Goal: Task Accomplishment & Management: Manage account settings

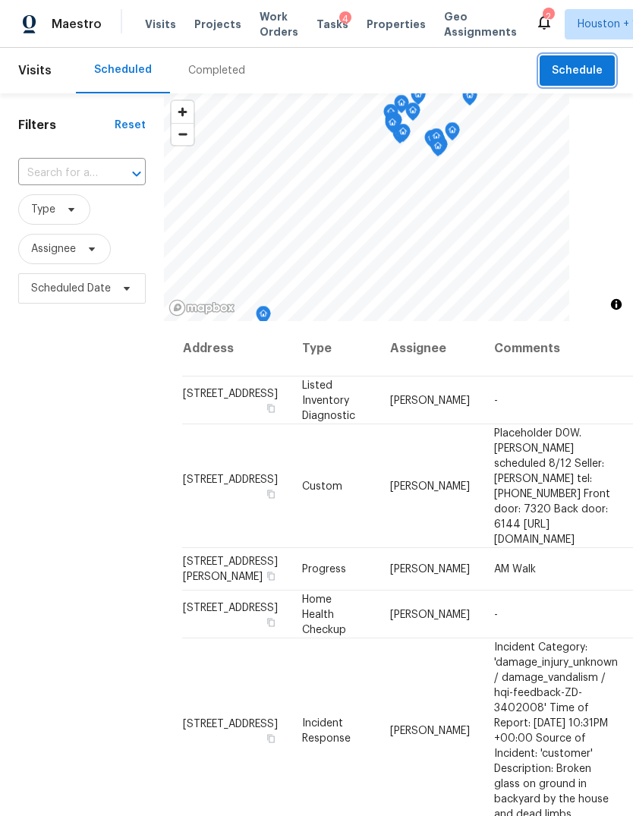
click at [583, 67] on span "Schedule" at bounding box center [577, 70] width 51 height 19
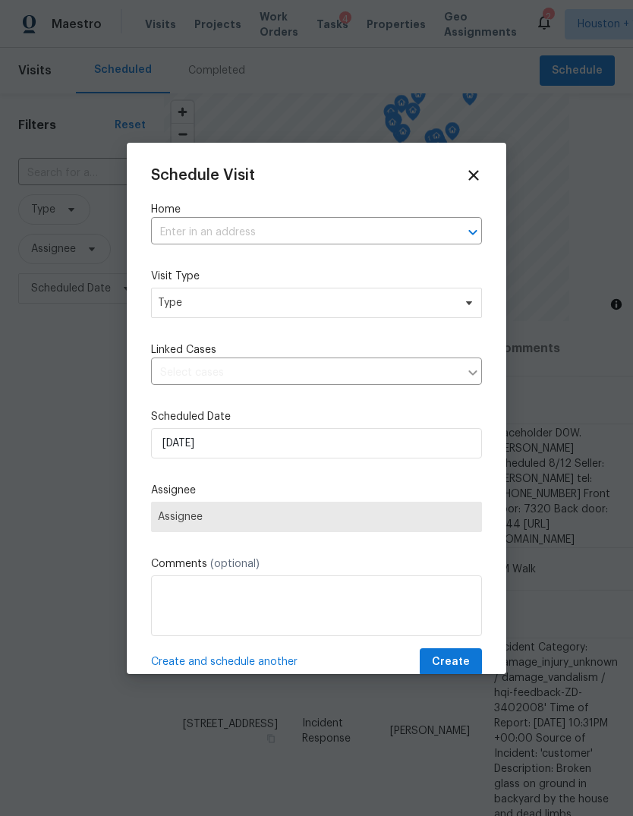
click at [397, 232] on input "text" at bounding box center [295, 233] width 288 height 24
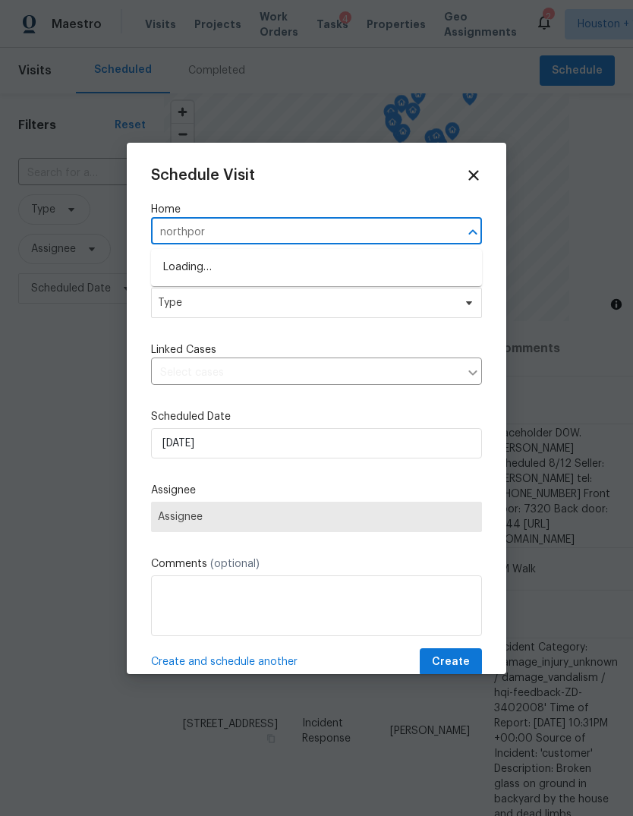
type input "northport"
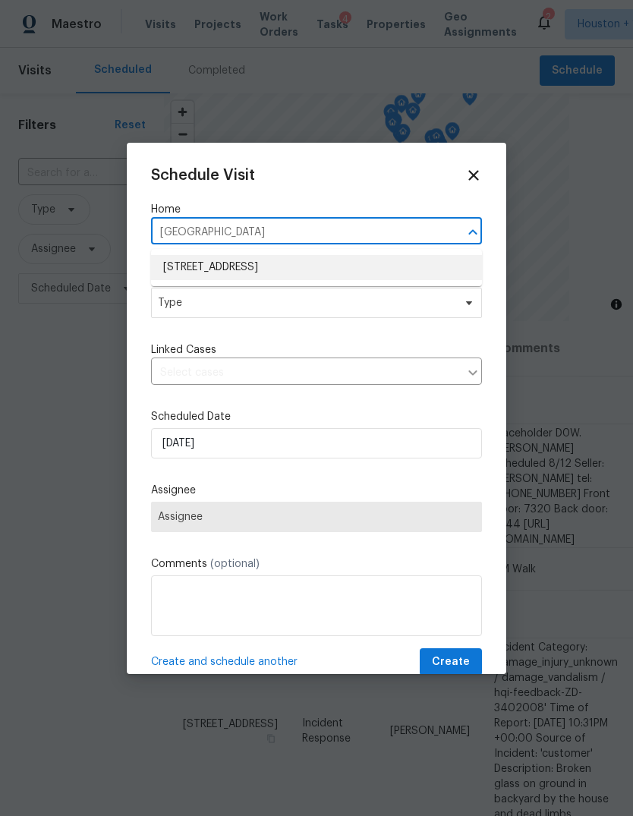
click at [429, 263] on li "6314 Northport Dr, Houston, TX 77049" at bounding box center [316, 267] width 331 height 25
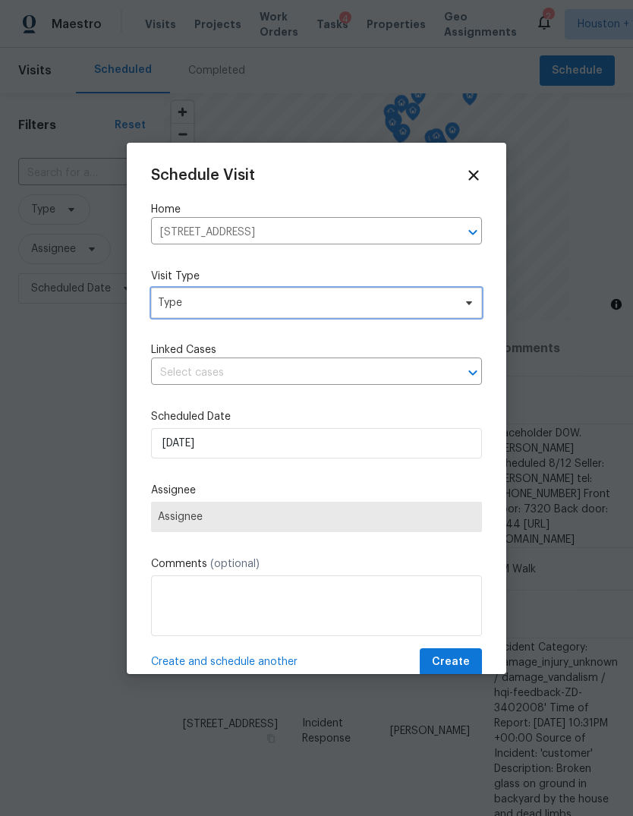
click at [445, 306] on span "Type" at bounding box center [305, 302] width 295 height 15
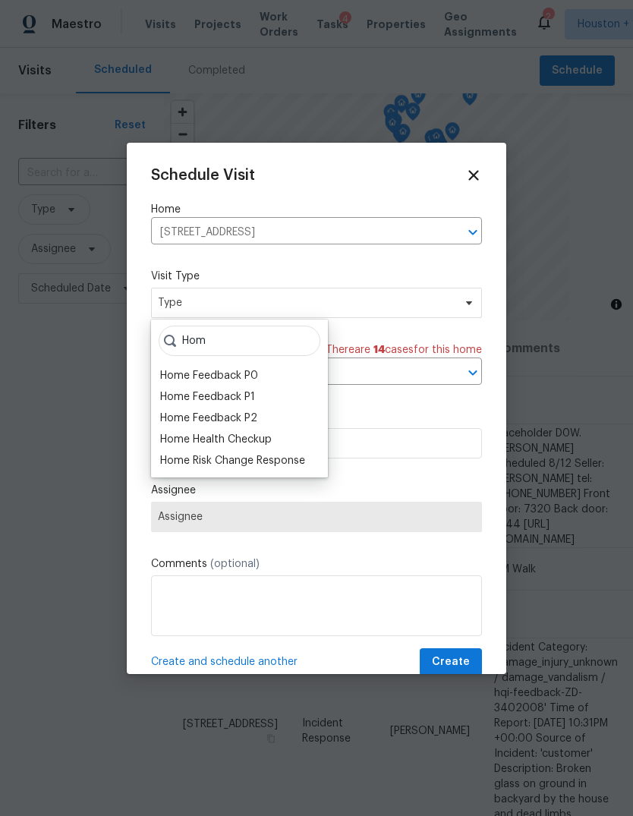
type input "Hom"
click at [181, 445] on div "Home Health Checkup" at bounding box center [216, 439] width 112 height 15
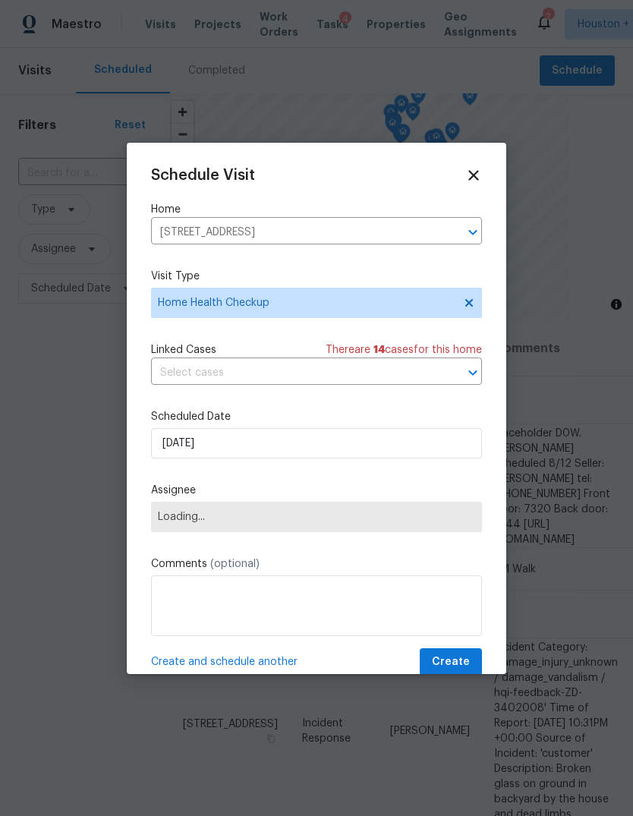
click at [183, 527] on span "Loading..." at bounding box center [316, 516] width 331 height 30
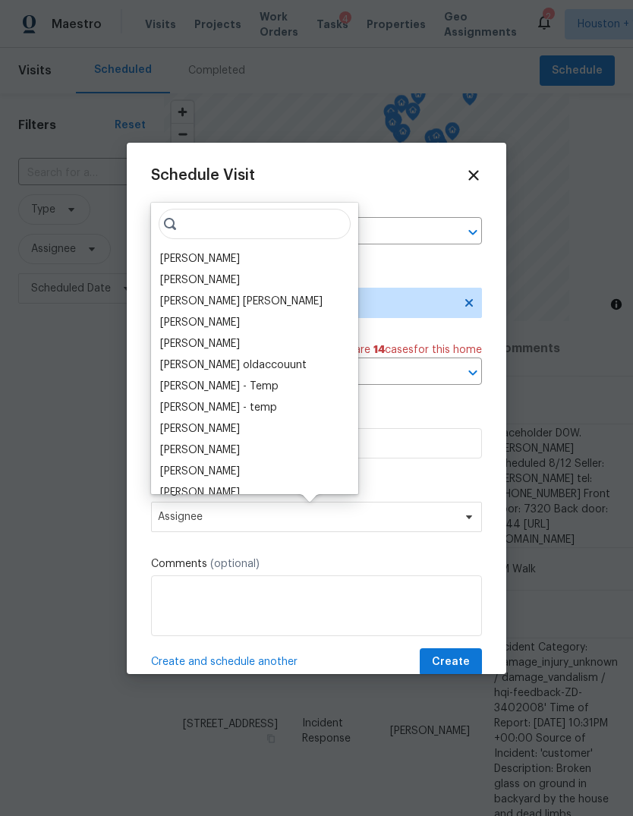
click at [205, 237] on input "search" at bounding box center [255, 224] width 192 height 30
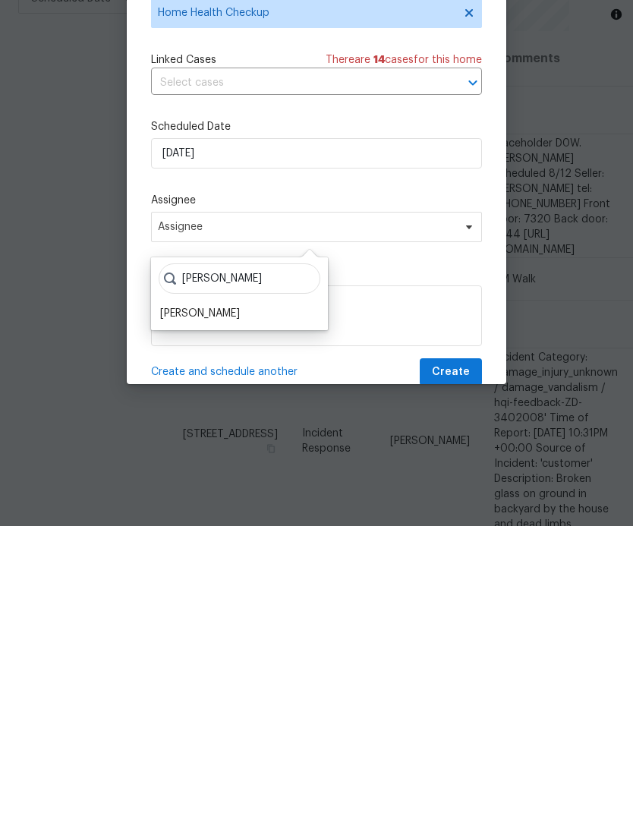
type input "Steve"
click at [184, 596] on div "[PERSON_NAME]" at bounding box center [200, 603] width 80 height 15
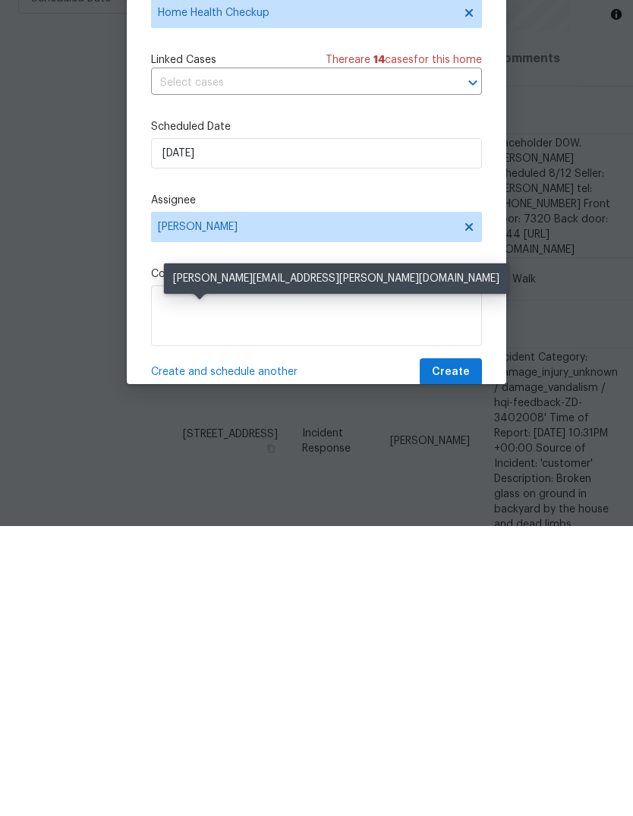
scroll to position [57, 0]
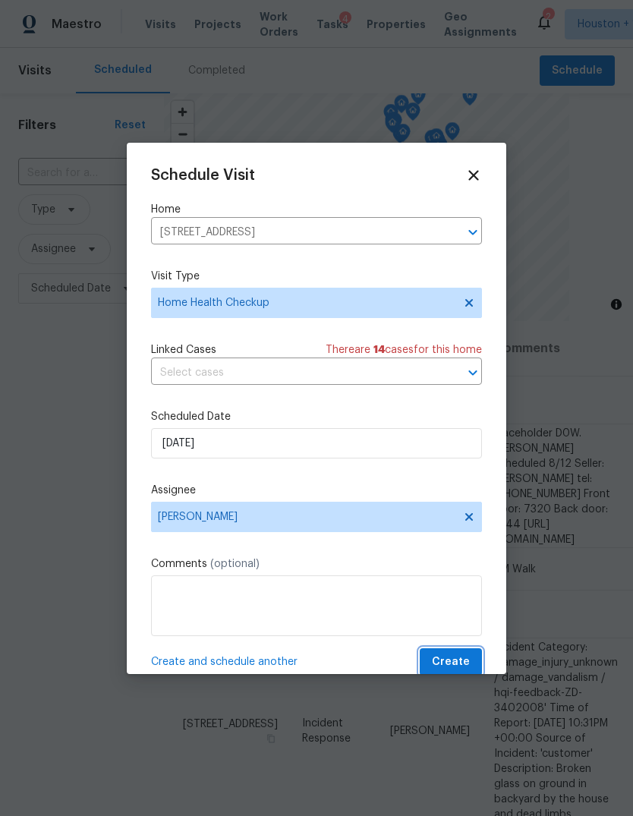
click at [456, 670] on span "Create" at bounding box center [451, 661] width 38 height 19
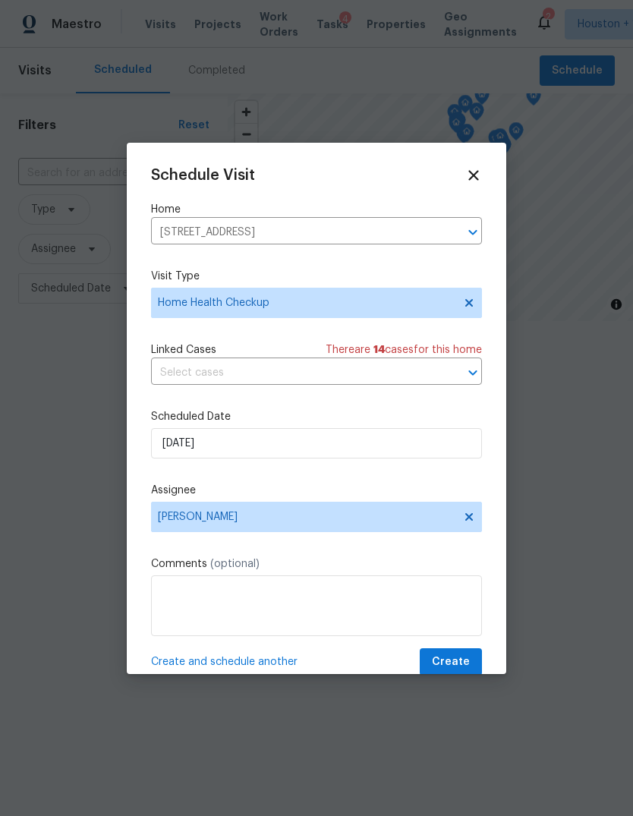
scroll to position [0, 0]
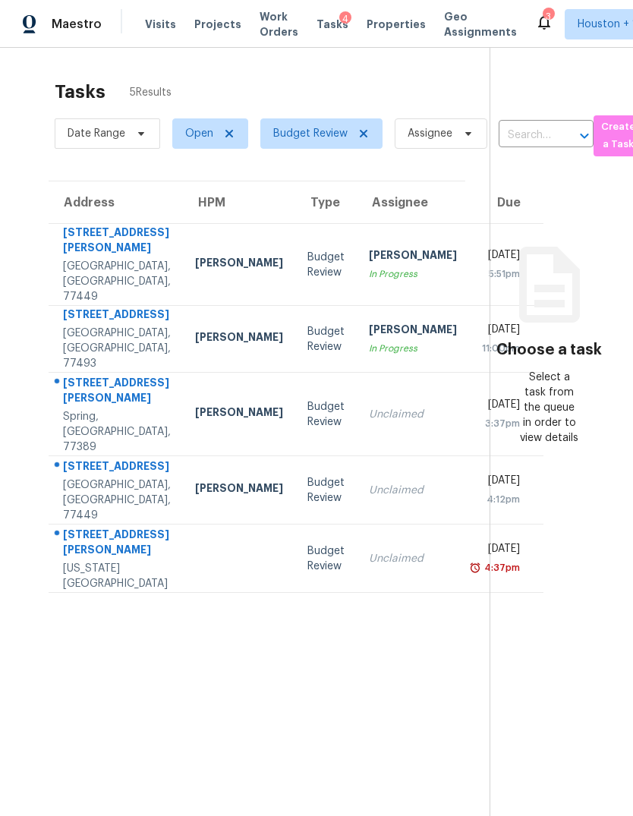
click at [383, 445] on td "Unclaimed" at bounding box center [413, 413] width 112 height 83
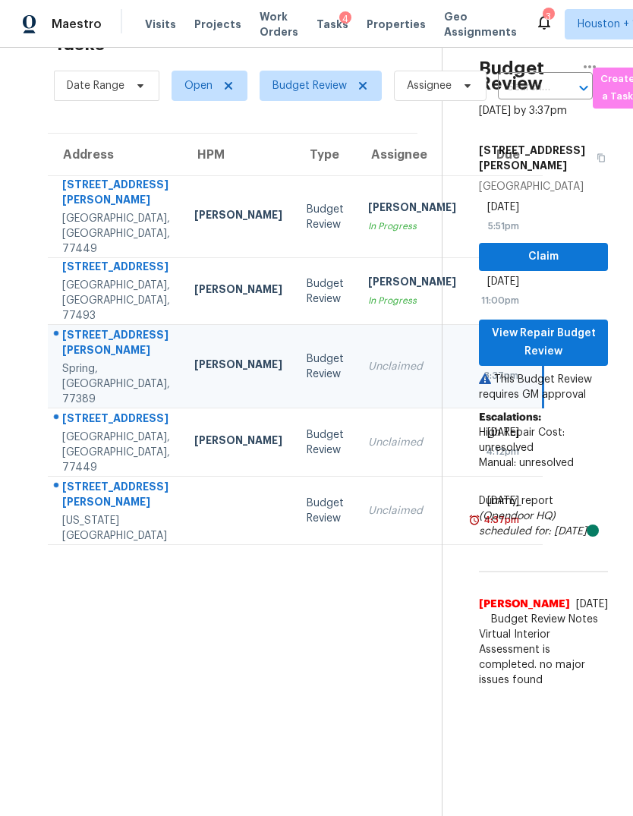
scroll to position [48, 1]
click at [589, 360] on span "View Repair Budget Review" at bounding box center [543, 342] width 105 height 37
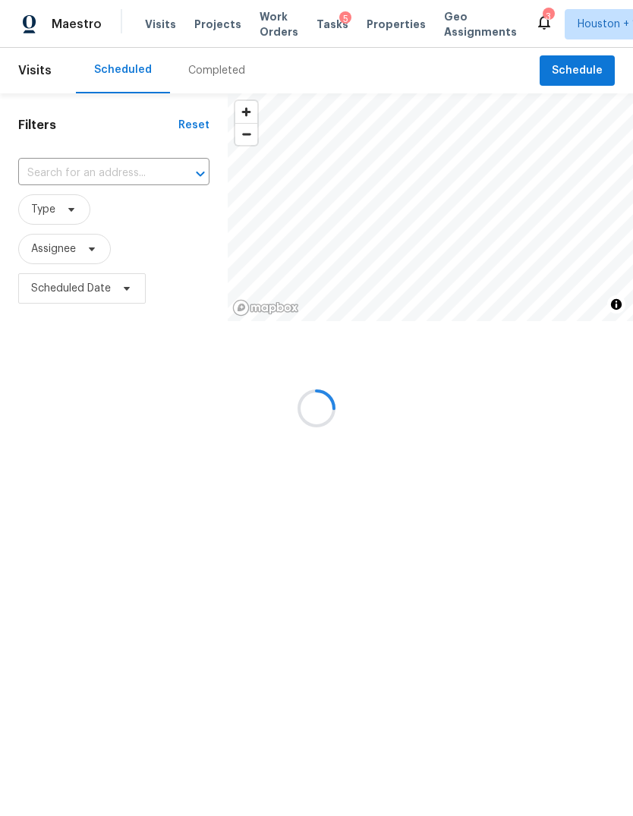
click at [197, 93] on div at bounding box center [316, 408] width 633 height 816
click at [185, 88] on div at bounding box center [316, 408] width 633 height 816
click at [184, 88] on div at bounding box center [316, 408] width 633 height 816
click at [187, 68] on div at bounding box center [316, 408] width 633 height 816
click at [200, 75] on div at bounding box center [316, 408] width 633 height 816
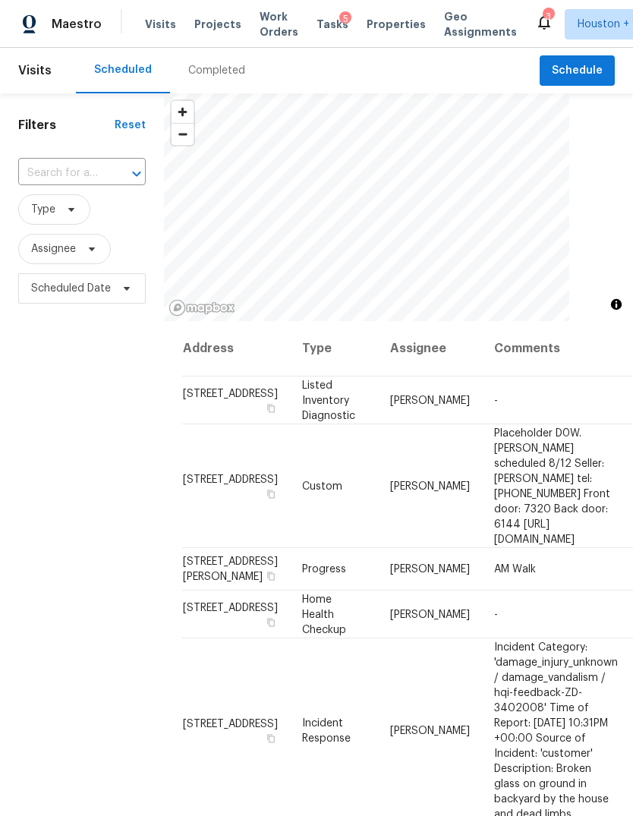
click at [197, 76] on div "Completed" at bounding box center [216, 70] width 57 height 15
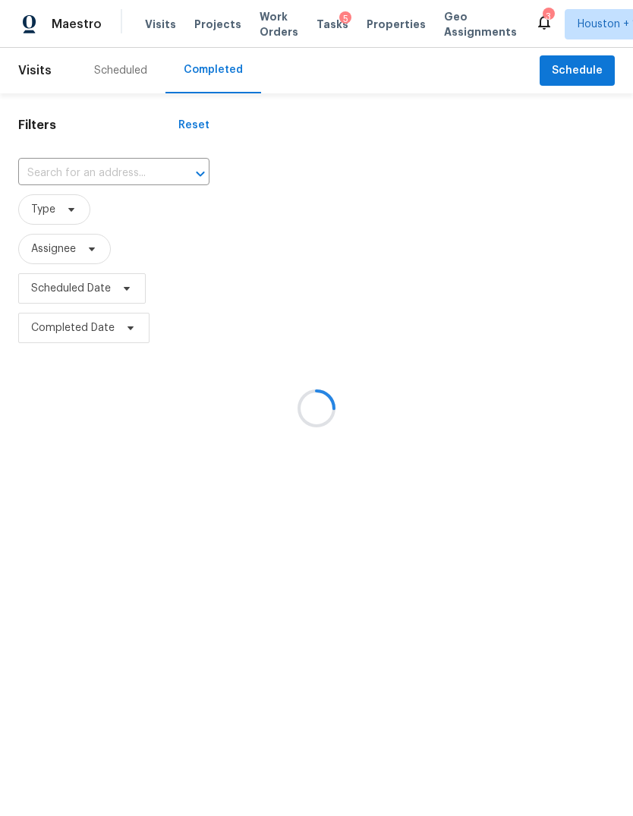
click at [190, 70] on div at bounding box center [316, 408] width 633 height 816
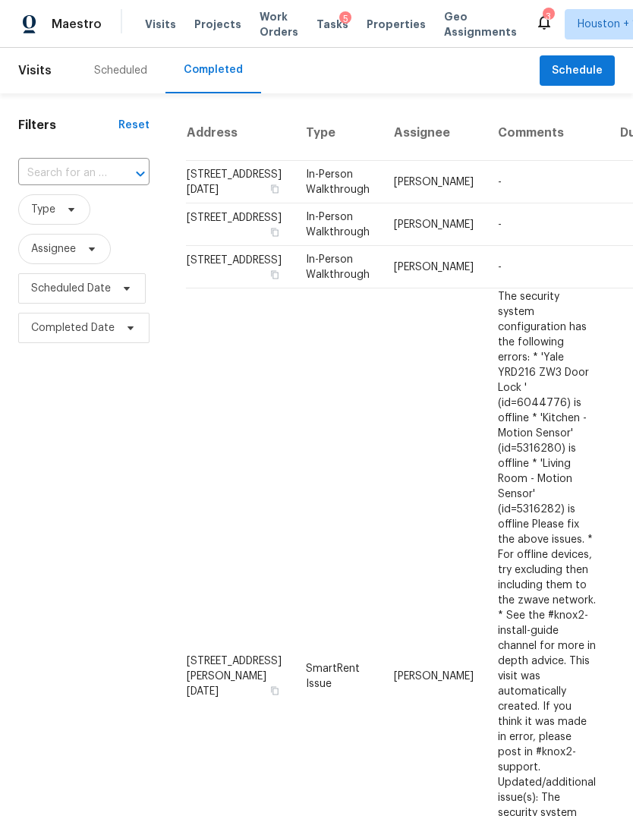
click at [71, 172] on input "text" at bounding box center [62, 174] width 89 height 24
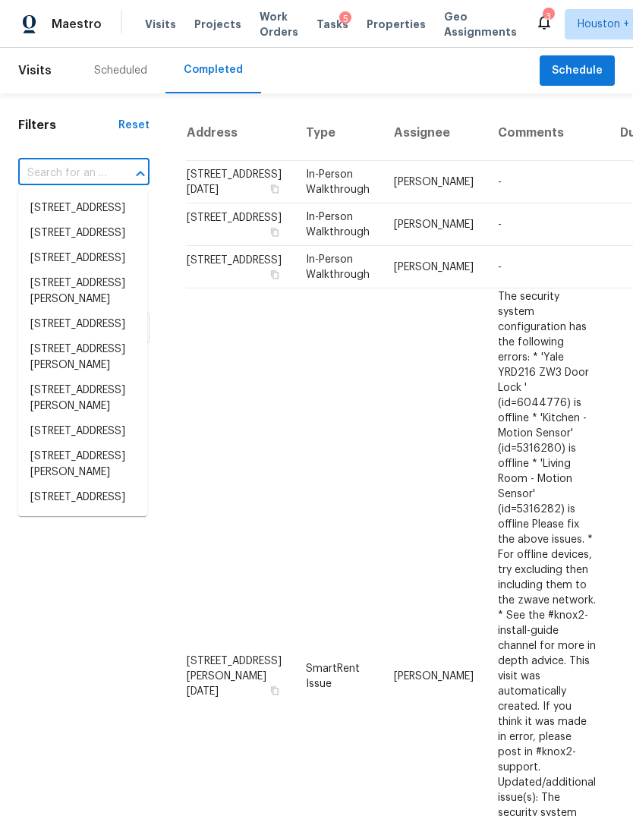
click at [44, 173] on input "text" at bounding box center [62, 174] width 89 height 24
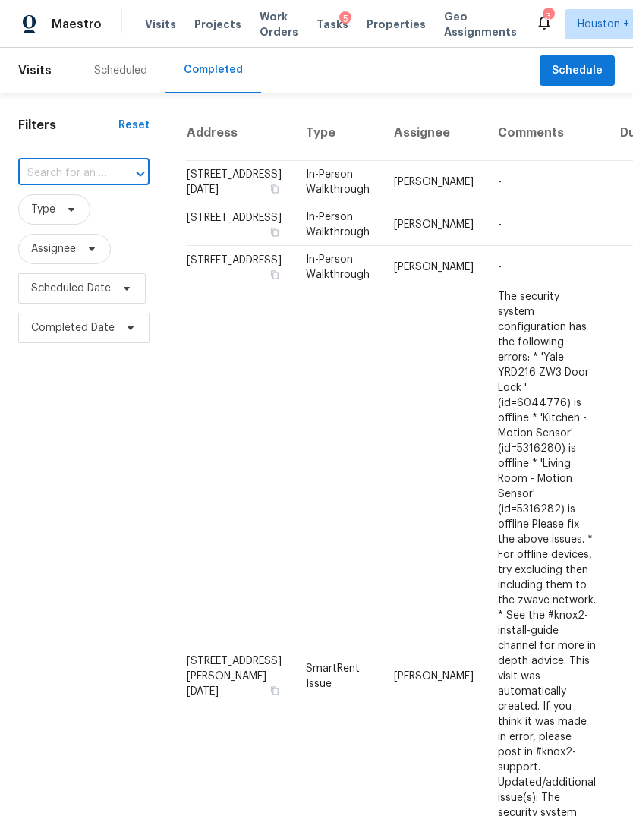
paste input "7323 Collins Manor Dr, Spring, TX 77389"
type input "7323 Collins Manor Dr, Spring, TX 77389"
click at [50, 222] on li "7323 Collins Manor Dr, Spring, TX 77389" at bounding box center [82, 216] width 129 height 41
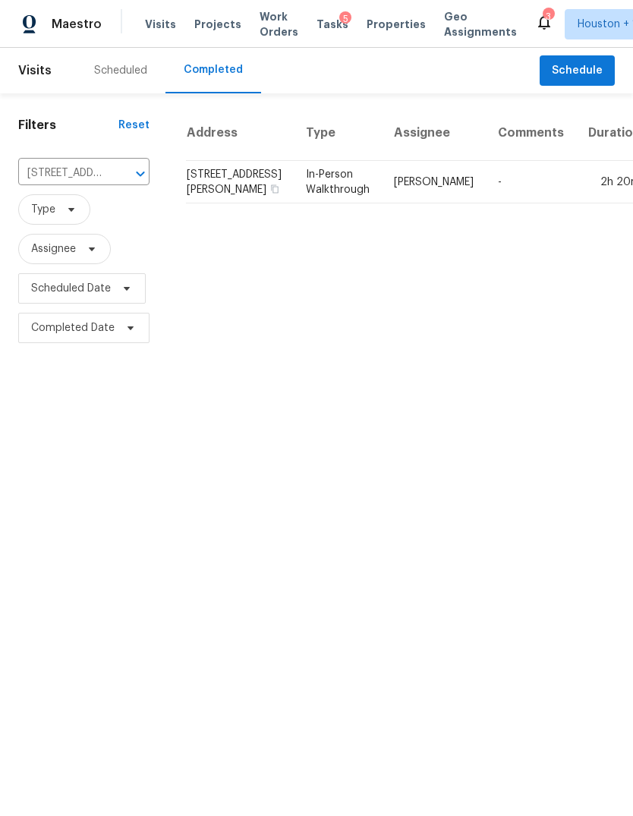
click at [307, 203] on td "In-Person Walkthrough" at bounding box center [338, 182] width 88 height 42
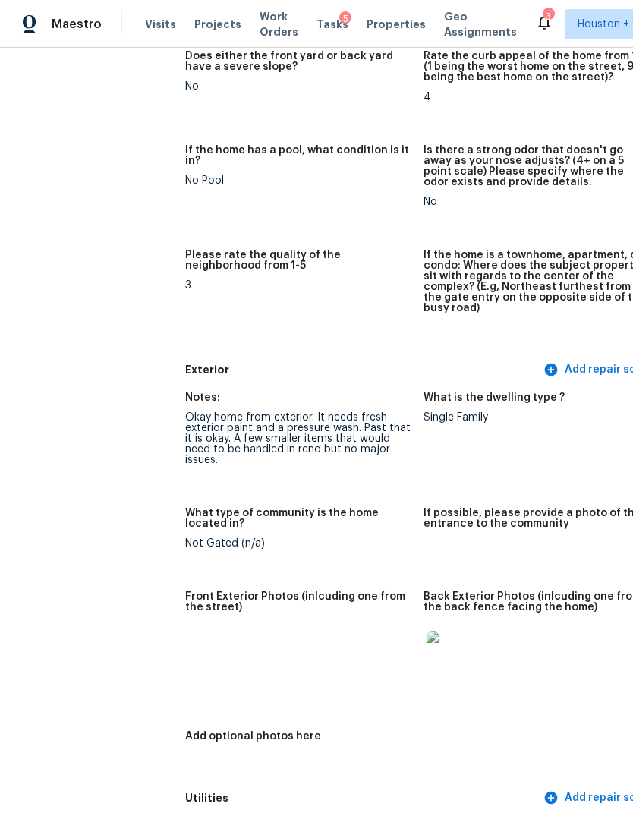
scroll to position [324, 0]
click at [188, 631] on img at bounding box center [212, 654] width 49 height 49
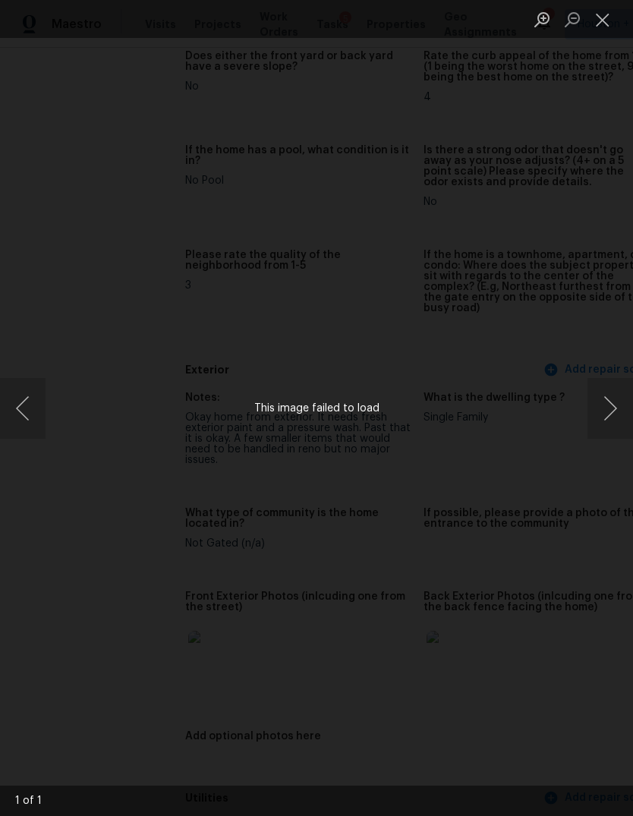
click at [605, 20] on button "Close lightbox" at bounding box center [602, 19] width 30 height 27
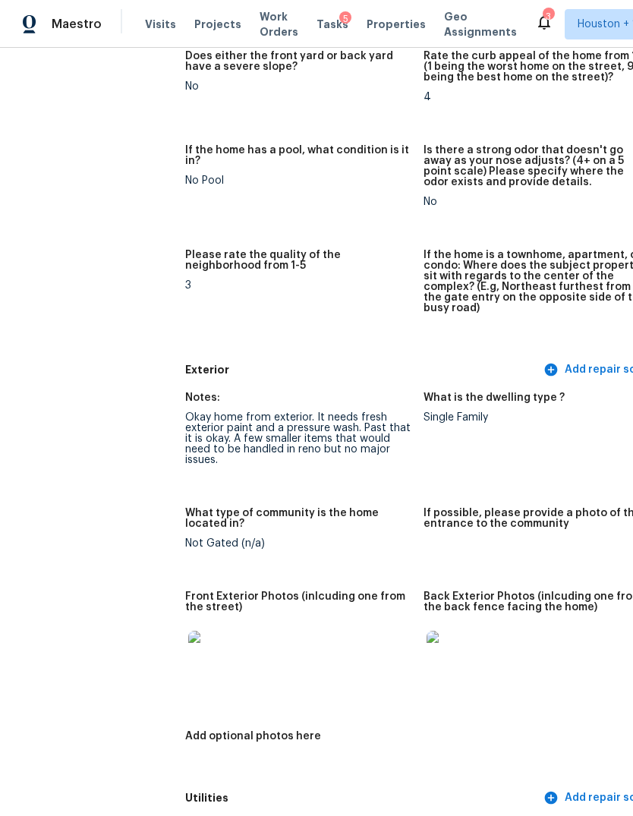
click at [426, 644] on img at bounding box center [450, 654] width 49 height 49
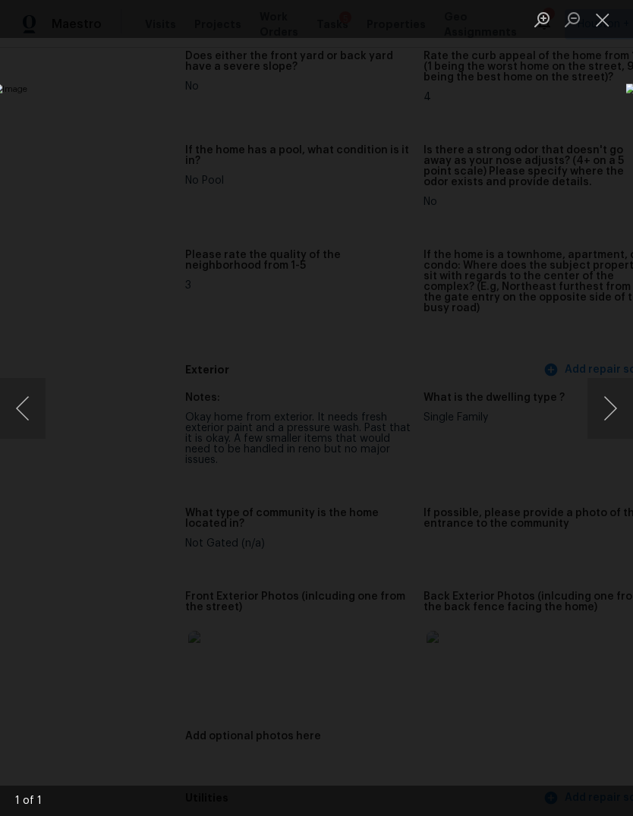
click at [615, 401] on button "Next image" at bounding box center [610, 408] width 46 height 61
click at [21, 427] on button "Previous image" at bounding box center [23, 408] width 46 height 61
click at [606, 21] on button "Close lightbox" at bounding box center [602, 19] width 30 height 27
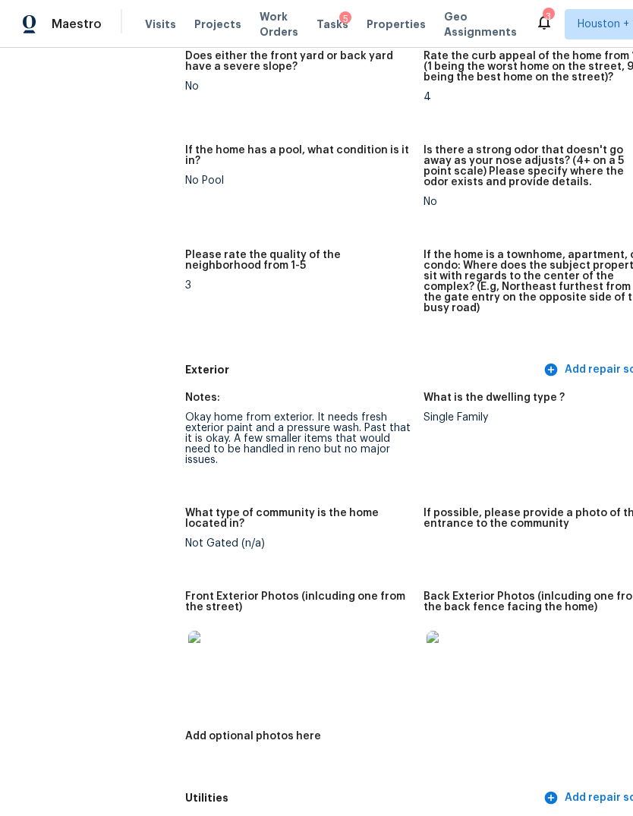
click at [188, 652] on img at bounding box center [212, 654] width 49 height 49
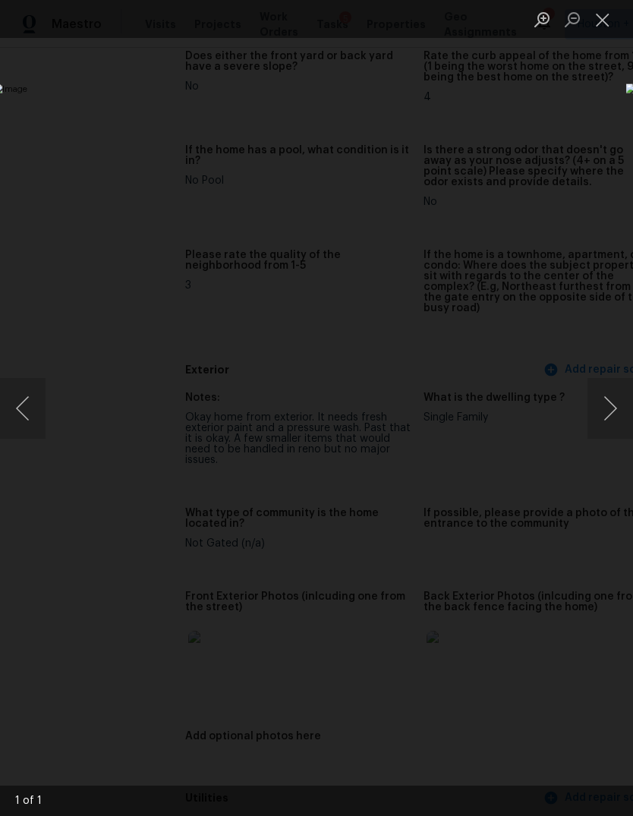
click at [612, 17] on button "Close lightbox" at bounding box center [602, 19] width 30 height 27
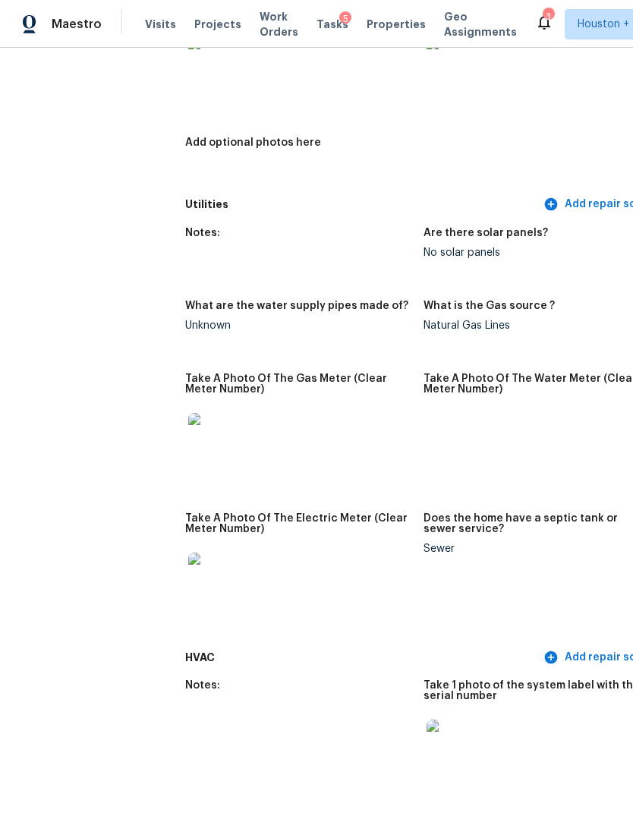
scroll to position [917, 0]
click at [188, 429] on img at bounding box center [212, 437] width 49 height 49
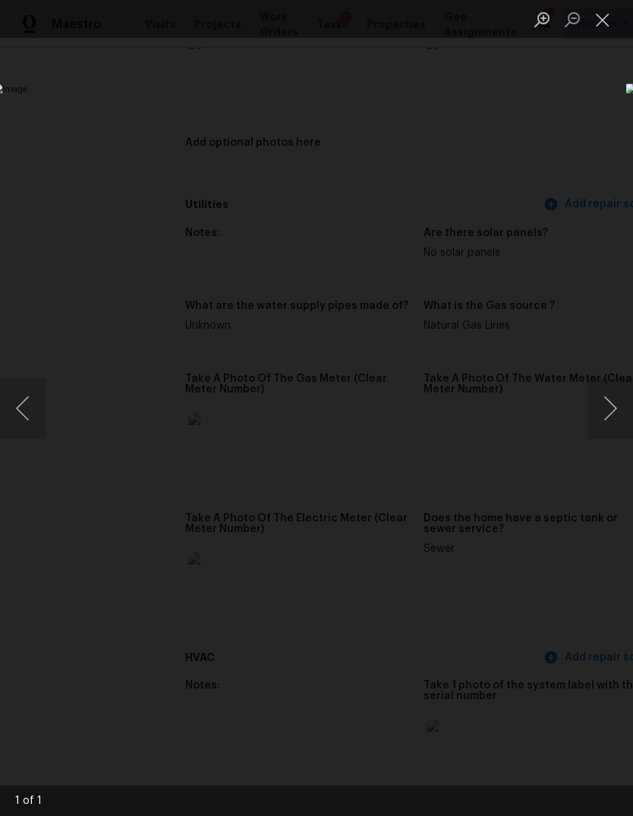
click at [580, 693] on div "Lightbox" at bounding box center [316, 408] width 633 height 816
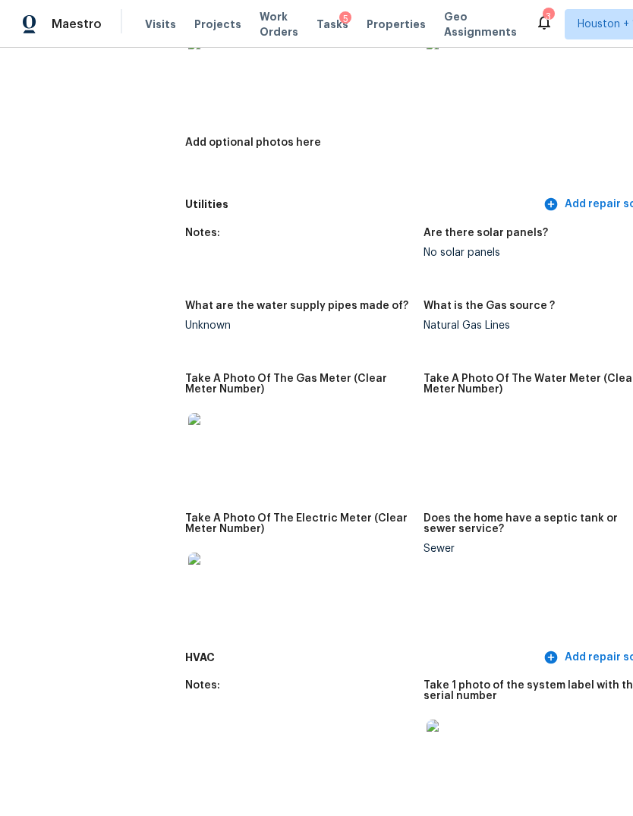
click at [188, 566] on img at bounding box center [212, 576] width 49 height 49
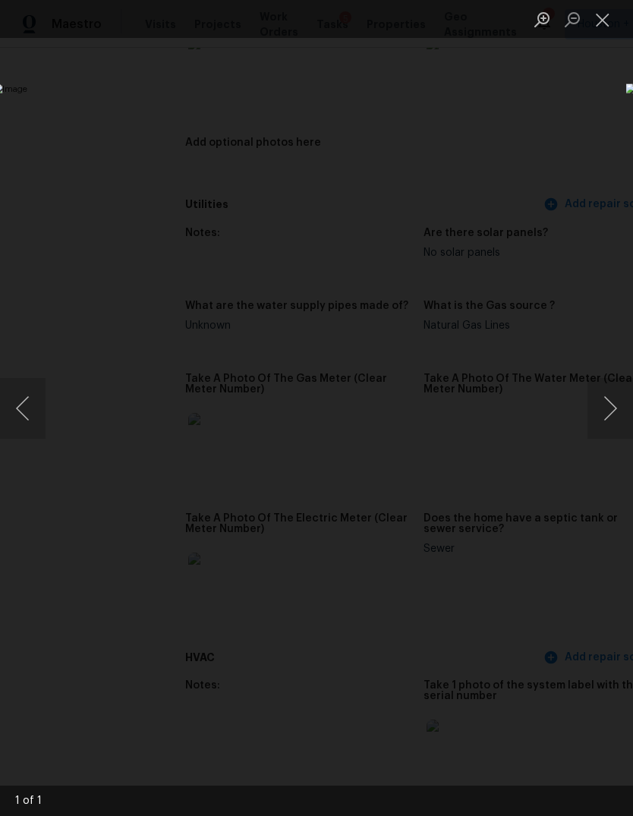
click at [614, 21] on button "Close lightbox" at bounding box center [602, 19] width 30 height 27
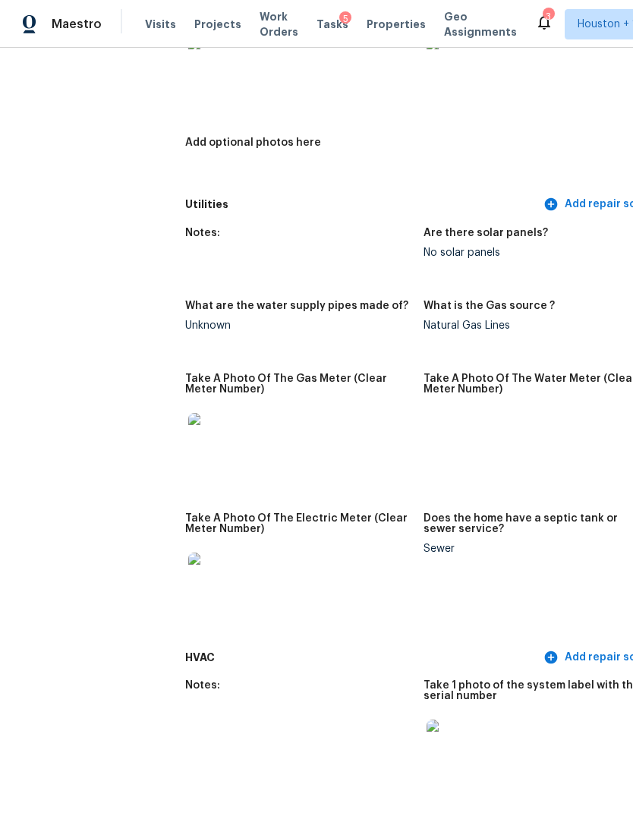
click at [426, 734] on img at bounding box center [450, 743] width 49 height 49
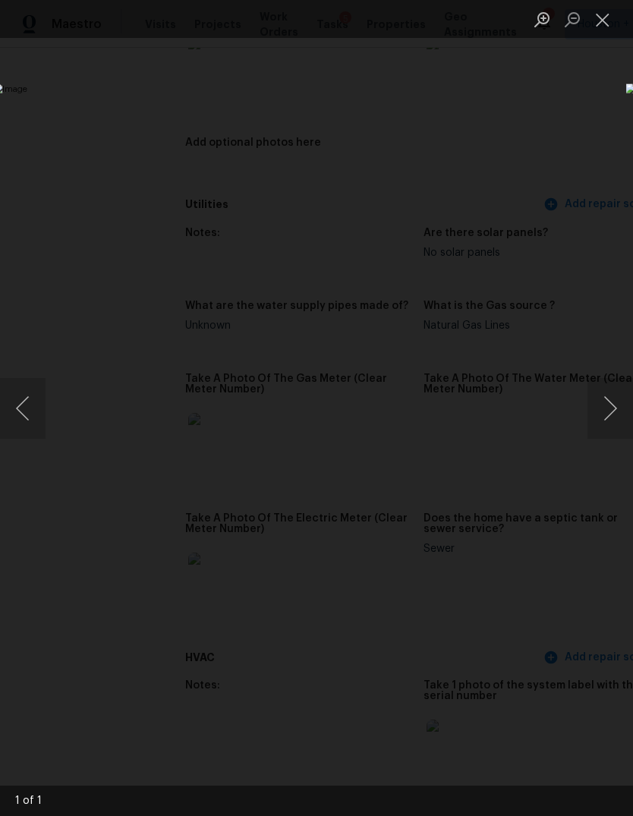
click at [518, 699] on div "Lightbox" at bounding box center [316, 408] width 633 height 816
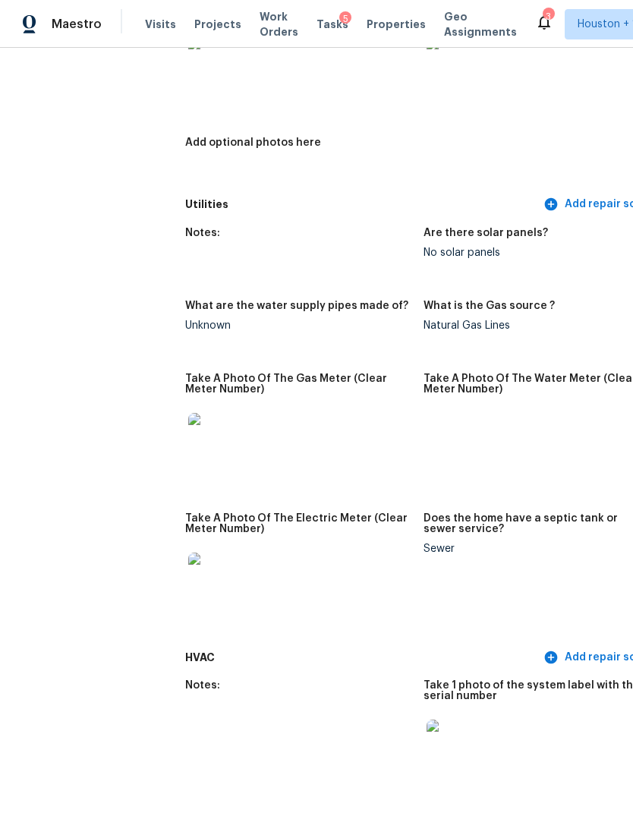
click at [426, 74] on img at bounding box center [450, 61] width 49 height 49
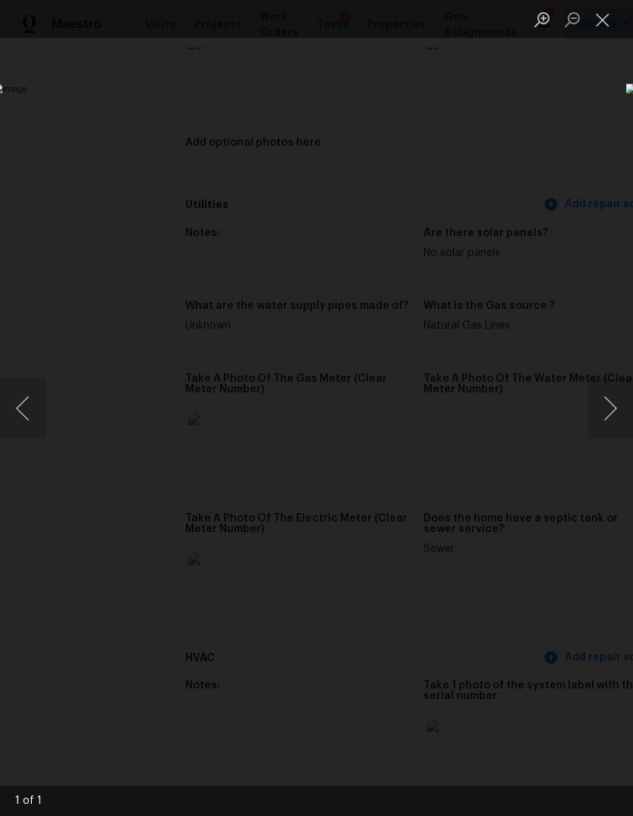
click at [539, 712] on div "Lightbox" at bounding box center [316, 408] width 633 height 816
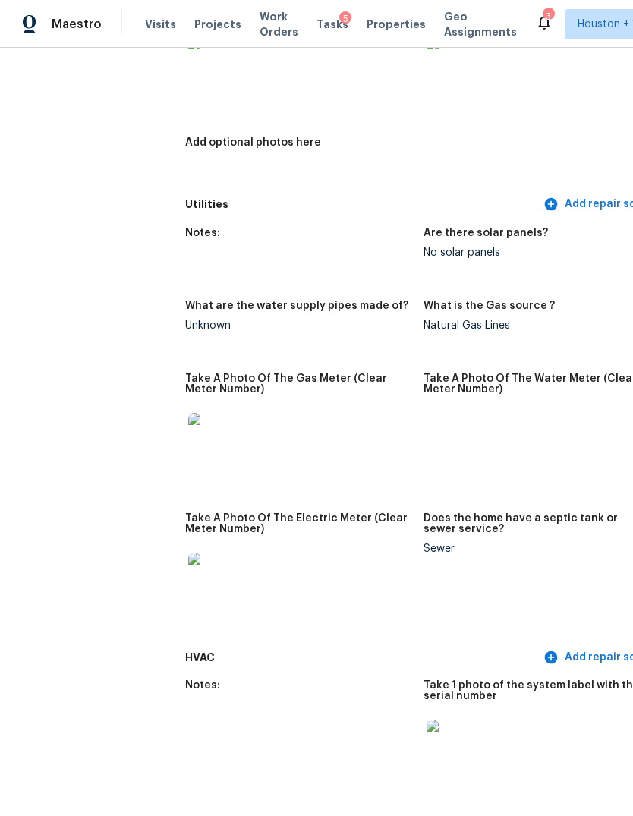
click at [426, 730] on img at bounding box center [450, 743] width 49 height 49
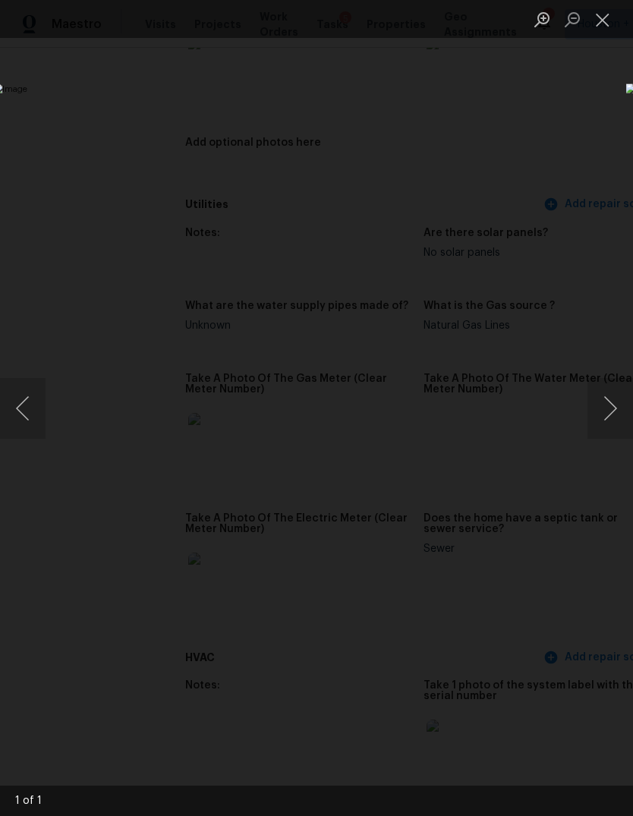
click at [118, 721] on div "Lightbox" at bounding box center [316, 408] width 633 height 816
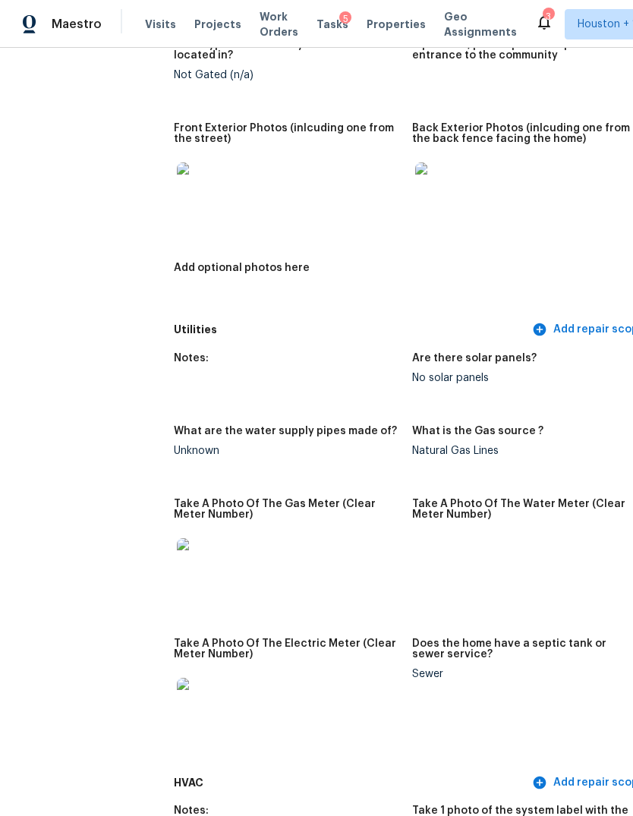
scroll to position [666, 22]
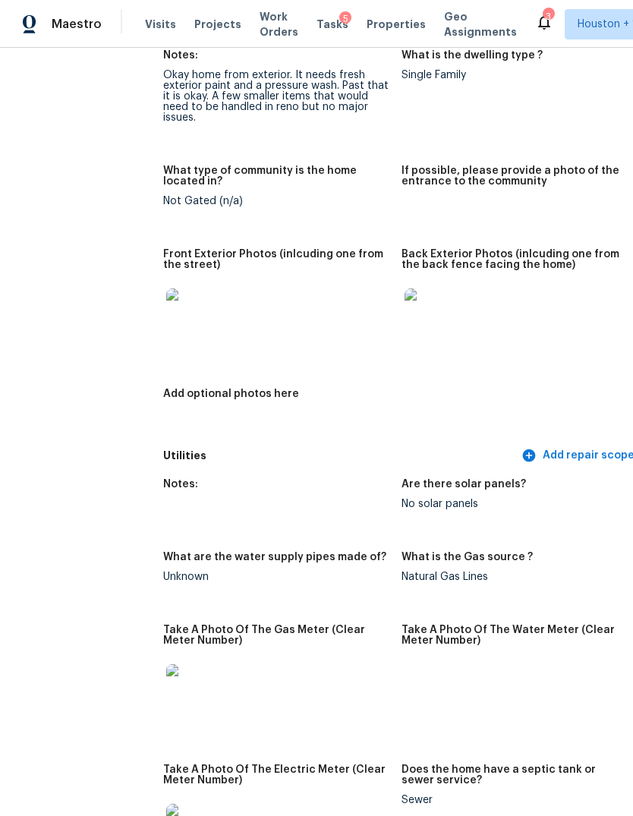
click at [404, 319] on img at bounding box center [428, 312] width 49 height 49
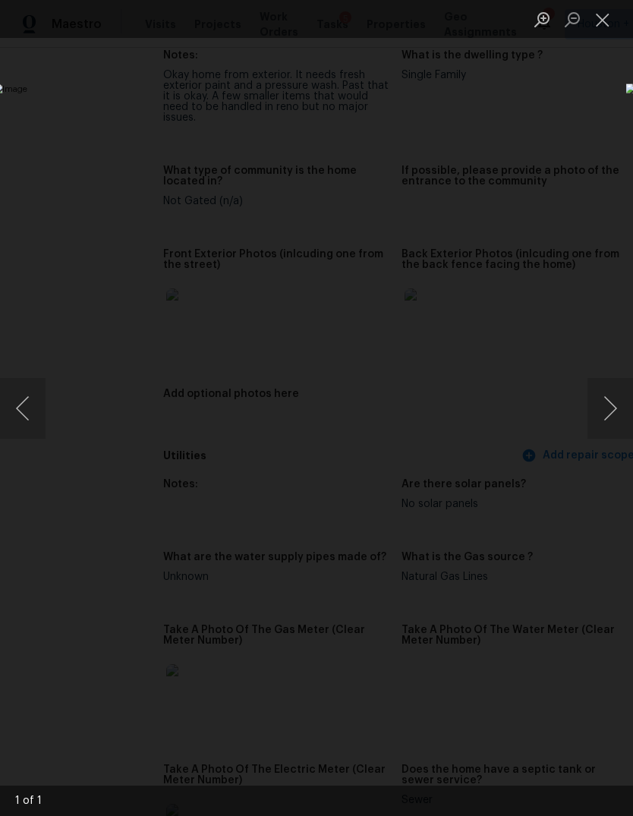
click at [574, 684] on div "Lightbox" at bounding box center [316, 408] width 633 height 816
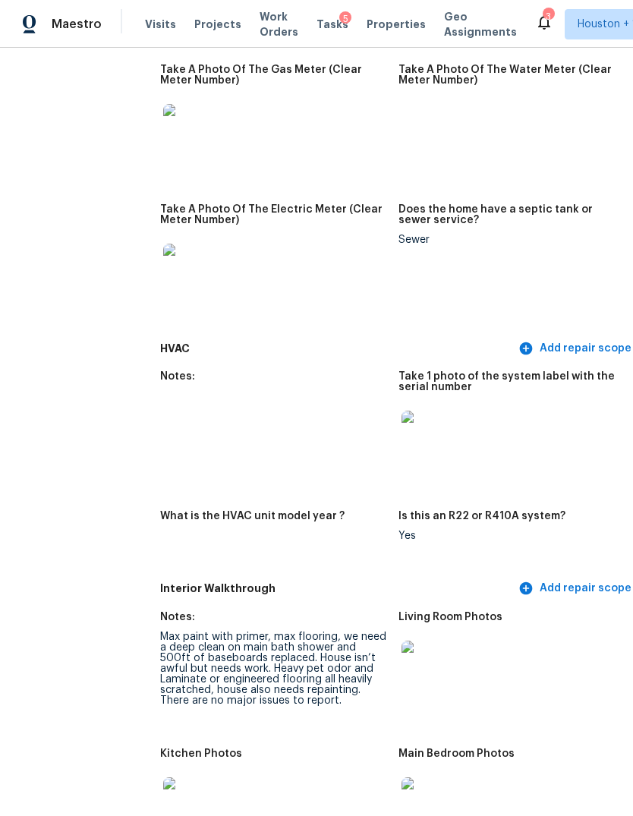
scroll to position [1427, 17]
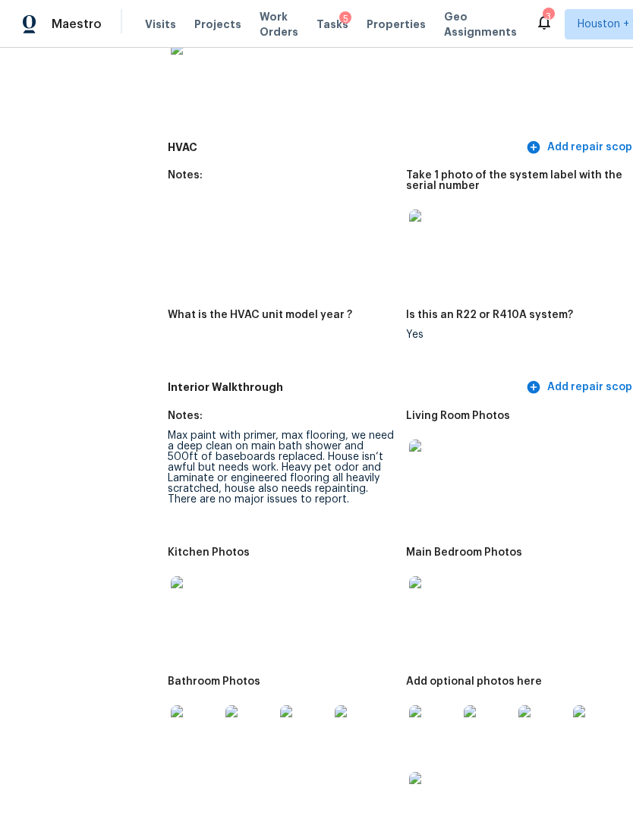
click at [409, 441] on img at bounding box center [433, 463] width 49 height 49
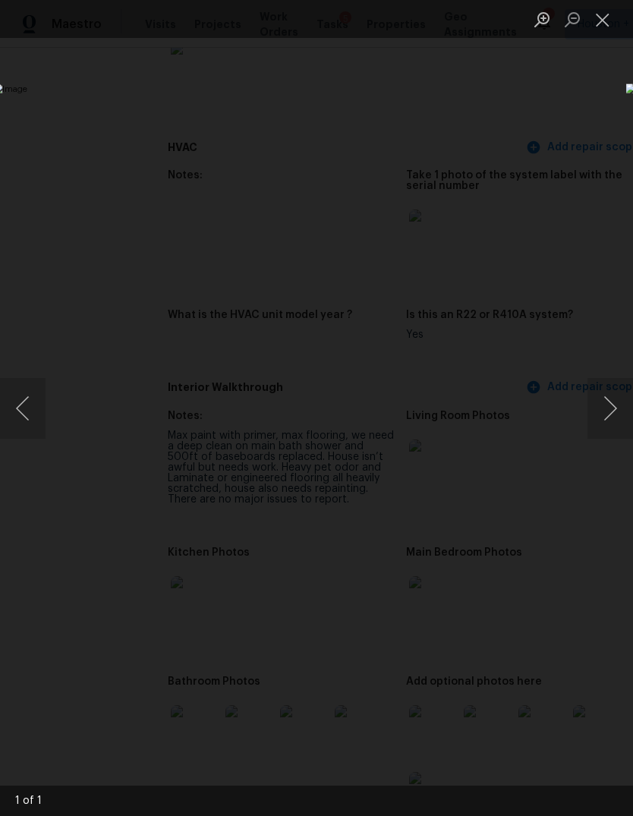
click at [98, 730] on div "Lightbox" at bounding box center [316, 408] width 633 height 816
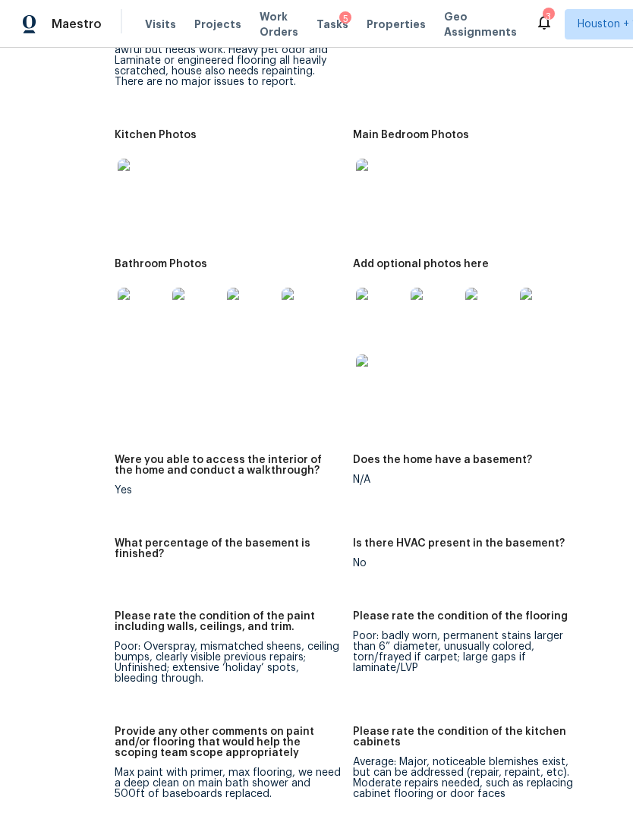
scroll to position [1844, 70]
click at [357, 303] on img at bounding box center [381, 312] width 49 height 49
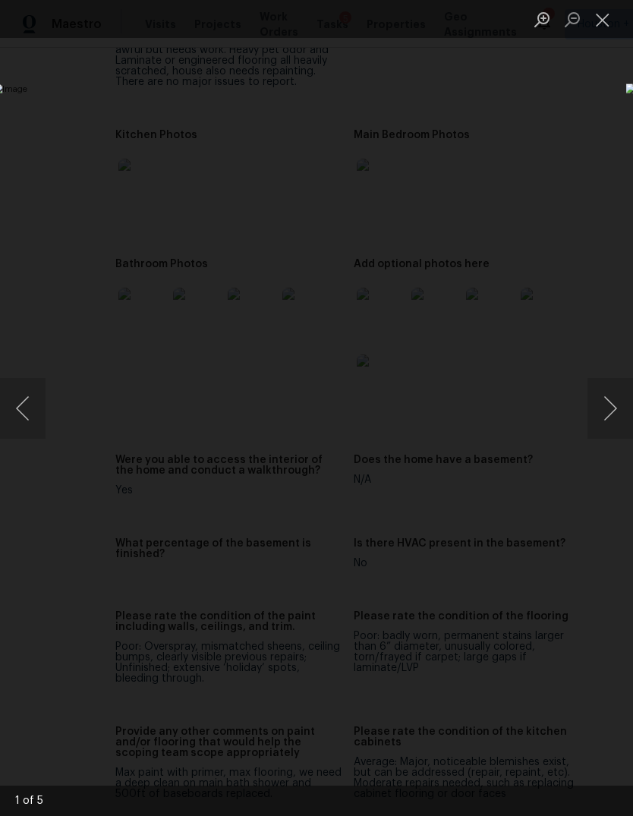
click at [602, 413] on button "Next image" at bounding box center [610, 408] width 46 height 61
click at [96, 709] on div "Lightbox" at bounding box center [316, 408] width 633 height 816
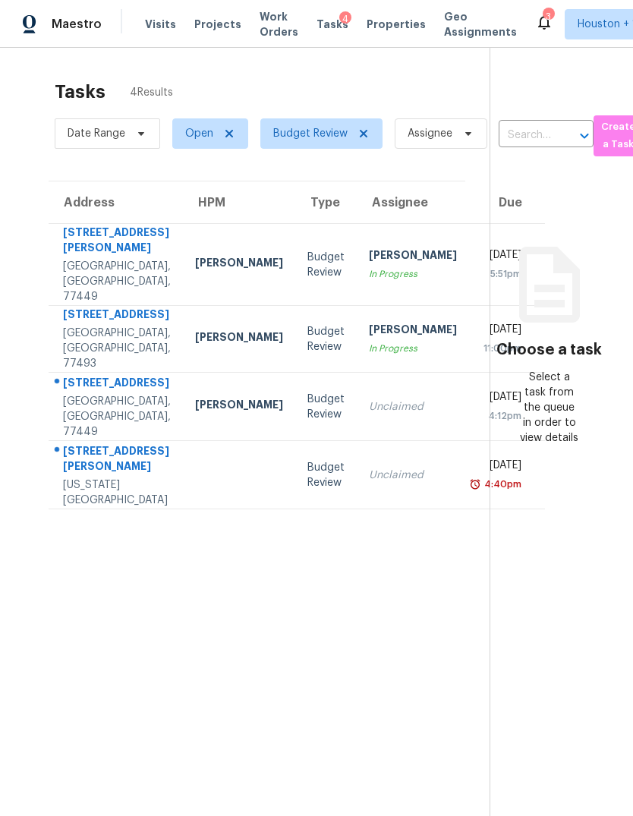
click at [92, 477] on div "7435 Neal Ridge Dr" at bounding box center [117, 460] width 108 height 34
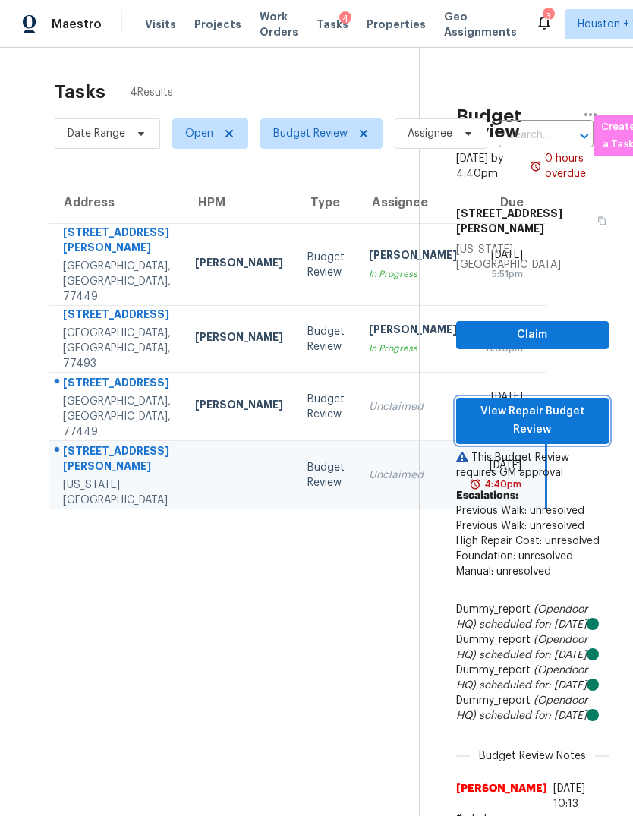
click at [561, 402] on span "View Repair Budget Review" at bounding box center [532, 420] width 128 height 37
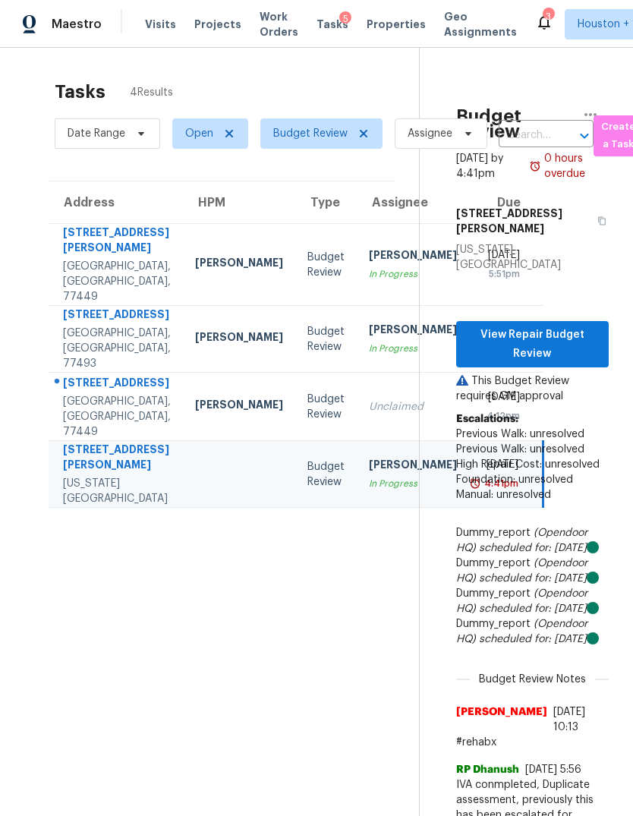
click at [93, 439] on div "Katy, TX, 77449" at bounding box center [117, 417] width 108 height 46
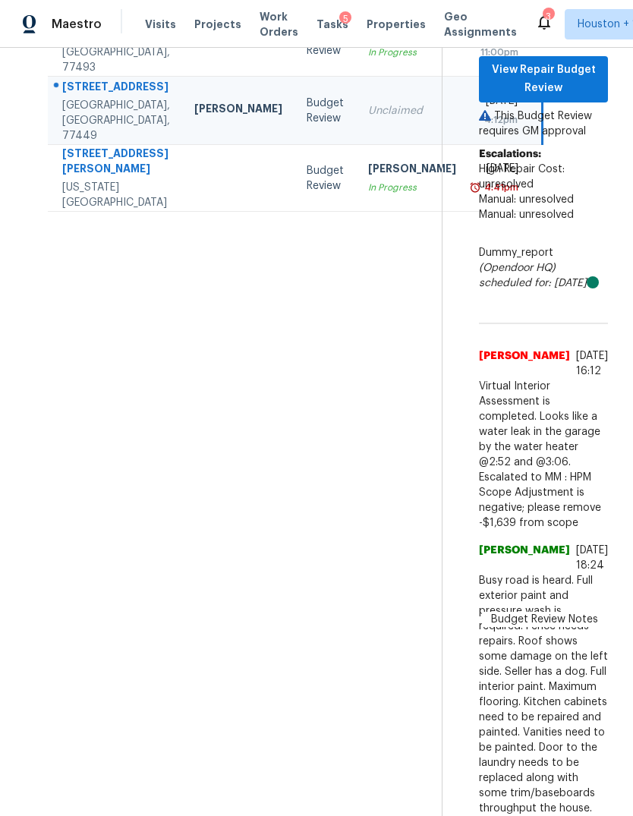
scroll to position [295, 4]
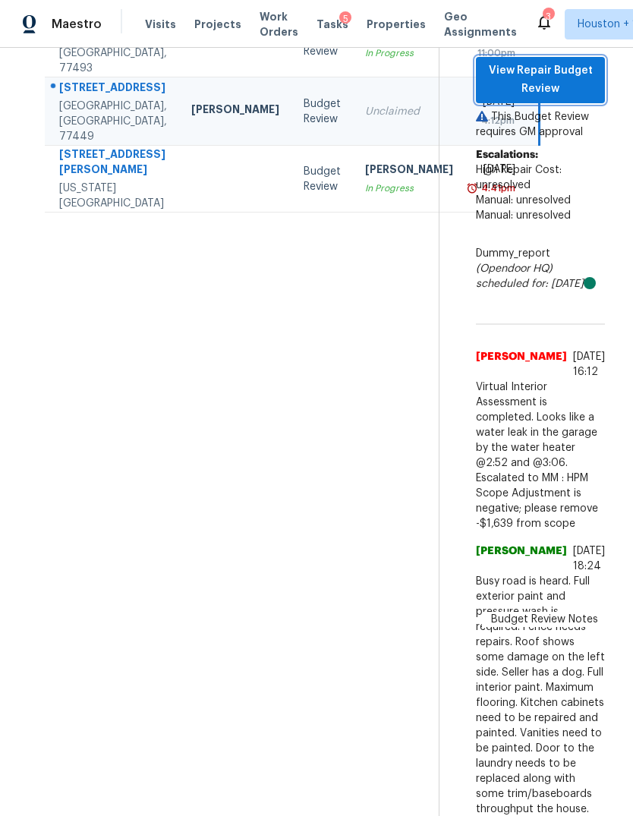
click at [577, 99] on span "View Repair Budget Review" at bounding box center [540, 79] width 105 height 37
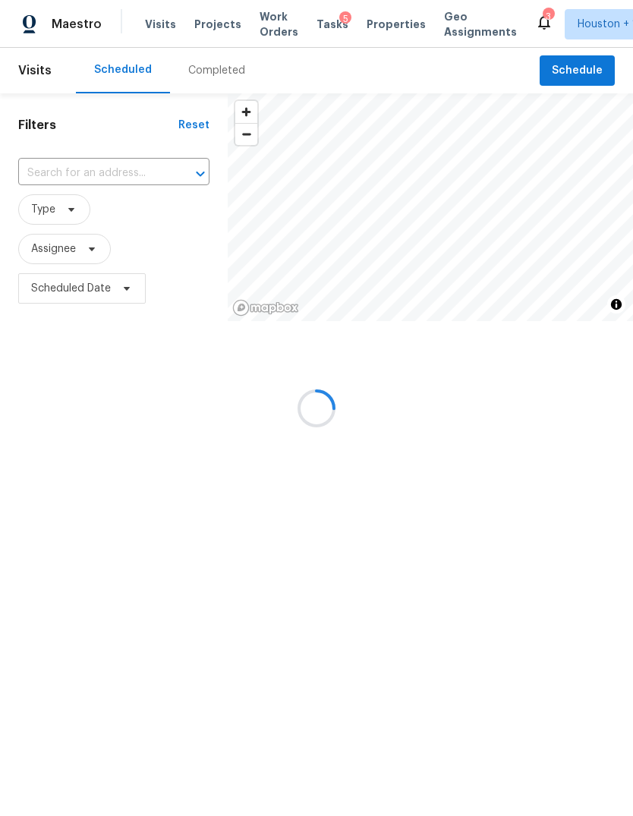
click at [209, 76] on div at bounding box center [316, 408] width 633 height 816
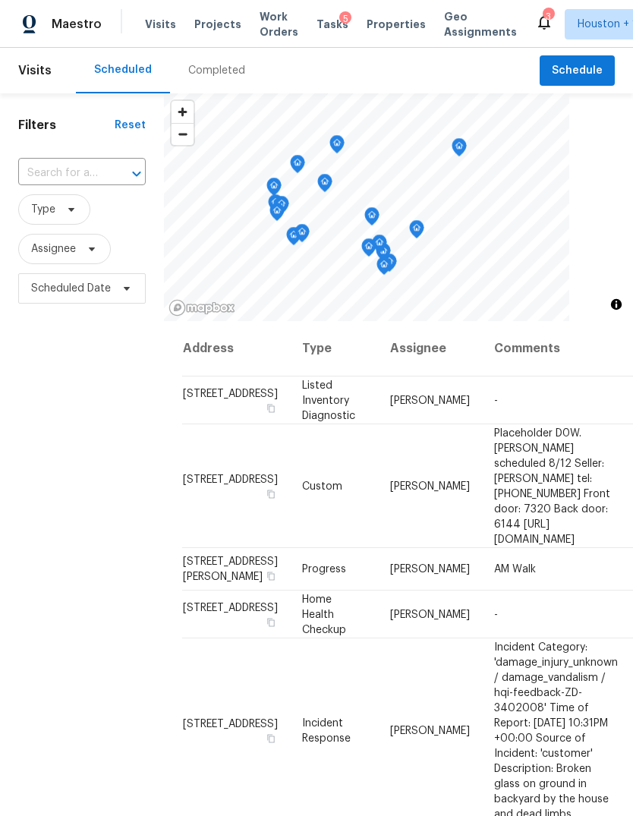
click at [94, 167] on input "text" at bounding box center [60, 174] width 85 height 24
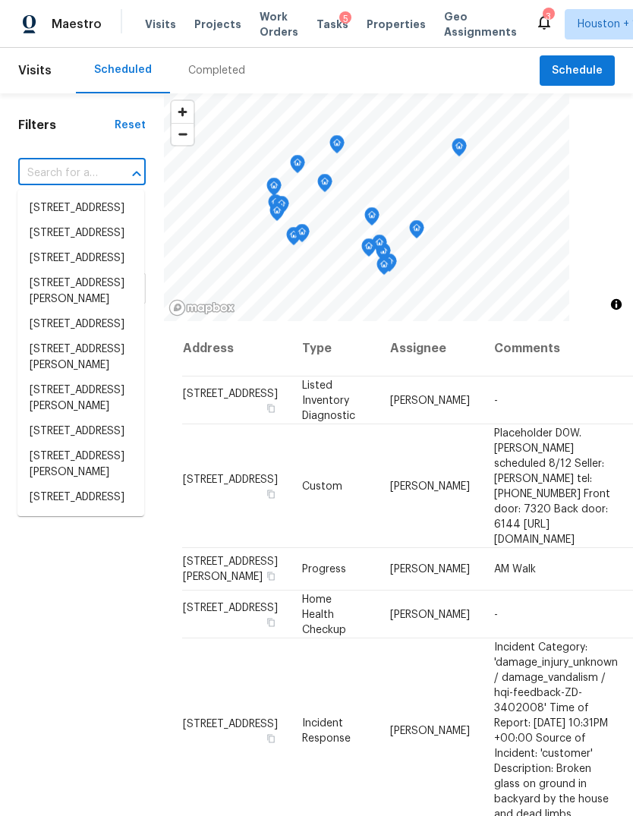
click at [58, 171] on input "text" at bounding box center [60, 174] width 85 height 24
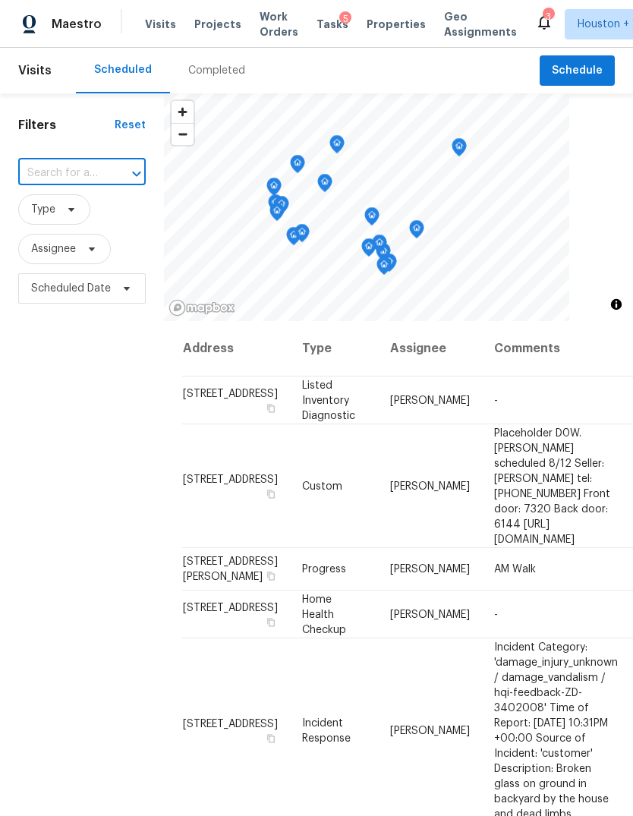
paste input "[STREET_ADDRESS][PERSON_NAME][US_STATE]"
type input "[STREET_ADDRESS][PERSON_NAME][US_STATE]"
click at [72, 171] on input "text" at bounding box center [60, 174] width 85 height 24
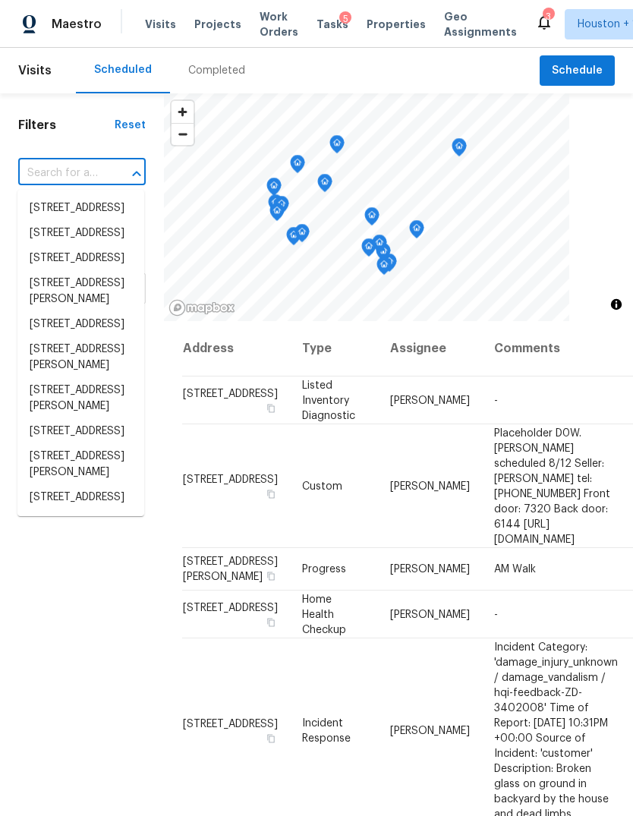
click at [51, 162] on input "text" at bounding box center [60, 174] width 85 height 24
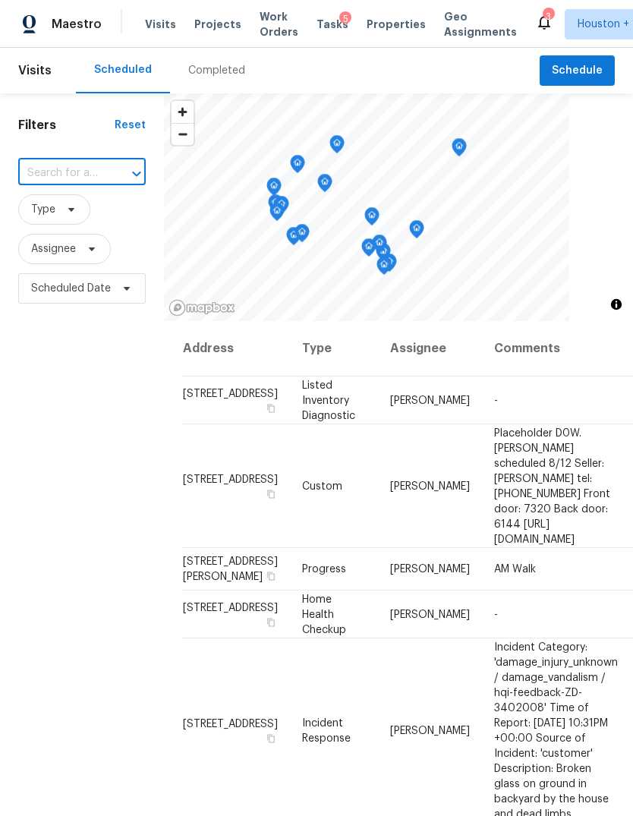
paste input "7435 Neal Ridge Dr, Missouri City, TX 77489"
type input "7435 Neal Ridge"
click at [86, 398] on div "Filters Reset 7435 Neal Ridge ​ Type Assignee Scheduled Date" at bounding box center [82, 533] width 164 height 880
click at [85, 185] on input "text" at bounding box center [60, 174] width 85 height 24
type input "Neal"
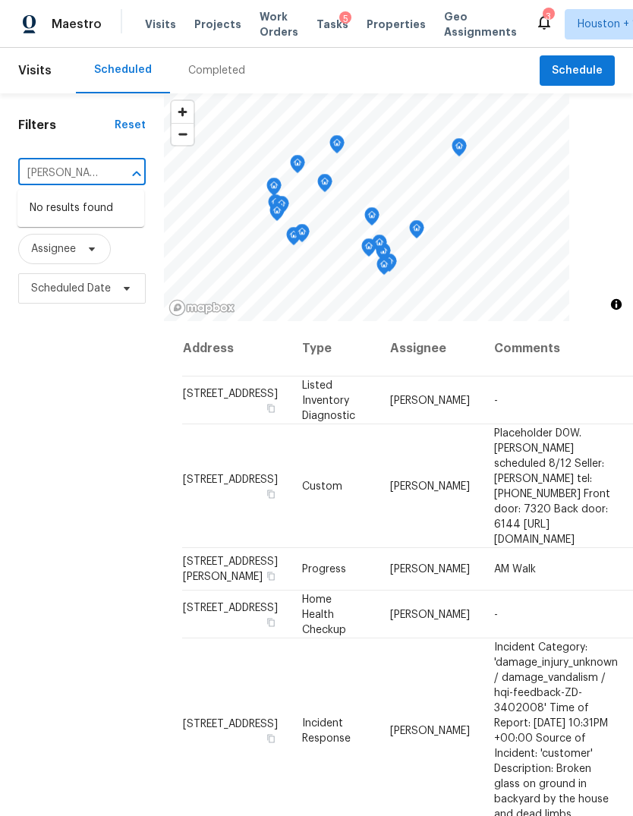
click at [206, 80] on div "Completed" at bounding box center [216, 71] width 93 height 46
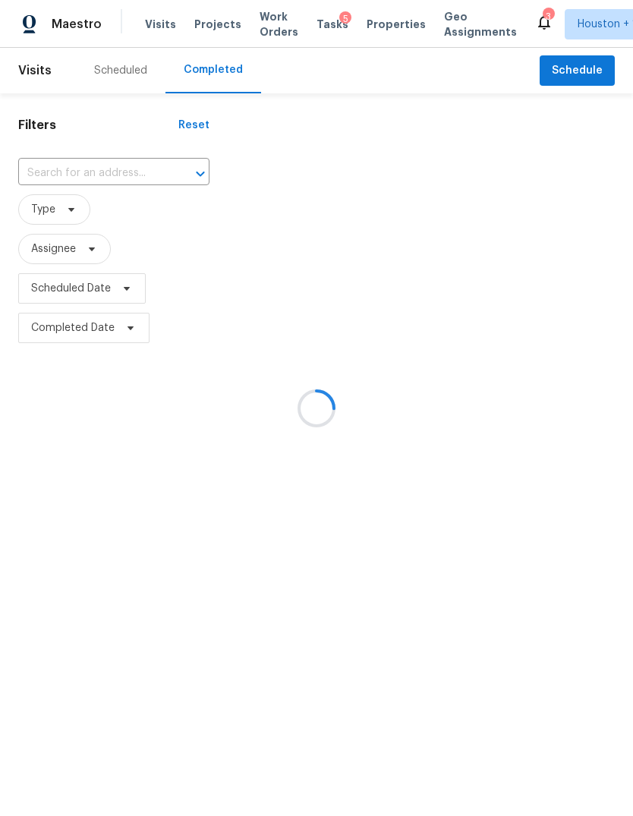
click at [69, 171] on div at bounding box center [316, 408] width 633 height 816
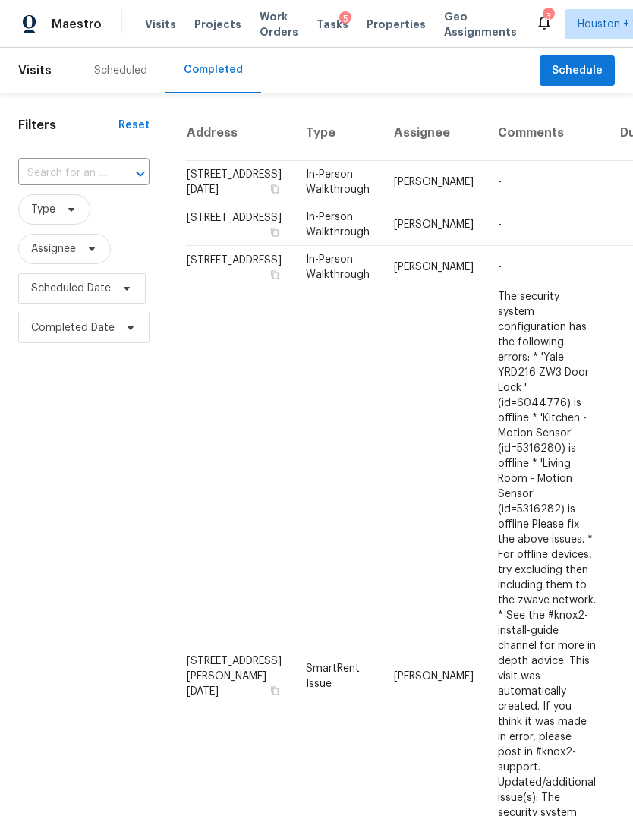
click at [57, 180] on input "text" at bounding box center [62, 174] width 89 height 24
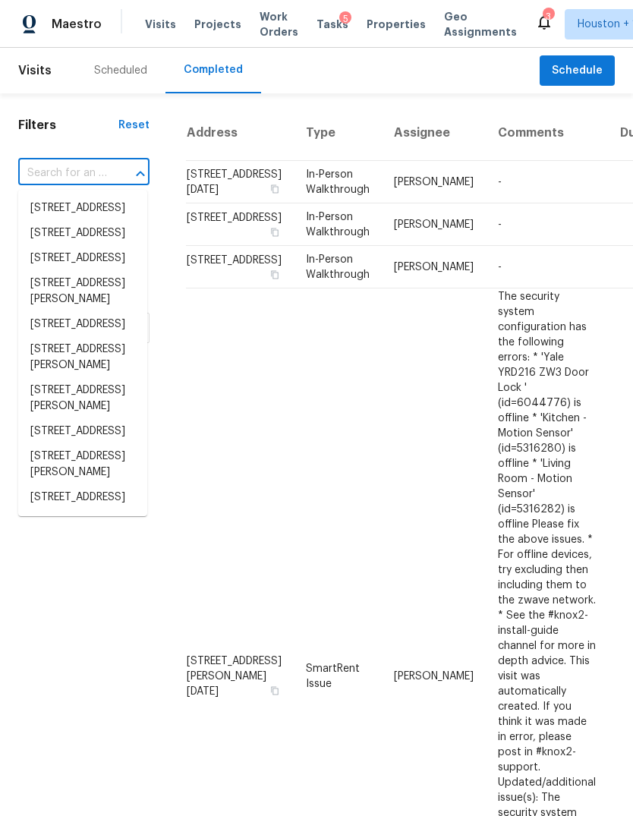
click at [42, 171] on input "text" at bounding box center [62, 174] width 89 height 24
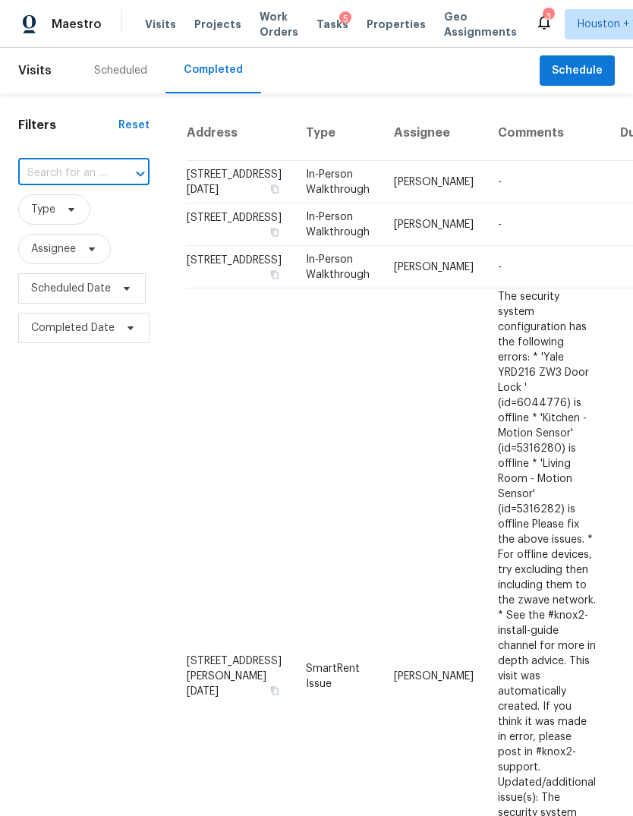
paste input "[STREET_ADDRESS]"
type input "[STREET_ADDRESS]"
click at [44, 221] on li "[STREET_ADDRESS]" at bounding box center [82, 208] width 129 height 25
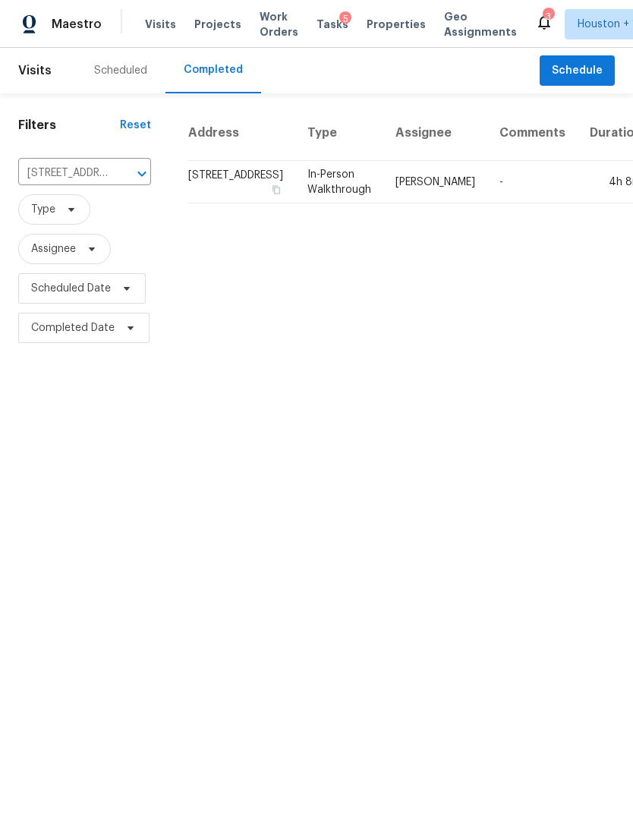
click at [295, 203] on td "In-Person Walkthrough" at bounding box center [339, 182] width 88 height 42
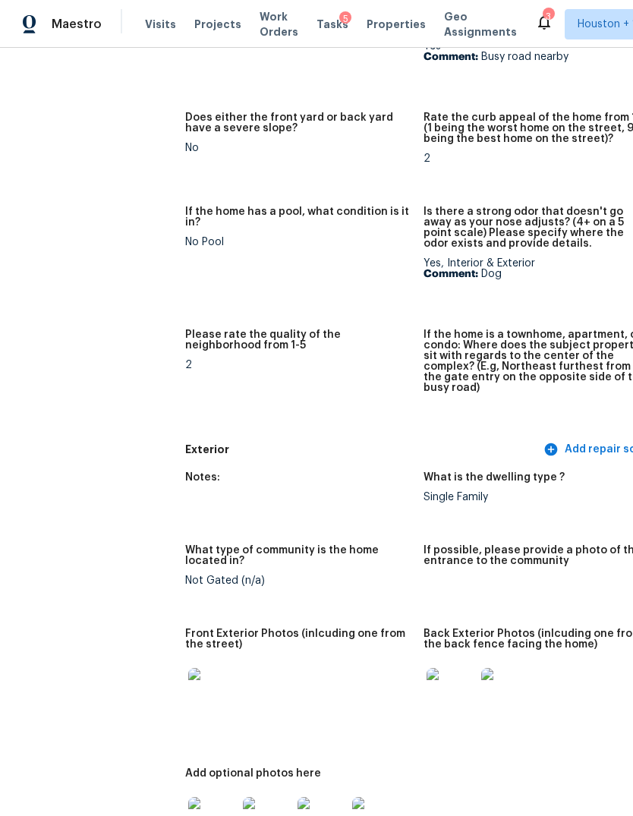
scroll to position [281, 0]
click at [188, 668] on img at bounding box center [212, 692] width 49 height 49
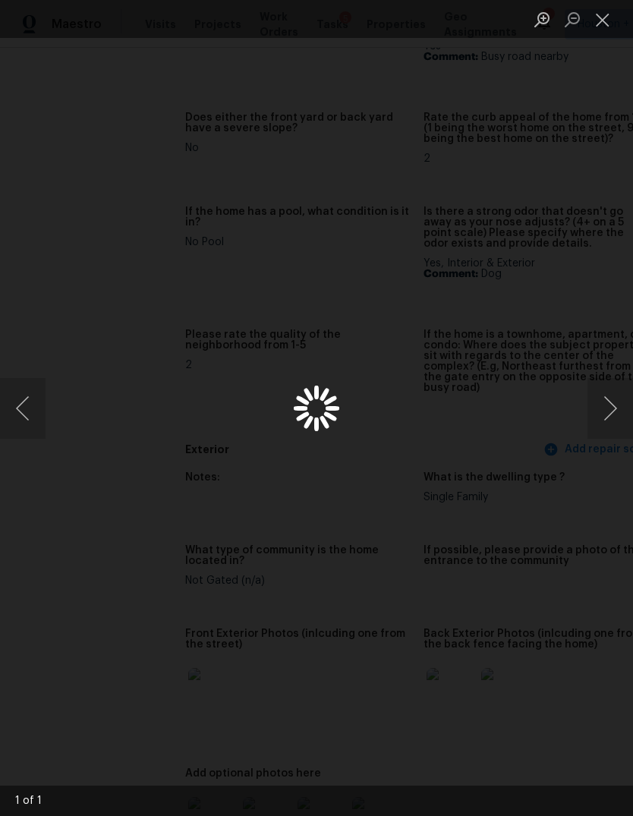
click at [606, 23] on button "Close lightbox" at bounding box center [602, 19] width 30 height 27
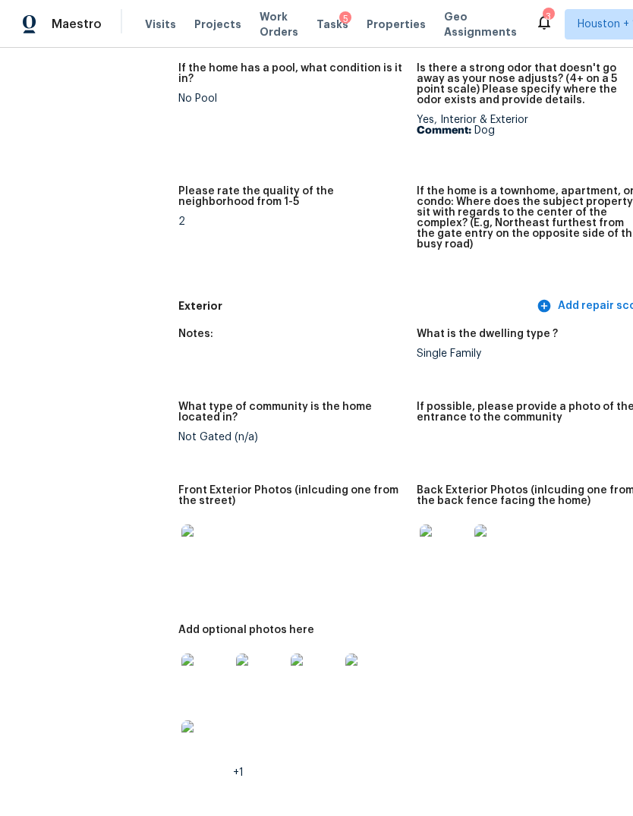
scroll to position [426, 6]
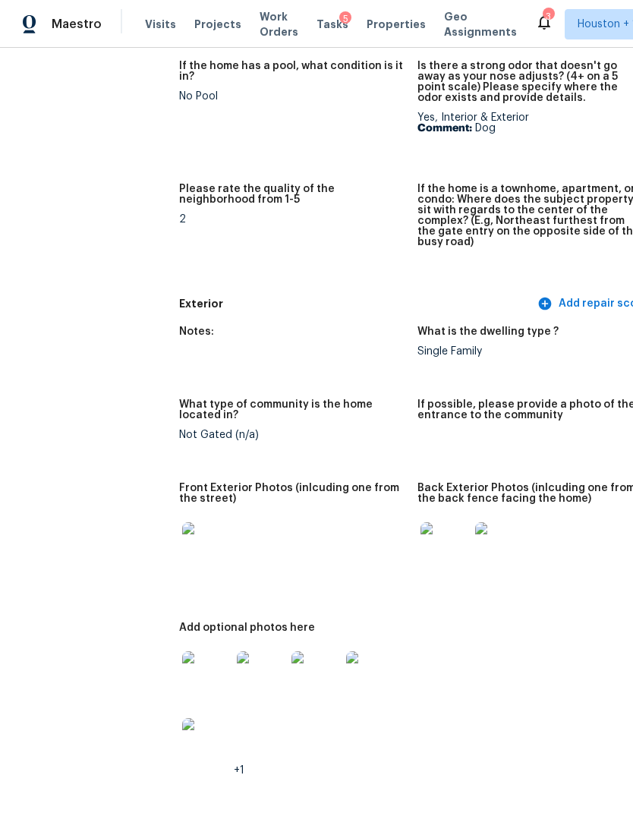
click at [182, 522] on img at bounding box center [206, 546] width 49 height 49
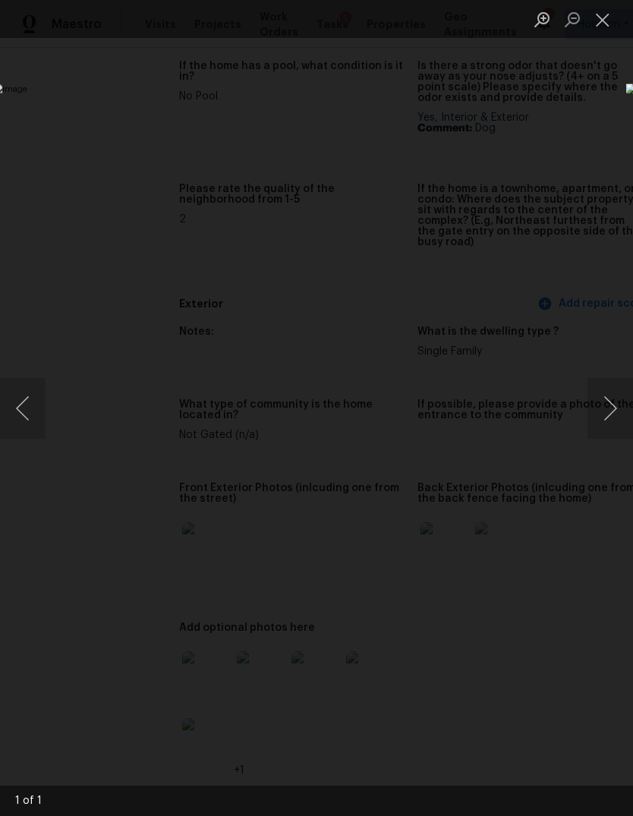
click at [154, 491] on img "Lightbox" at bounding box center [244, 407] width 503 height 649
click at [558, 652] on div "Lightbox" at bounding box center [316, 408] width 633 height 816
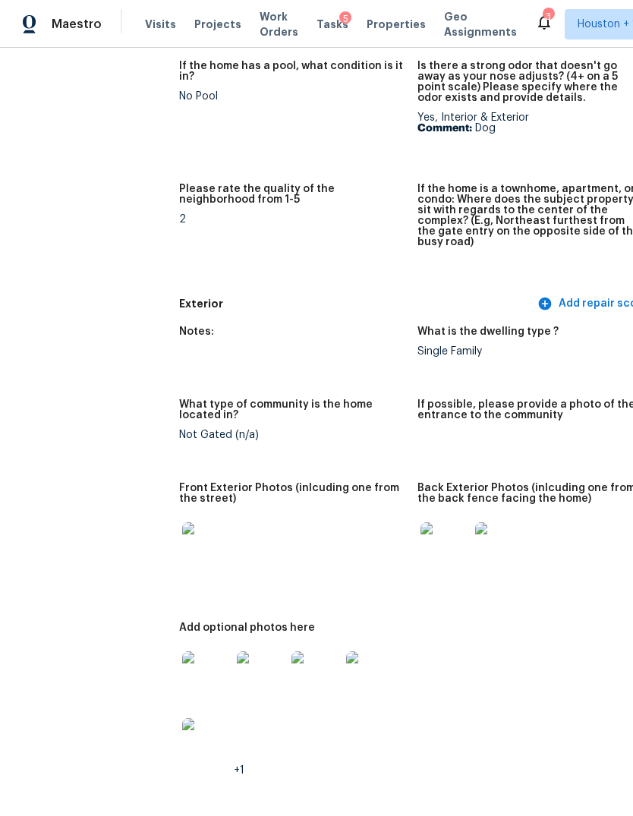
click at [420, 522] on img at bounding box center [444, 546] width 49 height 49
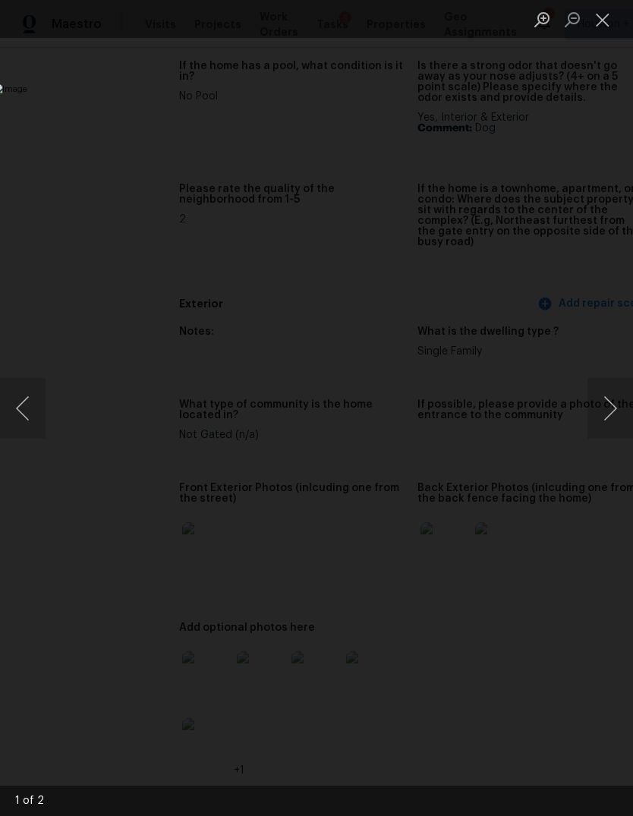
click at [611, 419] on button "Next image" at bounding box center [610, 408] width 46 height 61
click at [28, 438] on img "Lightbox" at bounding box center [244, 407] width 503 height 649
click at [24, 426] on button "Previous image" at bounding box center [23, 408] width 46 height 61
click at [613, 405] on button "Next image" at bounding box center [610, 408] width 46 height 61
click at [586, 696] on div "Lightbox" at bounding box center [316, 408] width 633 height 816
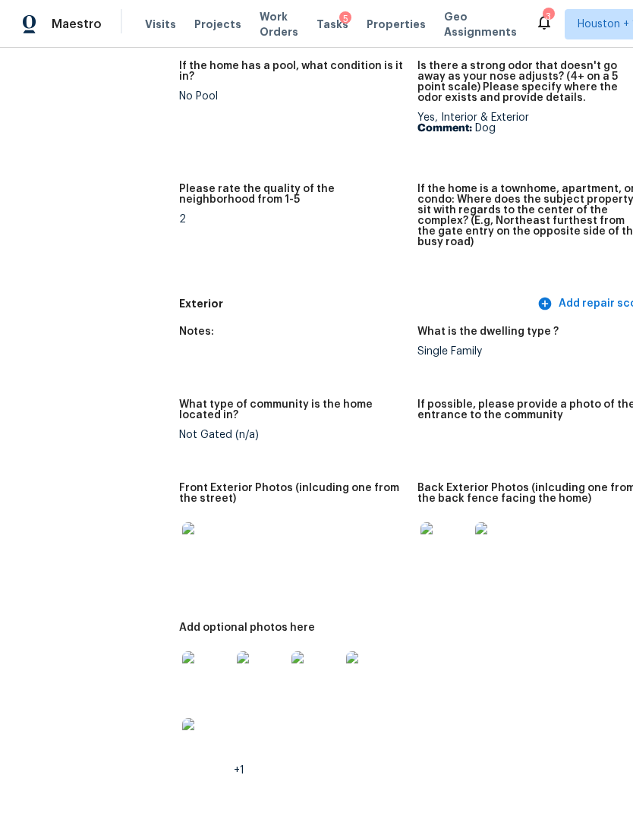
click at [182, 651] on img at bounding box center [206, 675] width 49 height 49
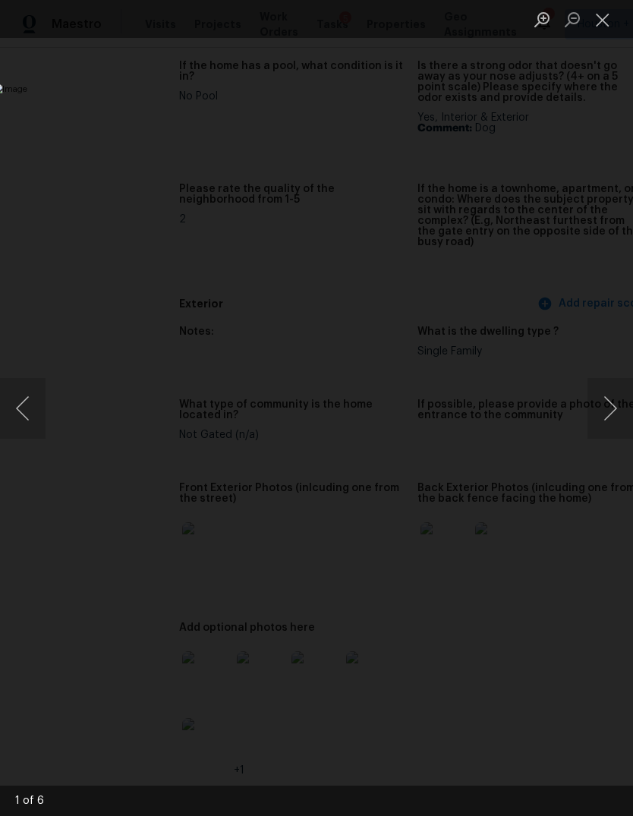
click at [614, 394] on button "Next image" at bounding box center [610, 408] width 46 height 61
click at [27, 422] on button "Previous image" at bounding box center [23, 408] width 46 height 61
click at [605, 407] on button "Next image" at bounding box center [610, 408] width 46 height 61
click at [605, 411] on button "Next image" at bounding box center [610, 408] width 46 height 61
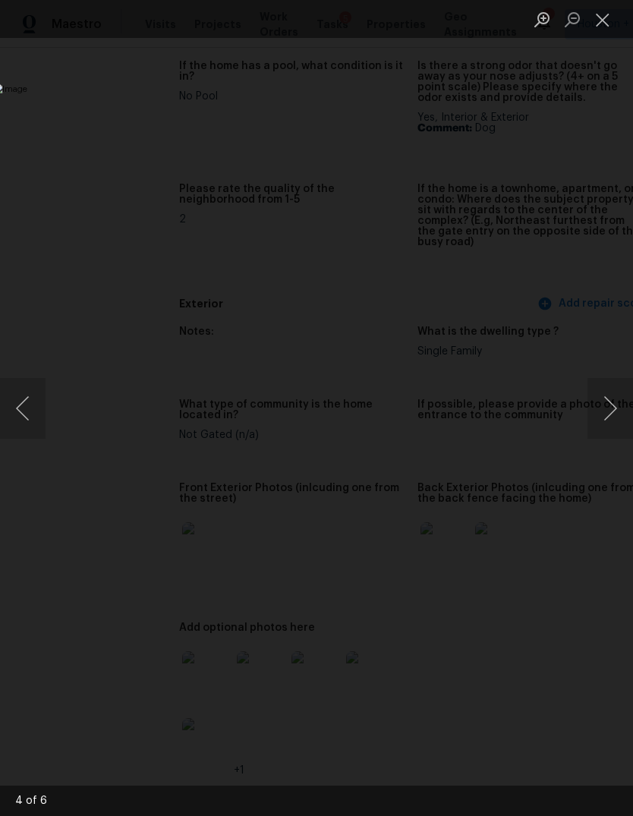
click at [609, 413] on button "Next image" at bounding box center [610, 408] width 46 height 61
click at [611, 427] on button "Next image" at bounding box center [610, 408] width 46 height 61
click at [612, 410] on button "Next image" at bounding box center [610, 408] width 46 height 61
click at [611, 410] on button "Next image" at bounding box center [610, 408] width 46 height 61
click at [607, 409] on button "Next image" at bounding box center [610, 408] width 46 height 61
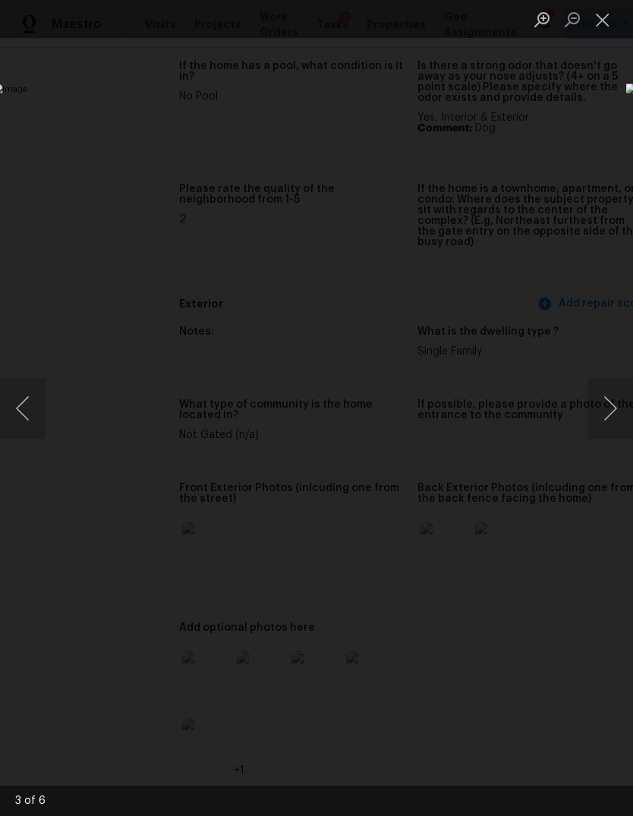
click at [608, 404] on button "Next image" at bounding box center [610, 408] width 46 height 61
click at [610, 416] on button "Next image" at bounding box center [610, 408] width 46 height 61
click at [81, 705] on div "Lightbox" at bounding box center [316, 408] width 633 height 816
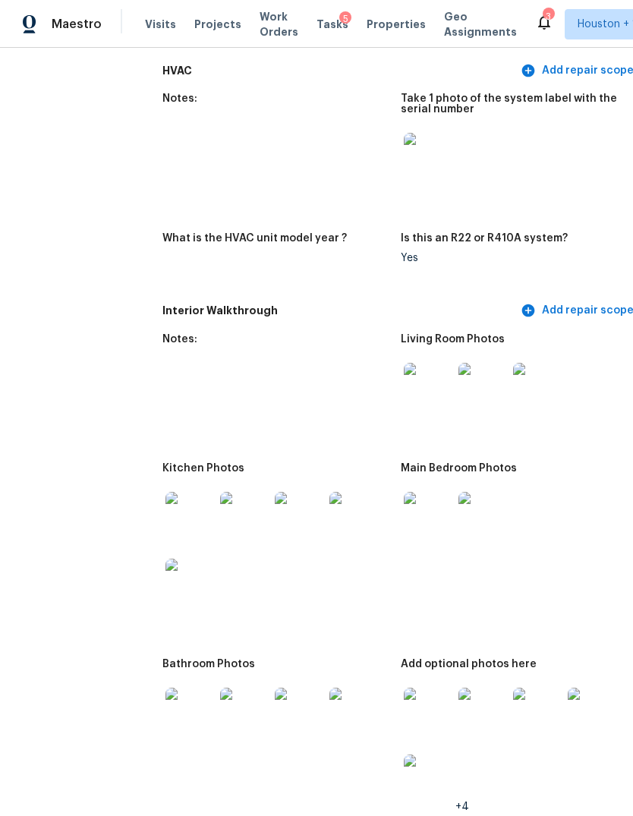
scroll to position [1695, 24]
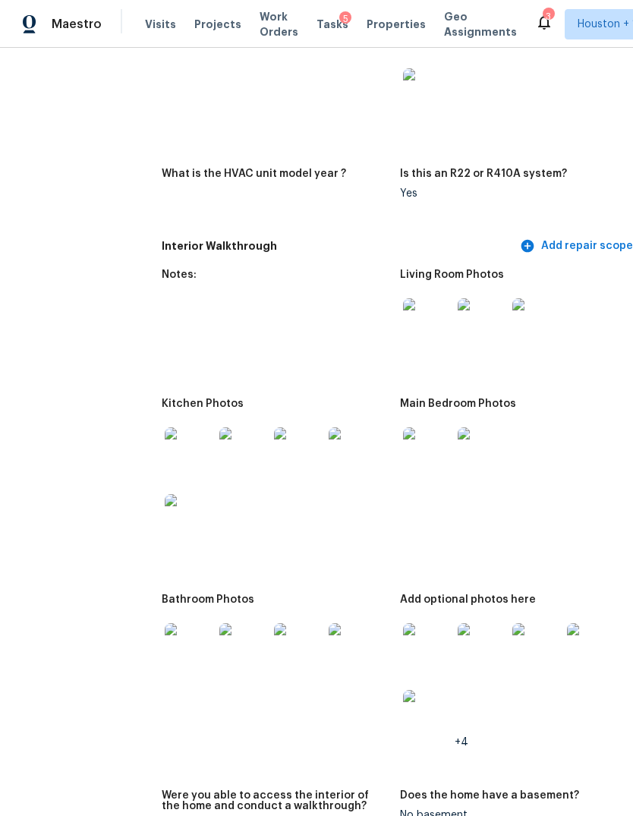
click at [165, 427] on img at bounding box center [189, 451] width 49 height 49
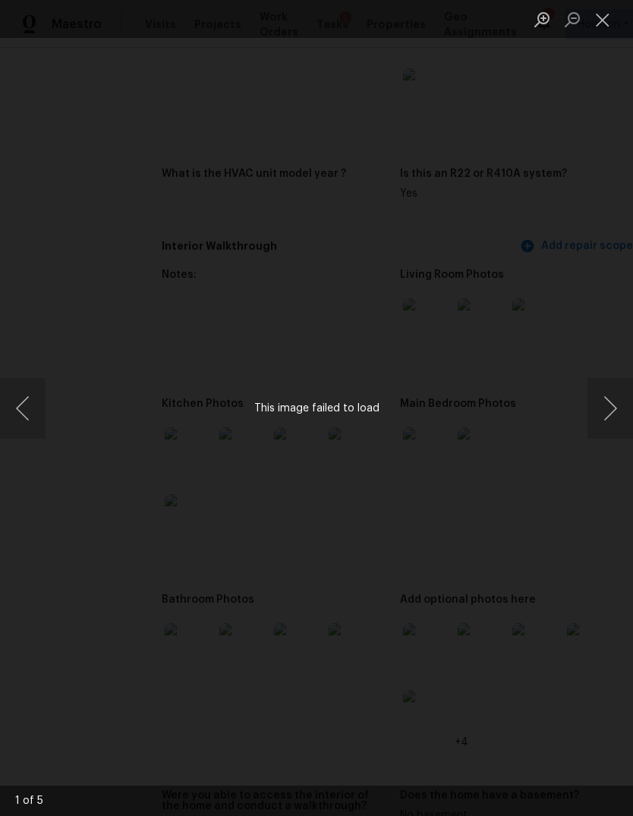
click at [33, 427] on button "Previous image" at bounding box center [23, 408] width 46 height 61
click at [608, 413] on button "Next image" at bounding box center [610, 408] width 46 height 61
click at [606, 414] on button "Next image" at bounding box center [610, 408] width 46 height 61
click at [608, 409] on button "Next image" at bounding box center [610, 408] width 46 height 61
click at [608, 413] on button "Next image" at bounding box center [610, 408] width 46 height 61
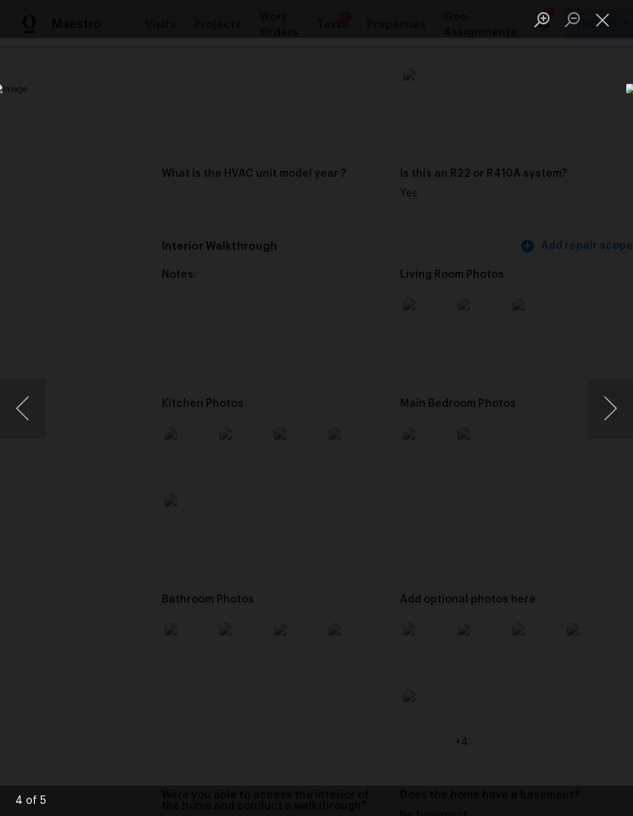
click at [612, 412] on button "Next image" at bounding box center [610, 408] width 46 height 61
click at [611, 415] on button "Next image" at bounding box center [610, 408] width 46 height 61
click at [610, 419] on button "Next image" at bounding box center [610, 408] width 46 height 61
click at [123, 721] on div "Lightbox" at bounding box center [316, 408] width 633 height 816
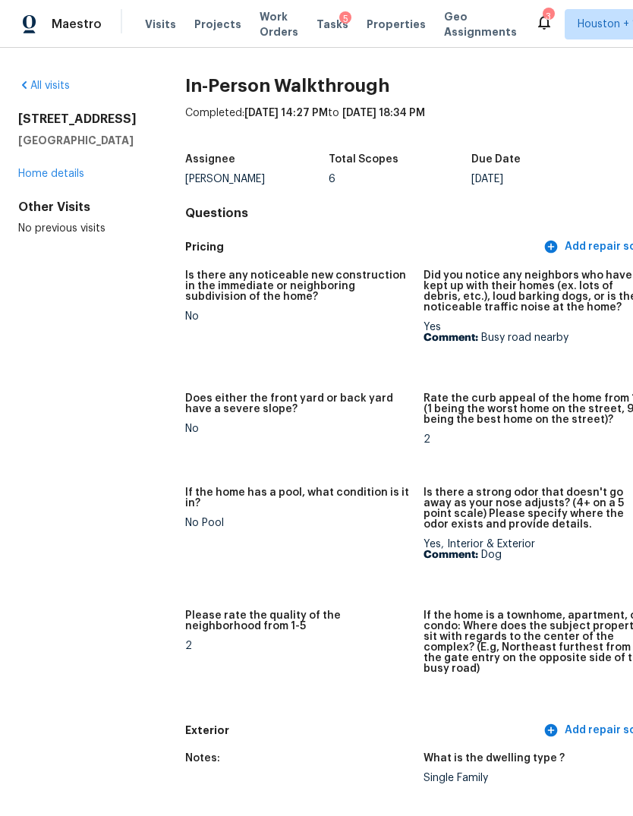
scroll to position [0, 0]
click at [37, 168] on link "Home details" at bounding box center [51, 173] width 66 height 11
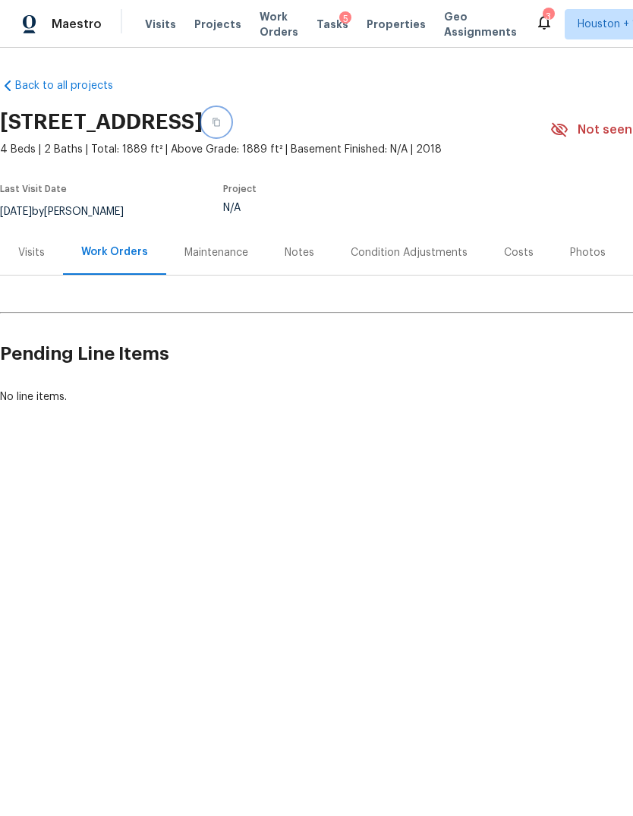
click at [220, 121] on icon "button" at bounding box center [216, 122] width 8 height 8
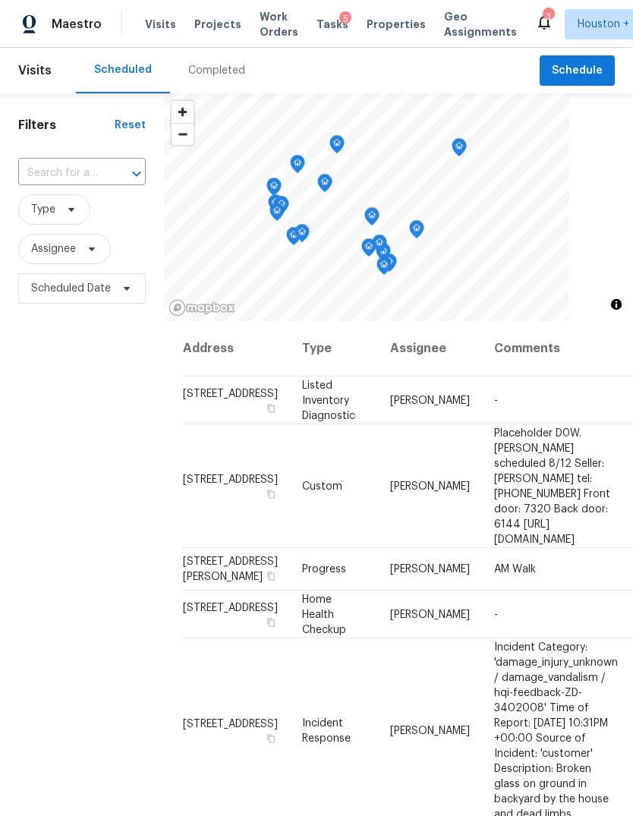
click at [210, 68] on div "Completed" at bounding box center [216, 70] width 57 height 15
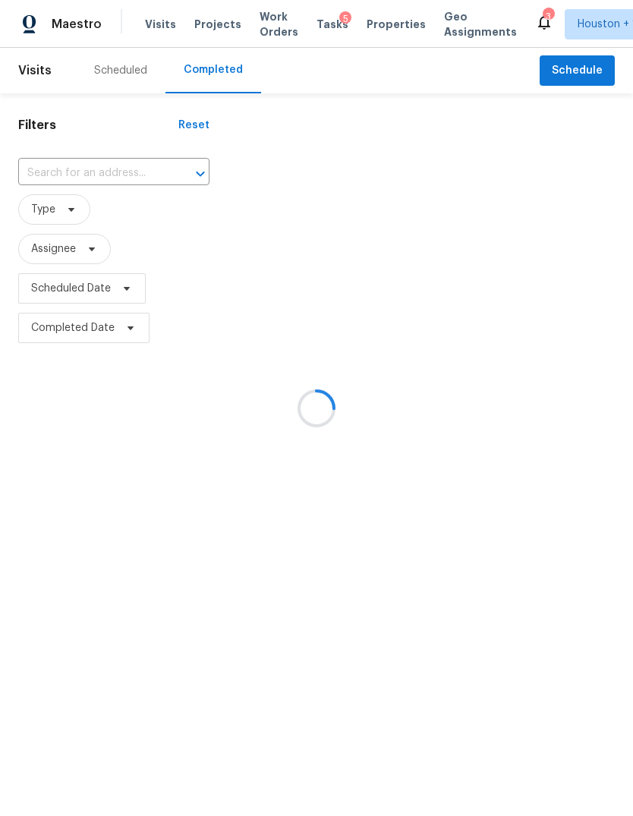
click at [96, 185] on div at bounding box center [316, 408] width 633 height 816
click at [95, 165] on div at bounding box center [316, 408] width 633 height 816
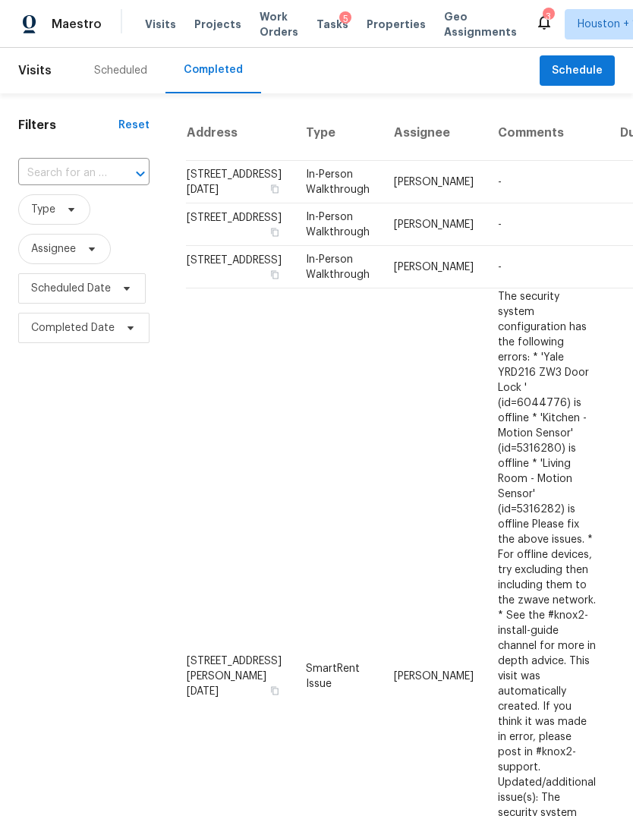
click at [66, 165] on input "text" at bounding box center [62, 174] width 89 height 24
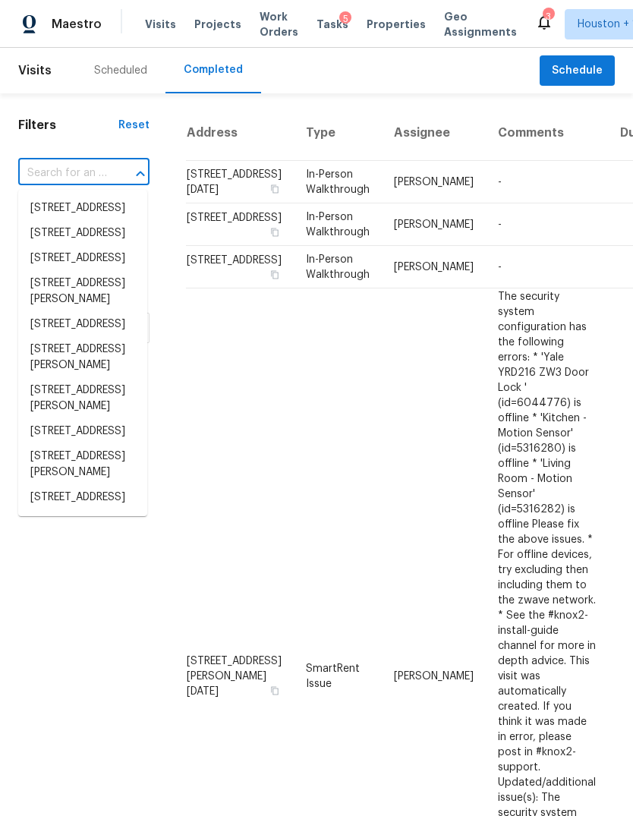
click at [61, 172] on input "text" at bounding box center [62, 174] width 89 height 24
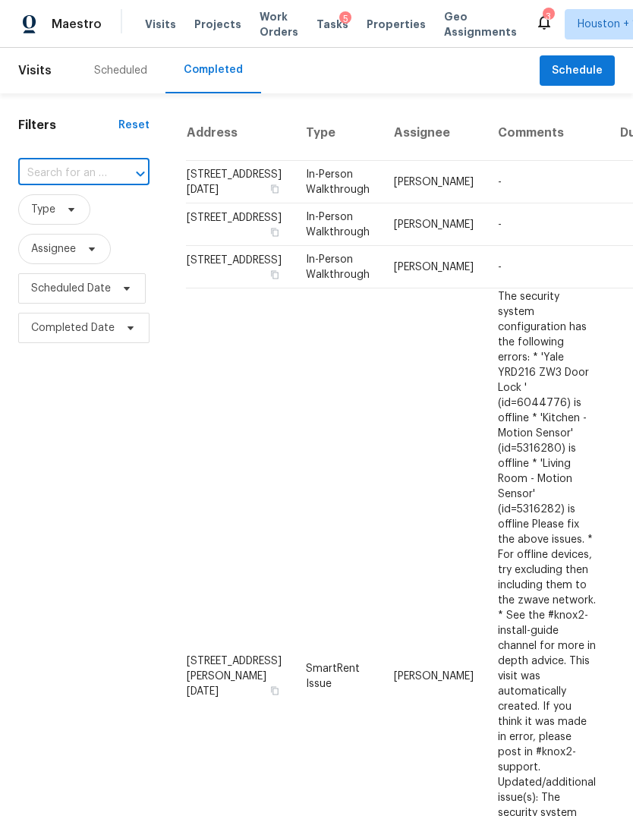
paste input "2738 Paddock Brook Ln, Houston, TX 77038"
type input "2738 Paddock Brook Ln, Houston, TX 77038"
click at [85, 227] on li "2738 Paddock Brook Ln, Houston, TX 77038" at bounding box center [82, 216] width 129 height 41
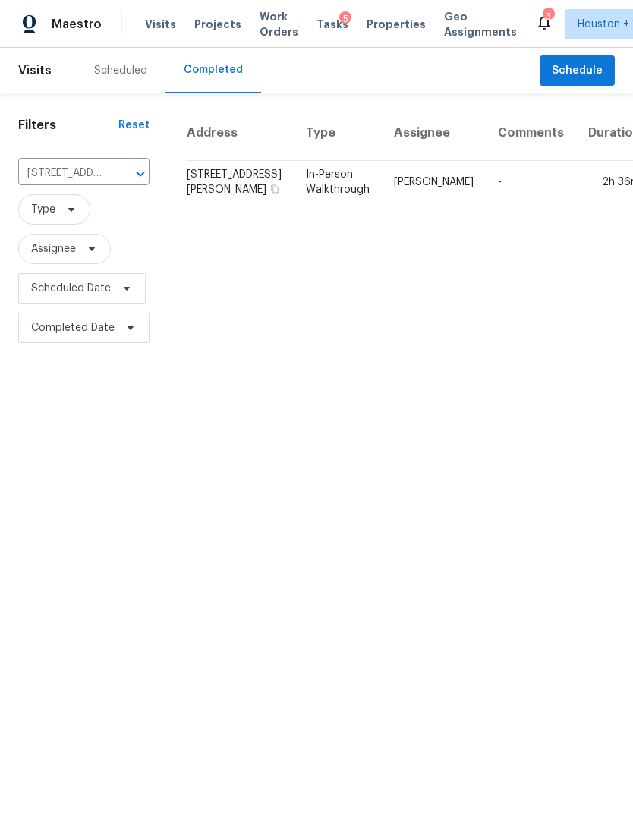
click at [576, 203] on td "2h 36m" at bounding box center [614, 182] width 77 height 42
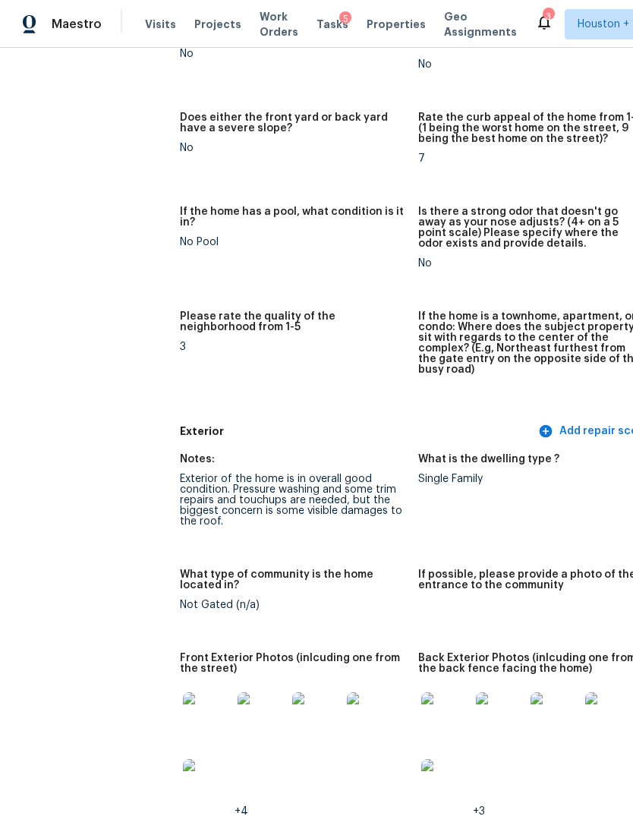
scroll to position [263, 5]
click at [183, 691] on img at bounding box center [207, 715] width 49 height 49
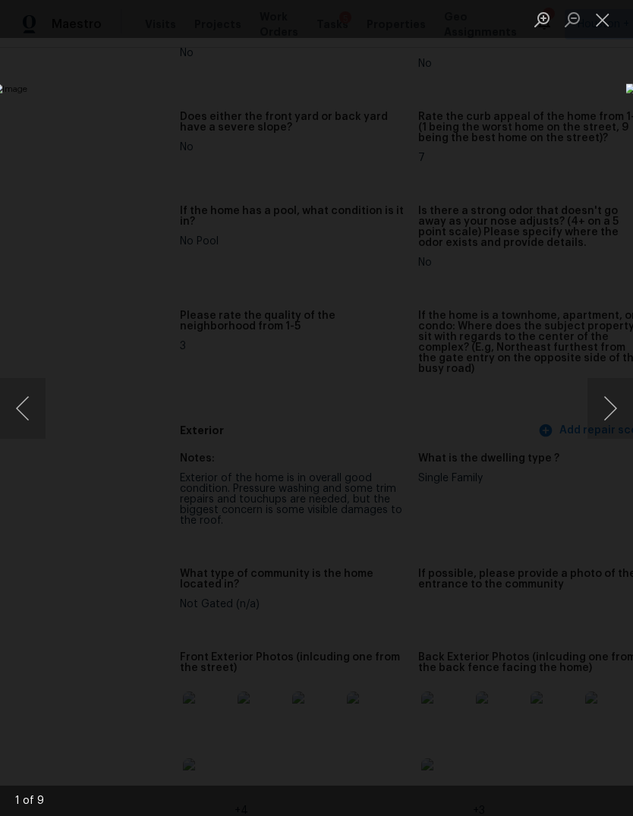
click at [614, 401] on button "Next image" at bounding box center [610, 408] width 46 height 61
click at [612, 403] on button "Next image" at bounding box center [610, 408] width 46 height 61
click at [609, 406] on button "Next image" at bounding box center [610, 408] width 46 height 61
click at [610, 409] on button "Next image" at bounding box center [610, 408] width 46 height 61
click at [607, 419] on button "Next image" at bounding box center [610, 408] width 46 height 61
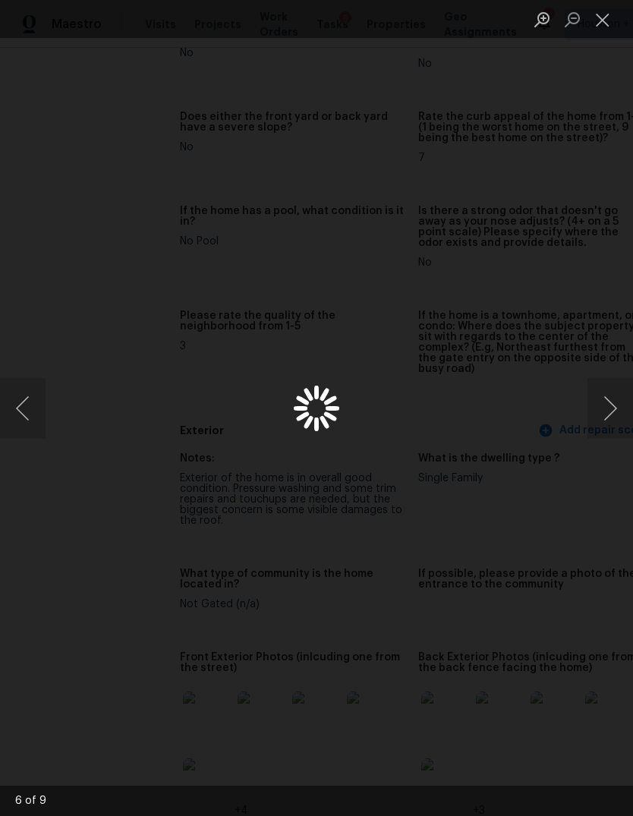
click at [28, 423] on button "Previous image" at bounding box center [23, 408] width 46 height 61
click at [612, 388] on button "Next image" at bounding box center [610, 408] width 46 height 61
click at [608, 394] on button "Next image" at bounding box center [610, 408] width 46 height 61
click at [613, 393] on button "Next image" at bounding box center [610, 408] width 46 height 61
click at [599, 17] on button "Close lightbox" at bounding box center [602, 19] width 30 height 27
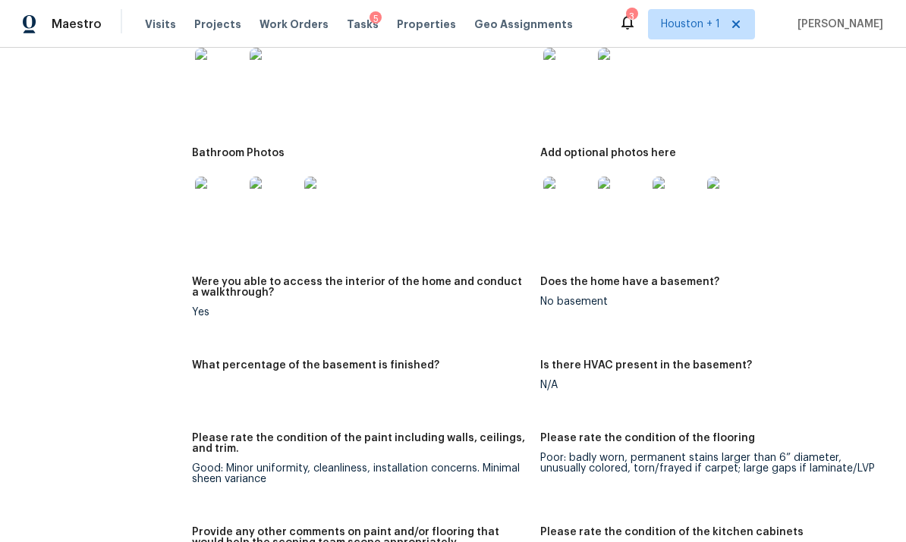
scroll to position [1730, 0]
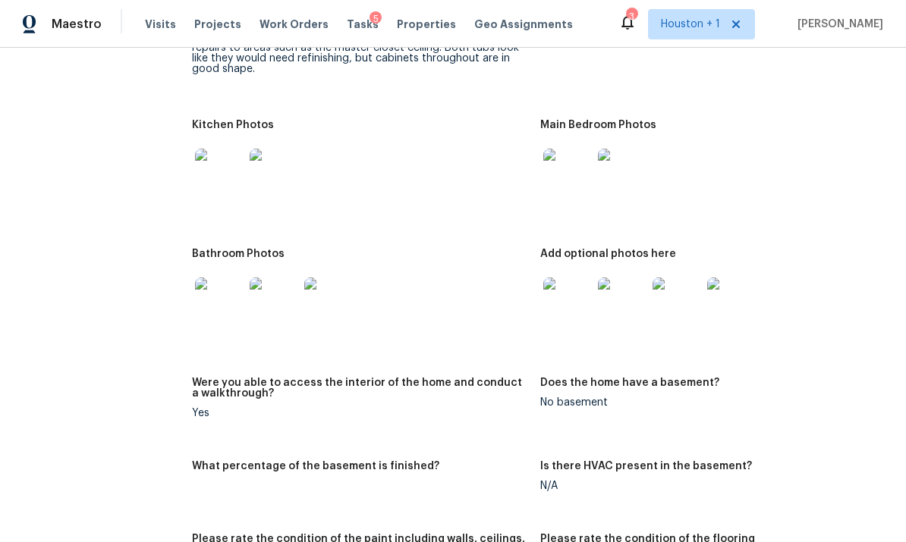
click at [217, 278] on img at bounding box center [219, 302] width 49 height 49
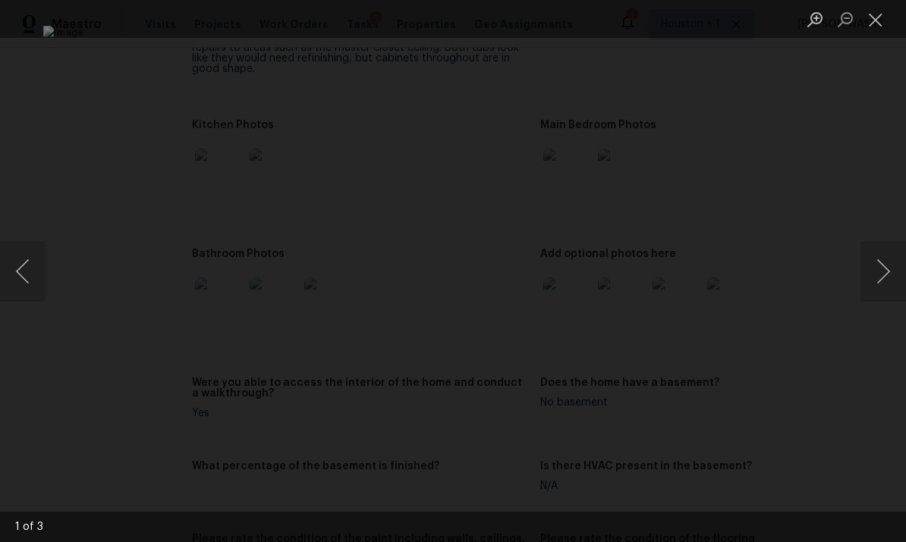
click at [632, 267] on button "Next image" at bounding box center [883, 271] width 46 height 61
click at [632, 275] on button "Next image" at bounding box center [883, 271] width 46 height 61
click at [632, 406] on div "Lightbox" at bounding box center [453, 271] width 906 height 542
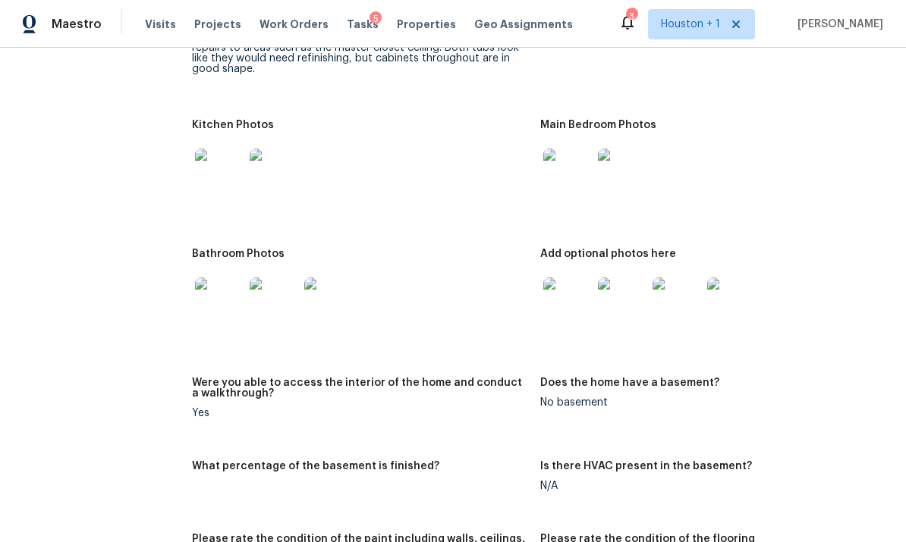
click at [210, 149] on img at bounding box center [219, 173] width 49 height 49
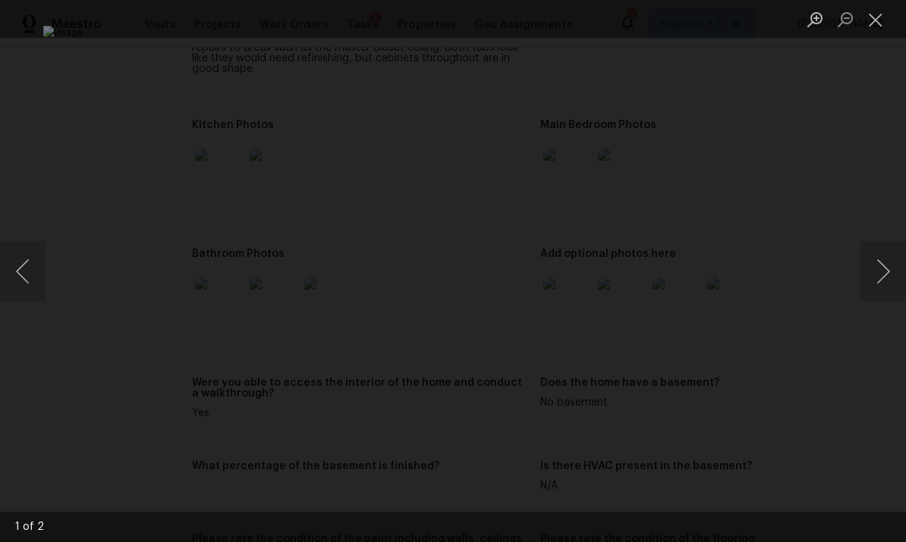
click at [632, 288] on button "Next image" at bounding box center [883, 271] width 46 height 61
click at [632, 385] on div "Lightbox" at bounding box center [453, 271] width 906 height 542
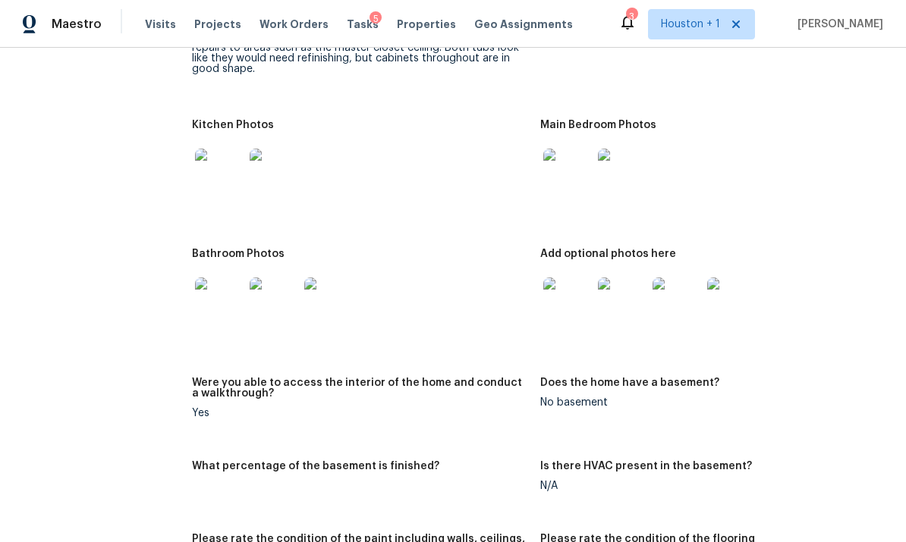
click at [567, 149] on img at bounding box center [567, 173] width 49 height 49
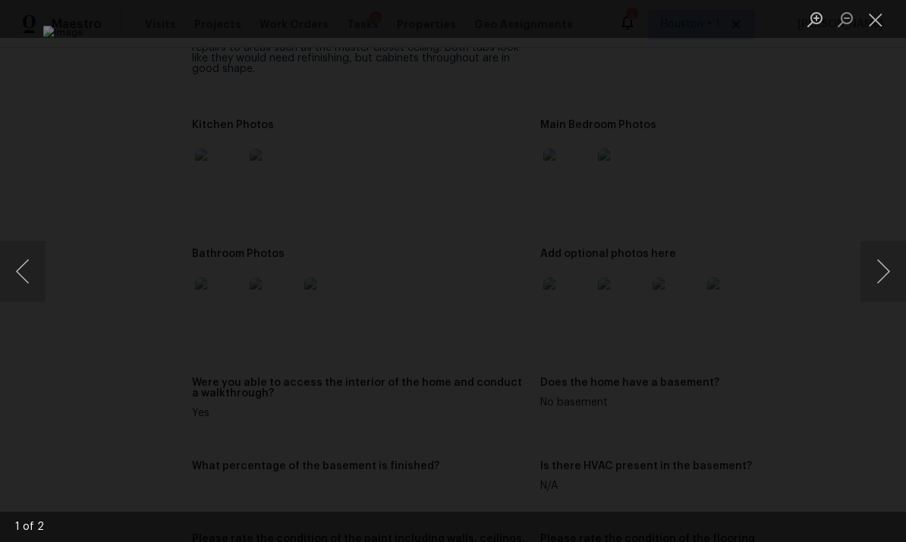
click at [632, 258] on button "Next image" at bounding box center [883, 271] width 46 height 61
click at [632, 391] on div "Lightbox" at bounding box center [453, 271] width 906 height 542
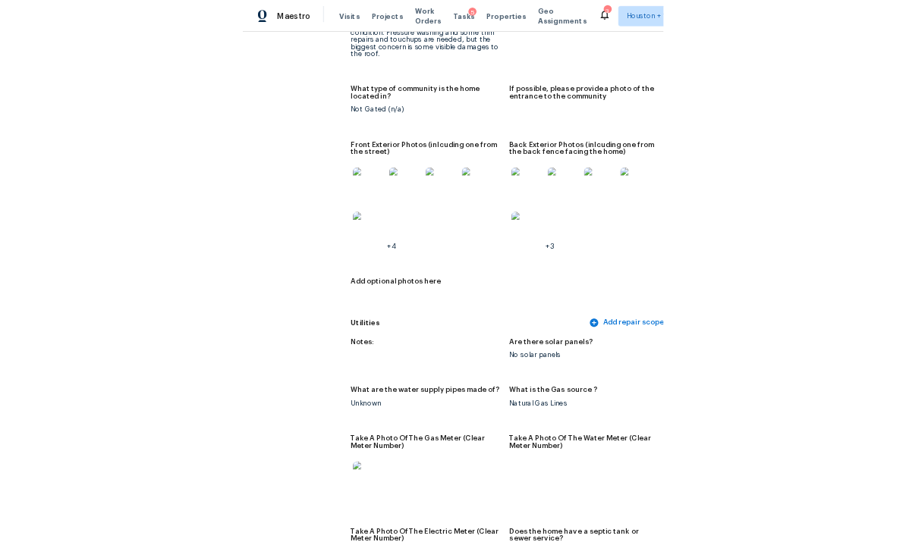
scroll to position [677, 24]
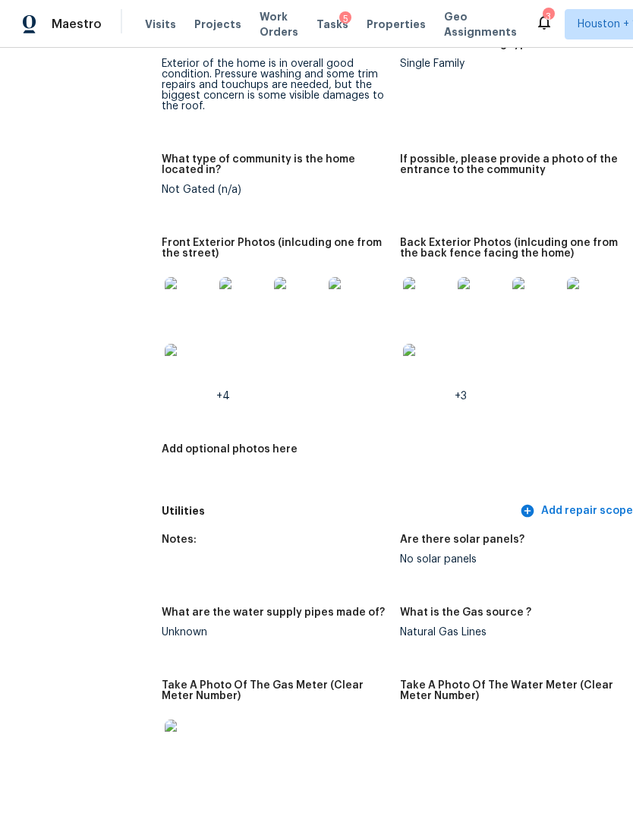
click at [165, 308] on img at bounding box center [189, 301] width 49 height 49
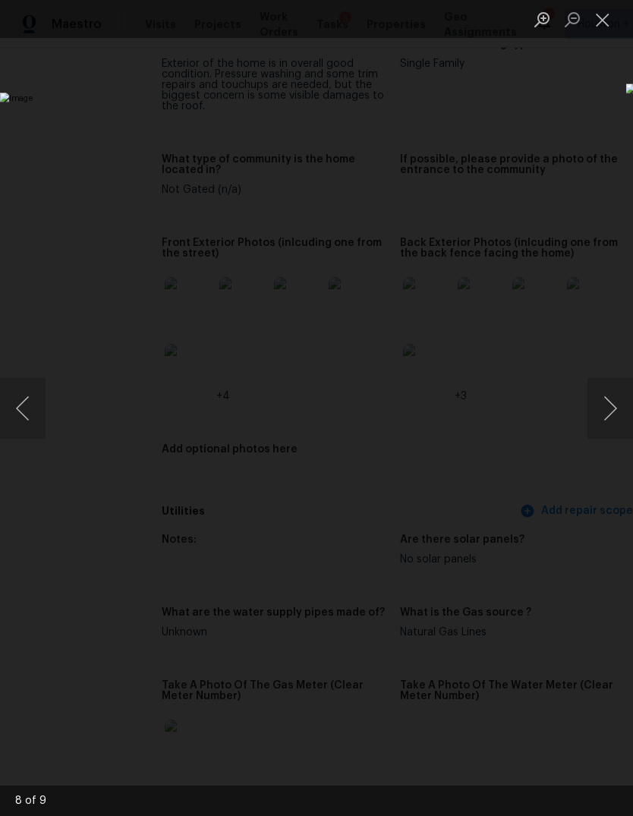
click at [608, 378] on button "Next image" at bounding box center [610, 408] width 46 height 61
click at [608, 402] on button "Next image" at bounding box center [610, 408] width 46 height 61
click at [611, 404] on button "Next image" at bounding box center [610, 408] width 46 height 61
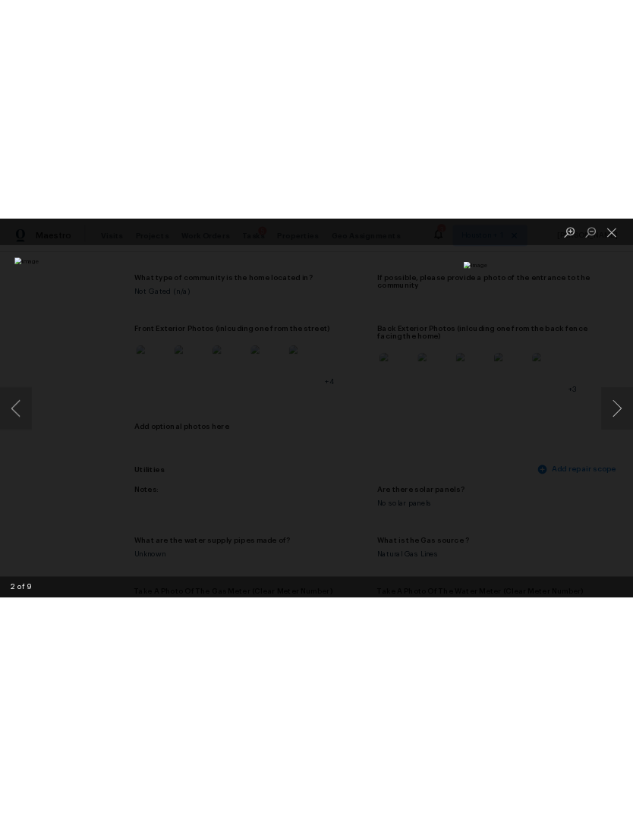
scroll to position [677, 0]
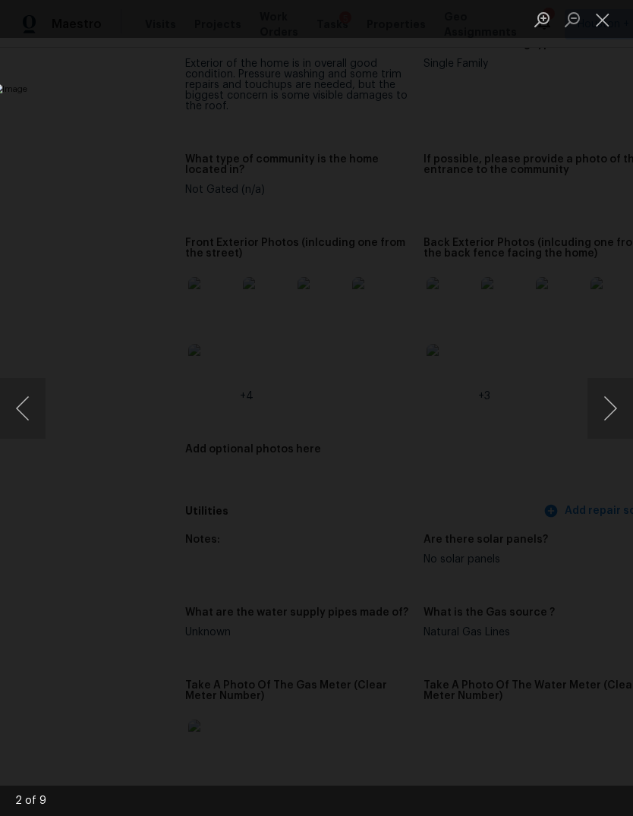
click at [604, 30] on button "Close lightbox" at bounding box center [602, 19] width 30 height 27
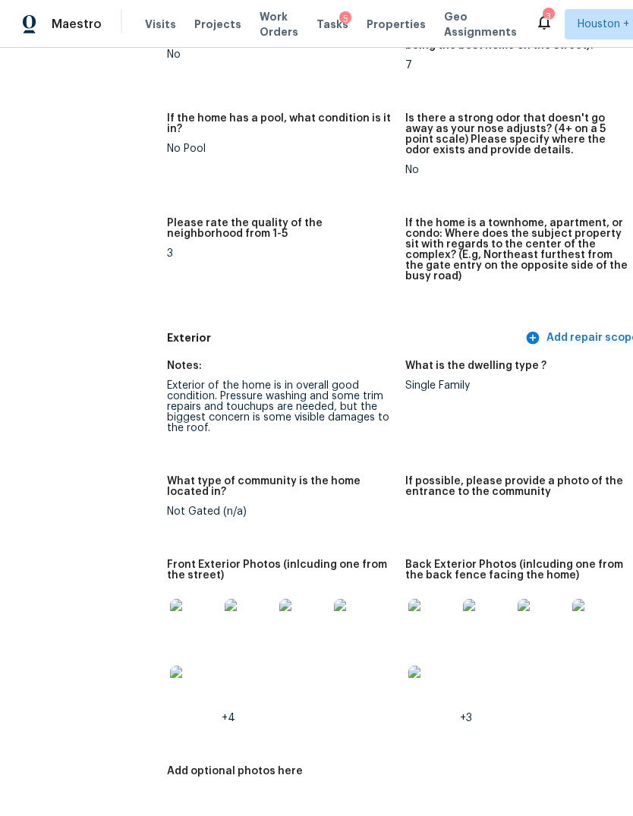
scroll to position [156, 32]
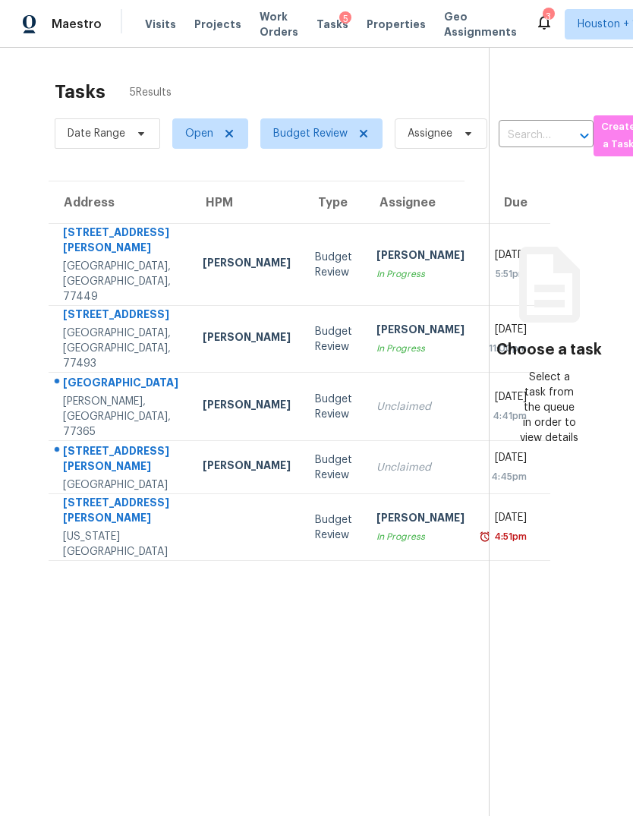
click at [85, 439] on div "Porter, TX, 77365" at bounding box center [120, 417] width 115 height 46
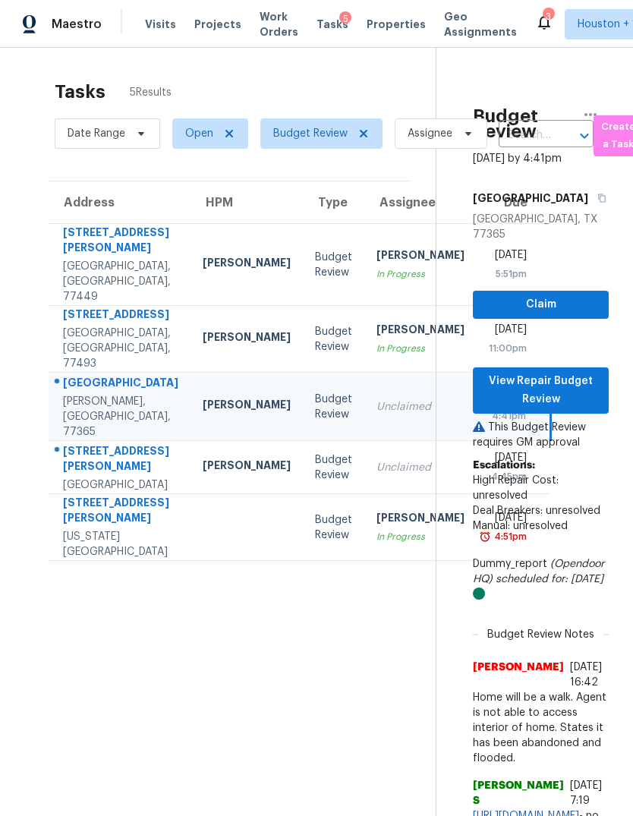
click at [85, 477] on div "[STREET_ADDRESS][PERSON_NAME]" at bounding box center [120, 460] width 115 height 34
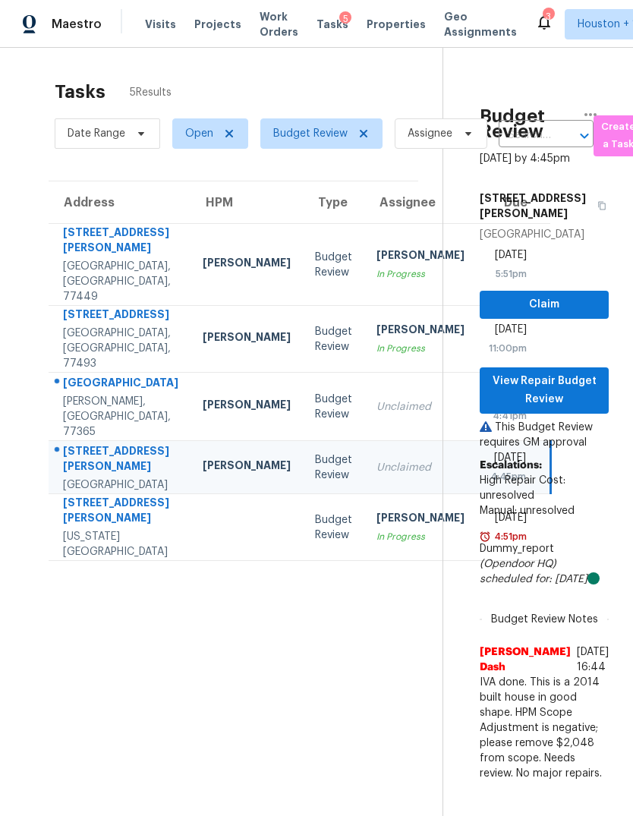
click at [104, 559] on div "Missouri City, TX, 77489" at bounding box center [120, 544] width 115 height 30
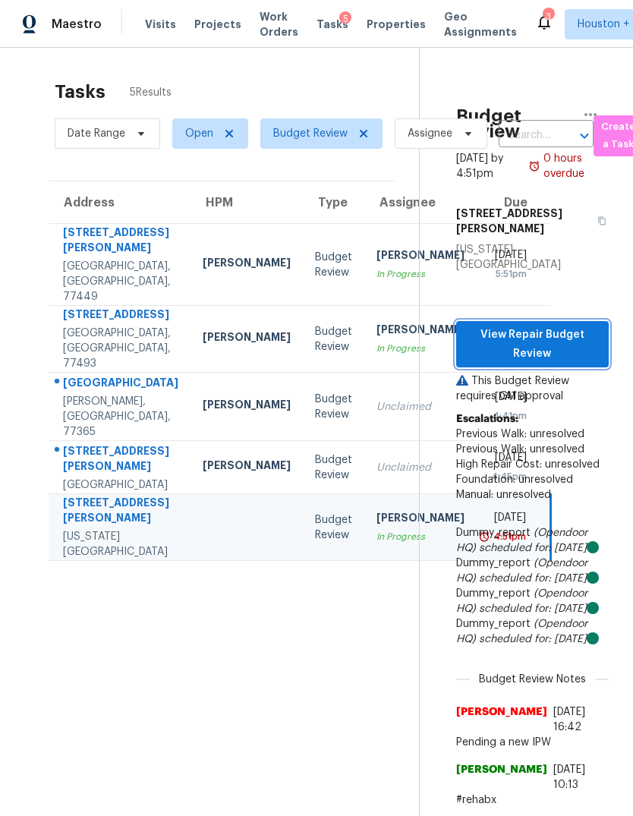
click at [572, 335] on button "View Repair Budget Review" at bounding box center [532, 344] width 152 height 46
click at [113, 492] on div "Houston, TX, 77038" at bounding box center [120, 484] width 115 height 15
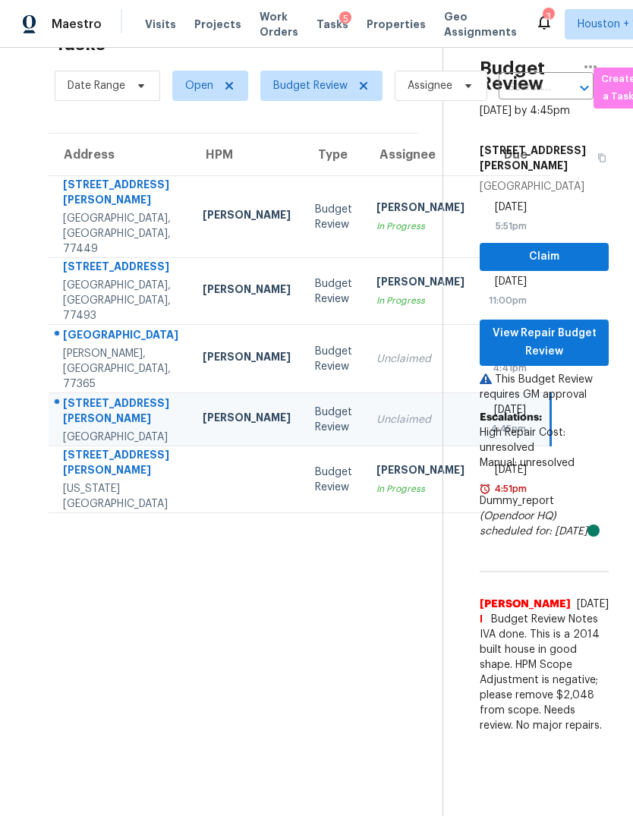
scroll to position [48, 0]
click at [572, 361] on span "View Repair Budget Review" at bounding box center [544, 342] width 105 height 37
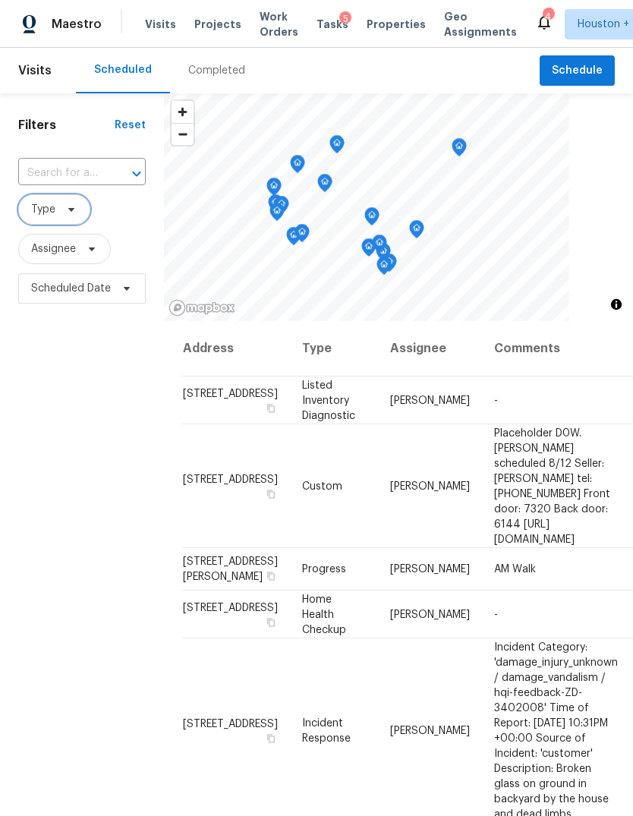
click at [44, 205] on span "Type" at bounding box center [43, 209] width 24 height 15
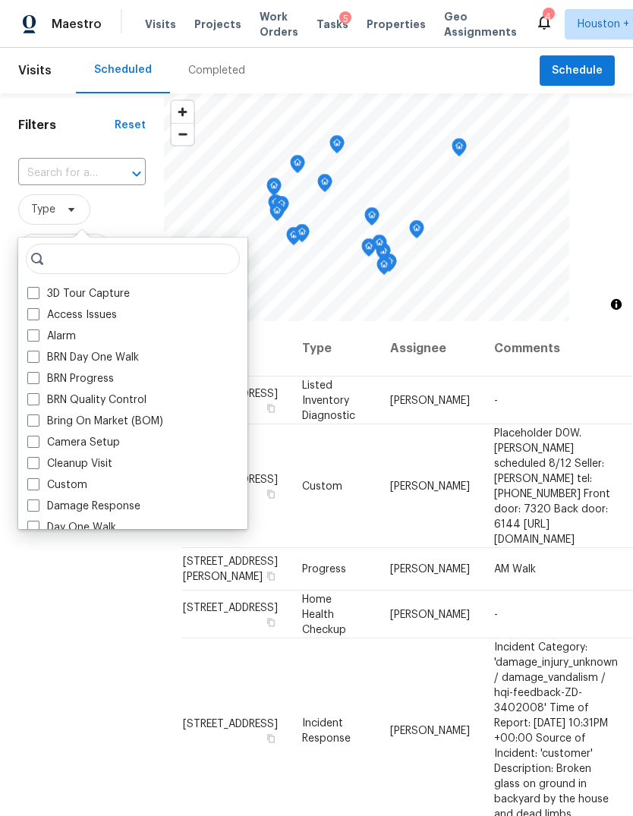
type input "I"
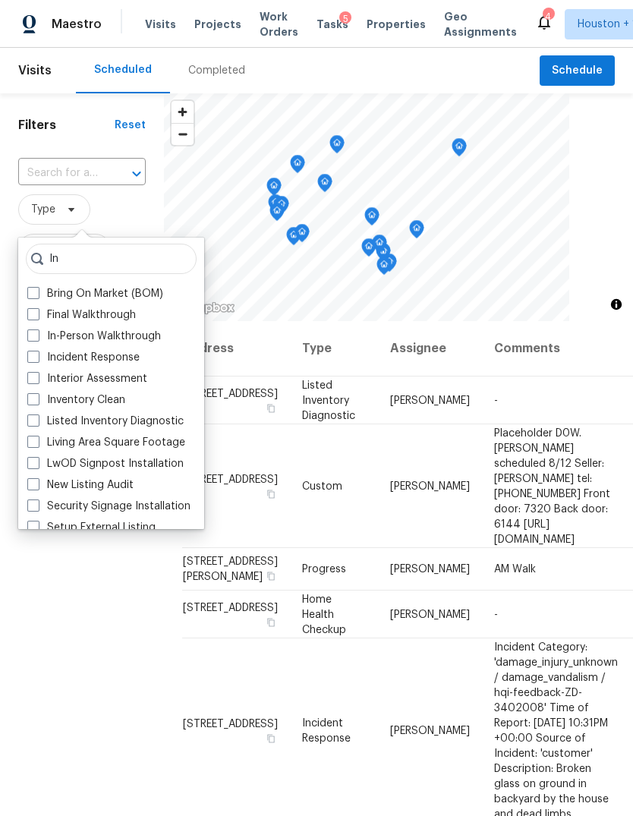
type input "In"
click at [31, 335] on span at bounding box center [33, 335] width 12 height 12
click at [31, 335] on input "In-Person Walkthrough" at bounding box center [32, 333] width 10 height 10
checkbox input "true"
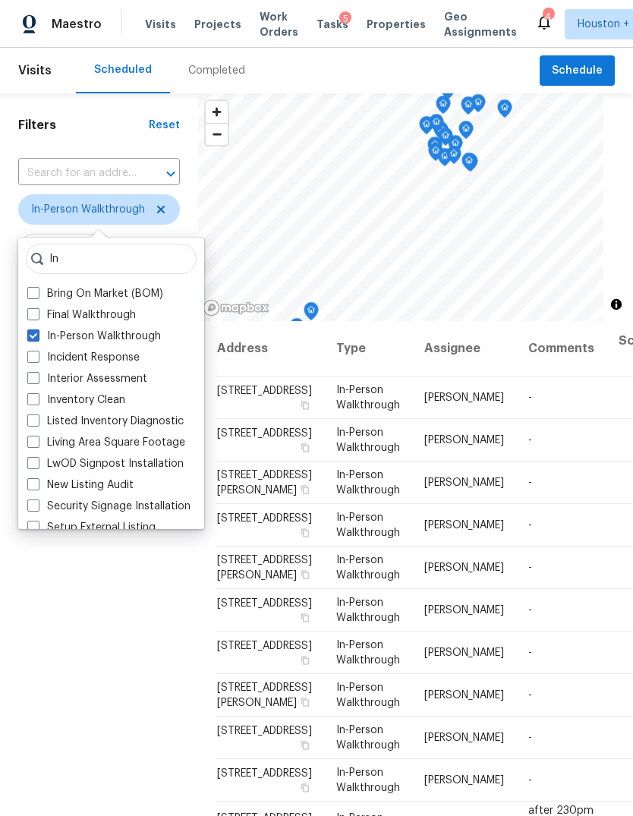
click at [69, 622] on div "Filters Reset ​ In-Person Walkthrough Assignee Scheduled Date" at bounding box center [99, 533] width 198 height 880
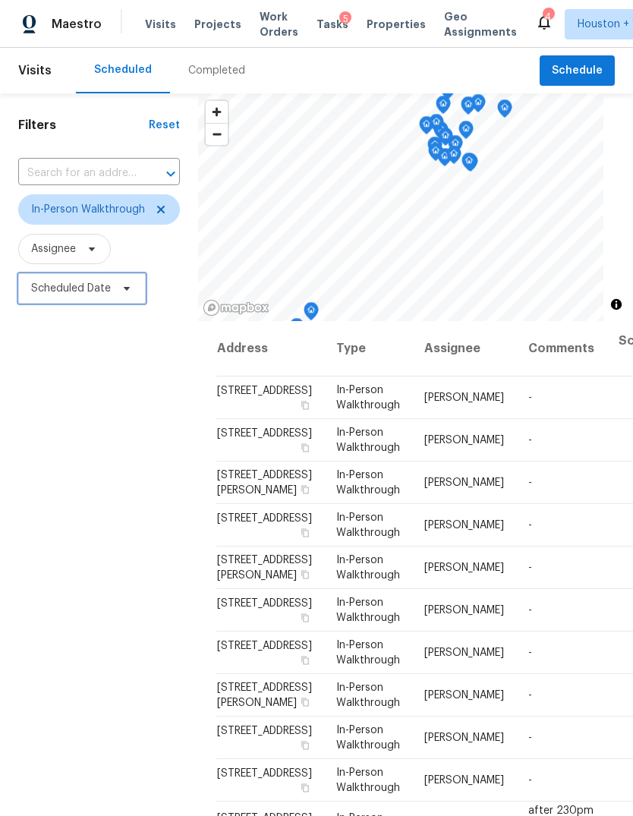
click at [52, 294] on span "Scheduled Date" at bounding box center [71, 288] width 80 height 15
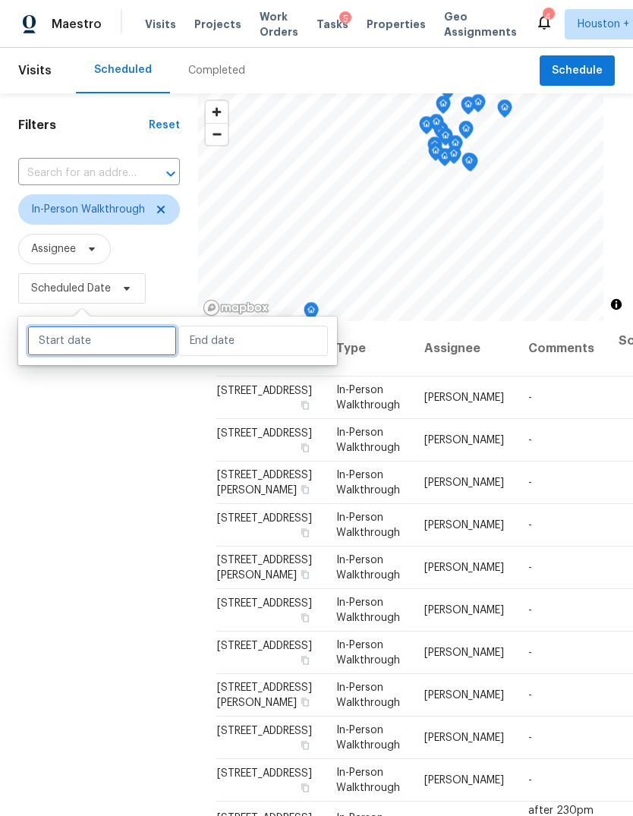
click at [90, 354] on input "text" at bounding box center [101, 340] width 149 height 30
select select "7"
select select "2025"
select select "8"
select select "2025"
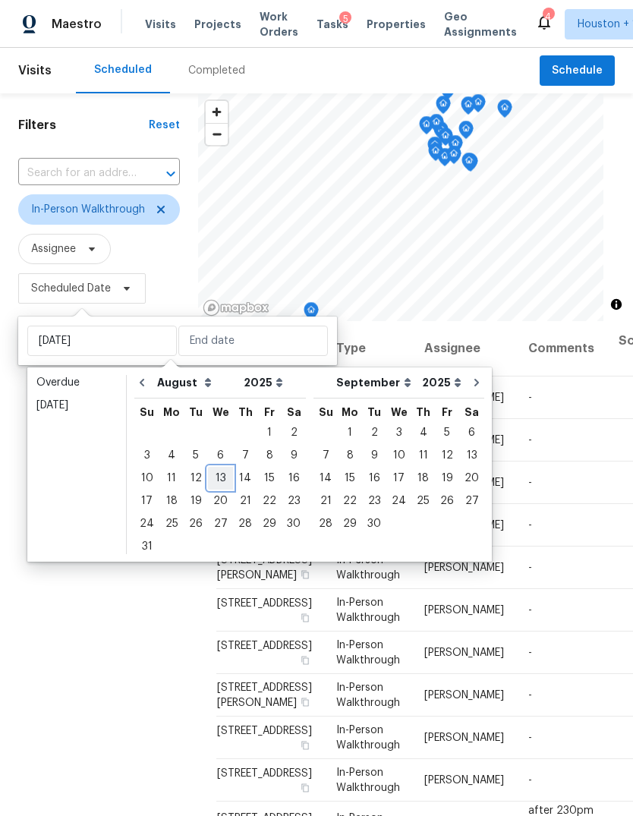
click at [209, 473] on div "13" at bounding box center [220, 477] width 25 height 21
type input "[DATE]"
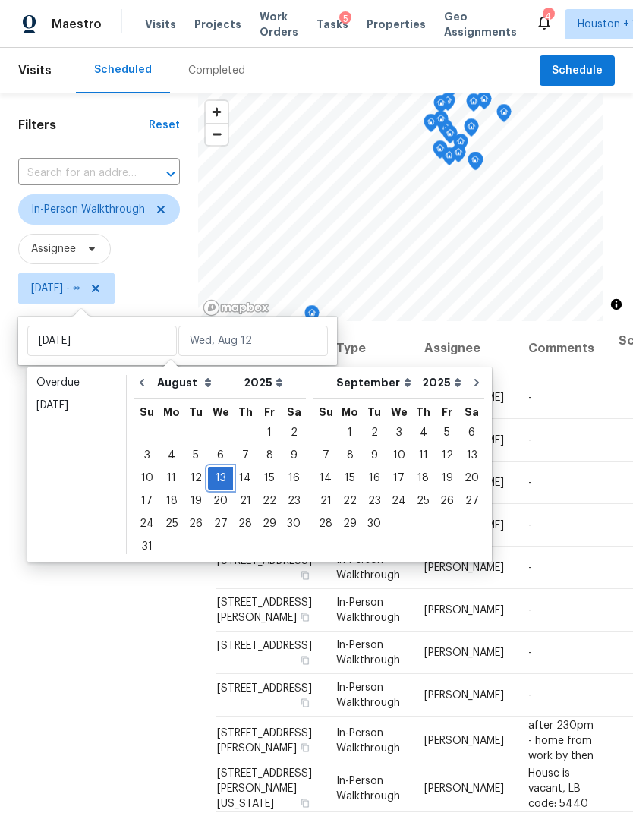
click at [212, 477] on div "13" at bounding box center [220, 477] width 25 height 21
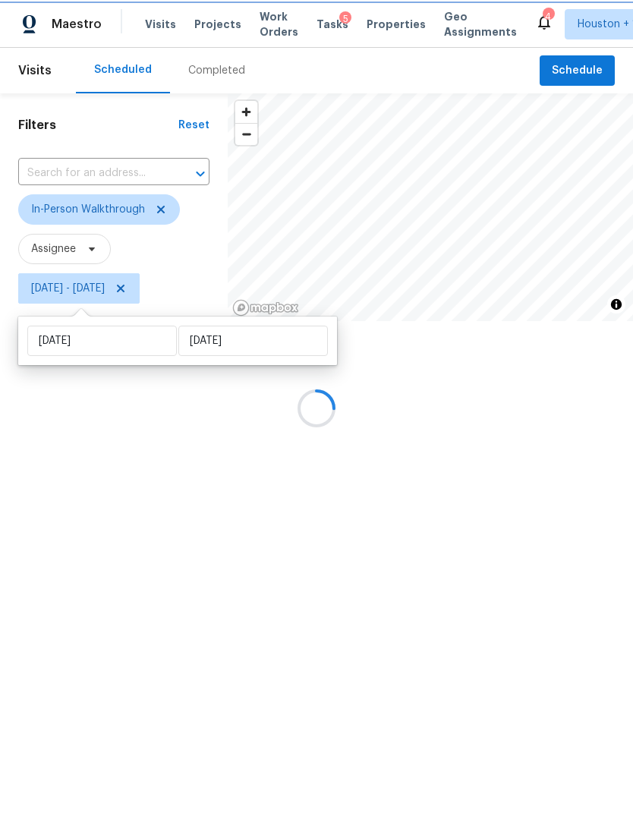
type input "[DATE]"
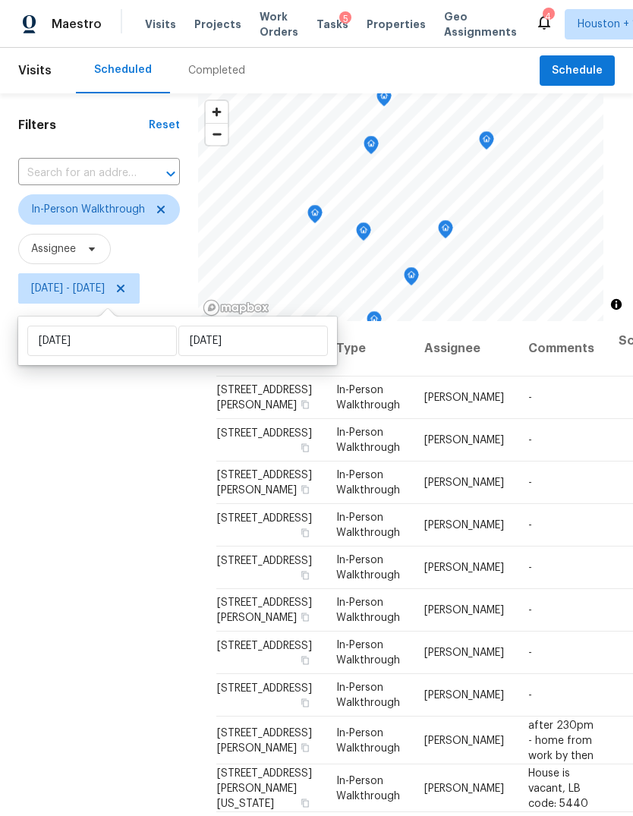
click at [41, 579] on div "Filters Reset ​ In-Person Walkthrough Assignee [DATE] - [DATE]" at bounding box center [99, 533] width 198 height 880
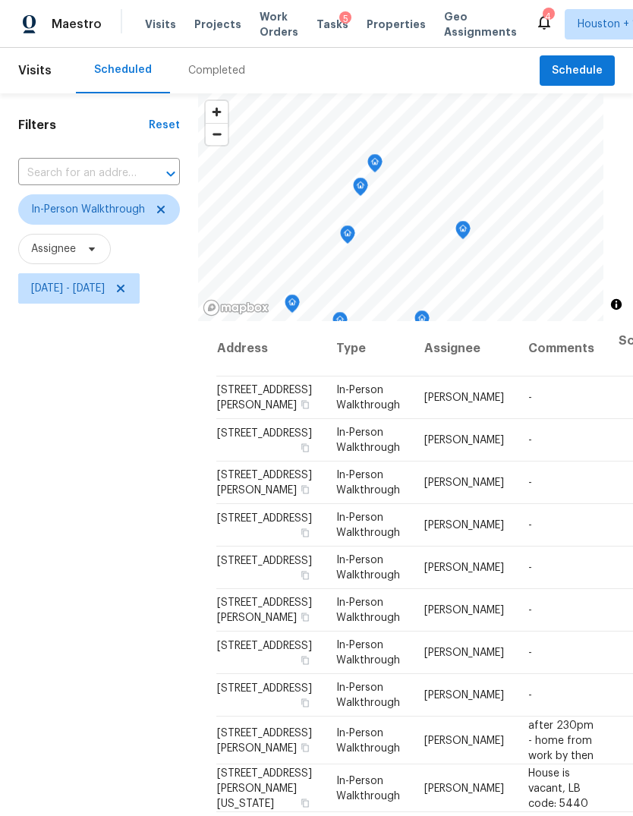
click at [382, 163] on icon "Map marker" at bounding box center [375, 163] width 14 height 17
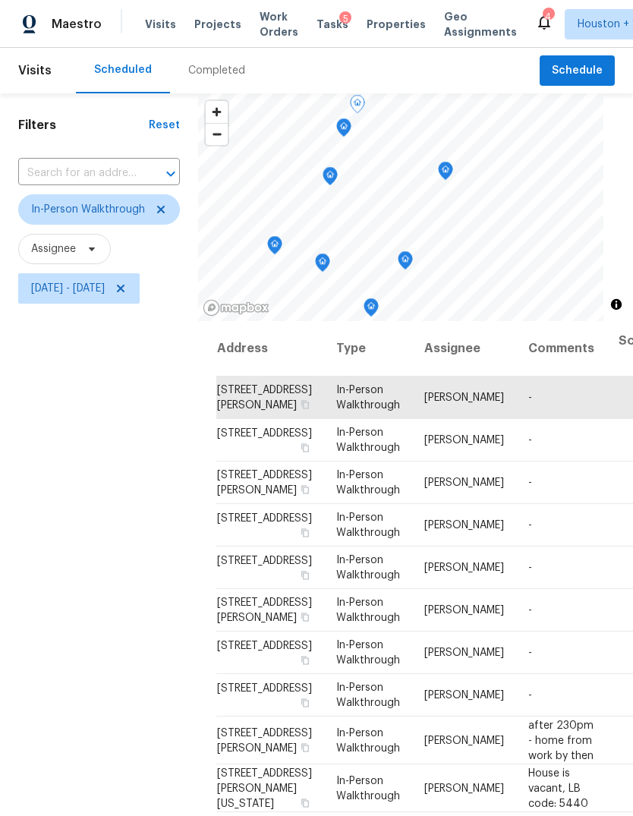
click at [452, 173] on icon "Map marker" at bounding box center [445, 170] width 14 height 17
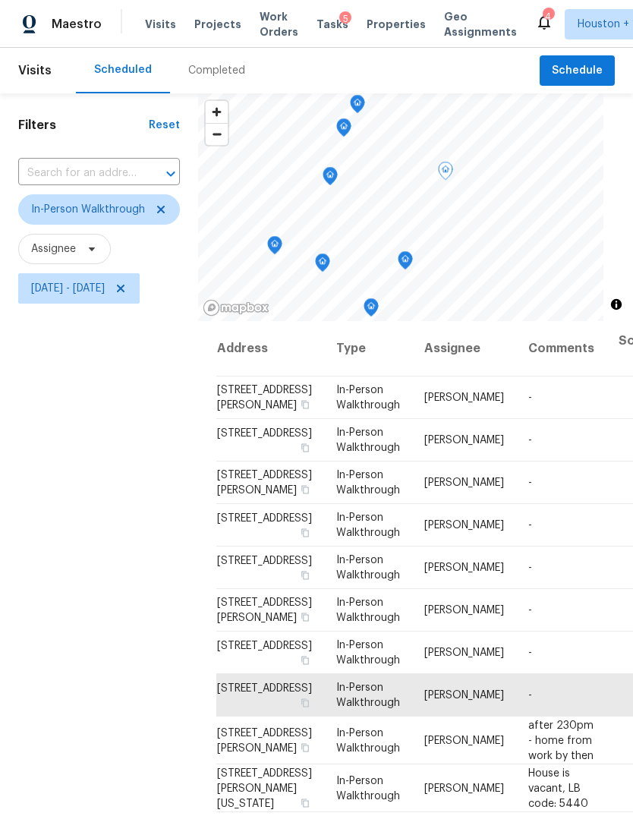
scroll to position [36, -1]
click at [350, 127] on icon "Map marker" at bounding box center [344, 127] width 14 height 17
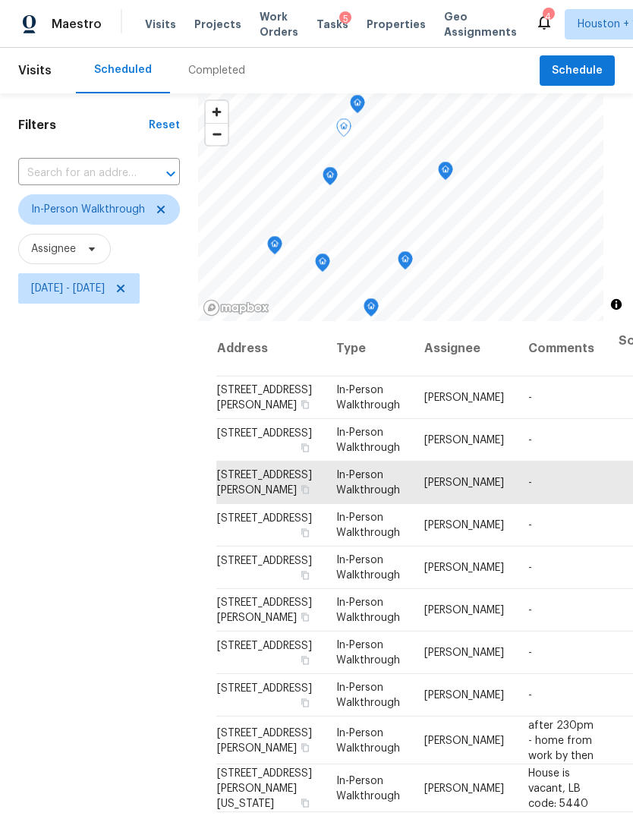
scroll to position [14, 0]
click at [337, 171] on icon "Map marker" at bounding box center [330, 176] width 14 height 17
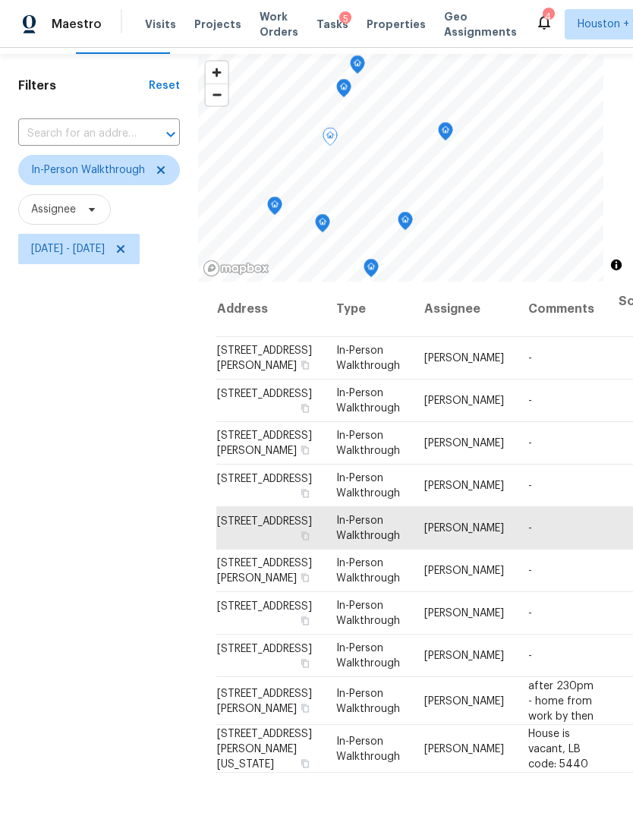
scroll to position [51, 0]
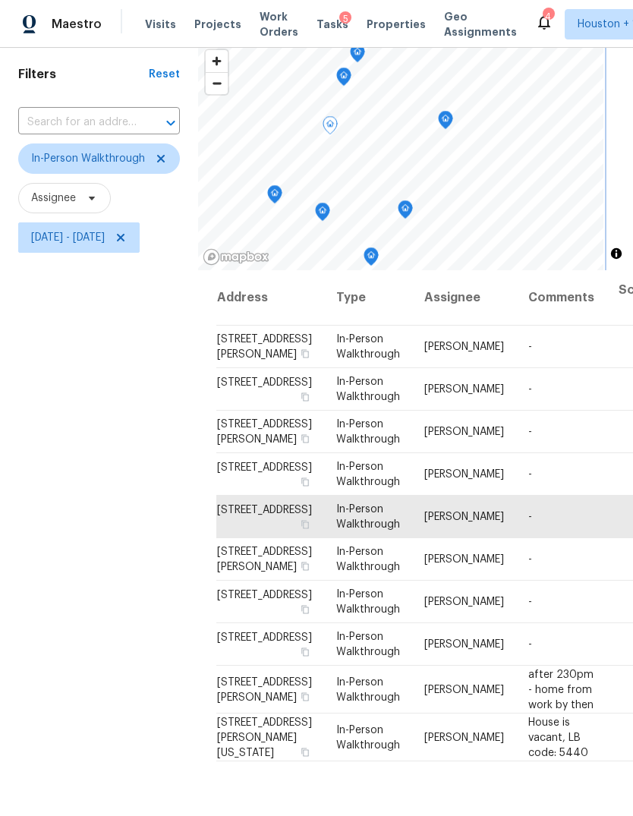
click at [281, 193] on icon "Map marker" at bounding box center [275, 194] width 14 height 17
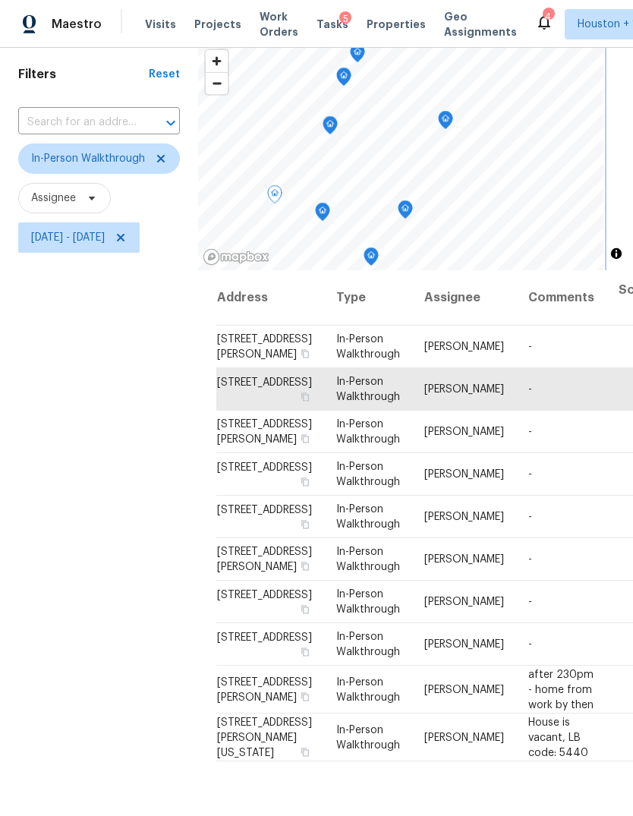
click at [329, 215] on icon "Map marker" at bounding box center [323, 211] width 14 height 17
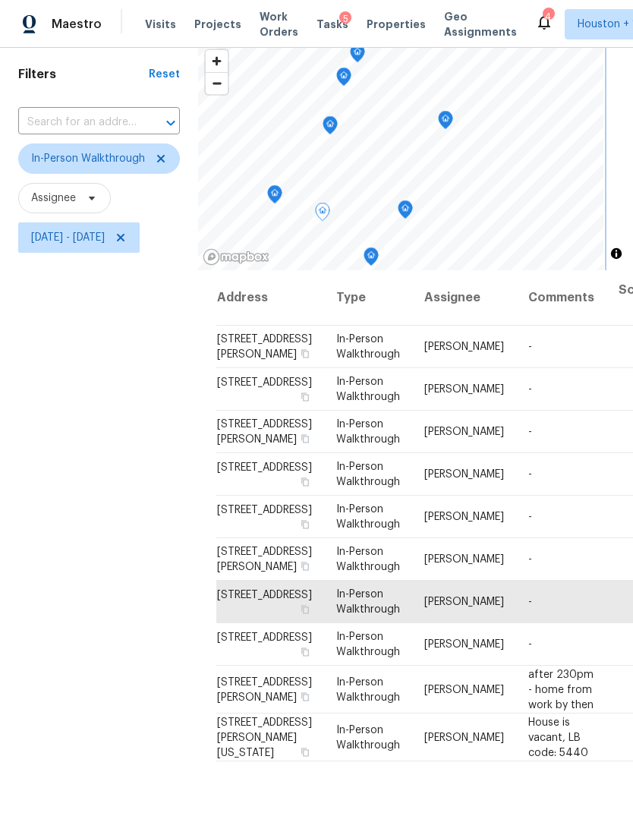
click at [277, 196] on icon "Map marker" at bounding box center [274, 194] width 5 height 4
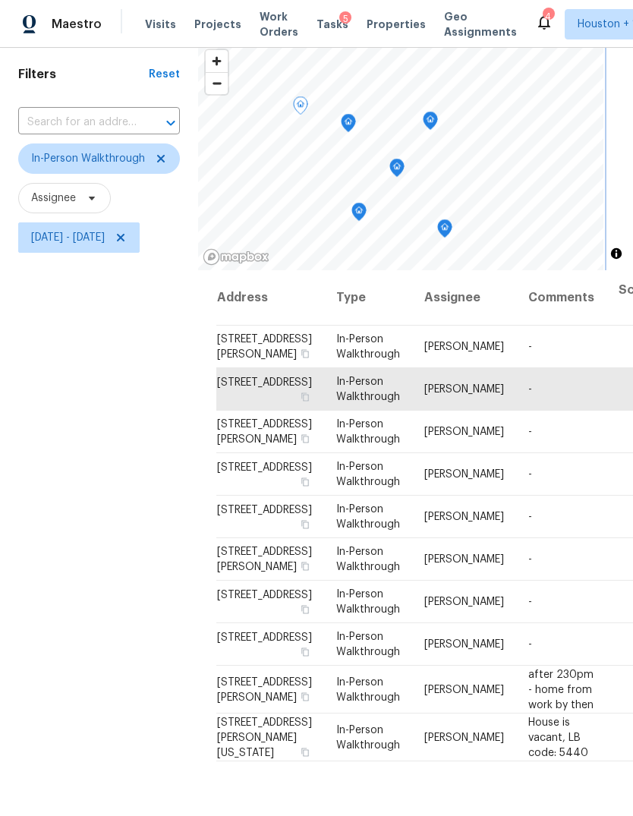
click at [355, 127] on icon "Map marker" at bounding box center [348, 123] width 14 height 17
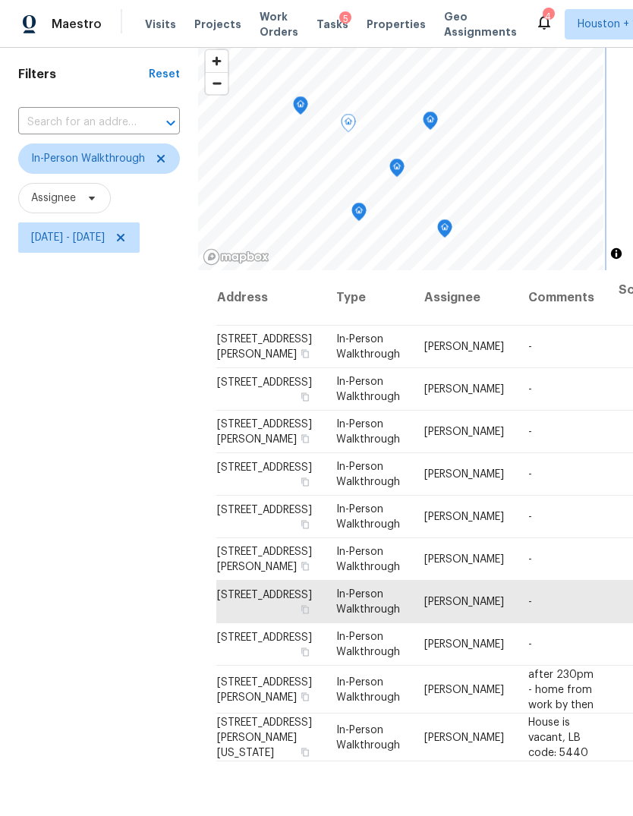
click at [404, 161] on icon "Map marker" at bounding box center [396, 168] width 15 height 19
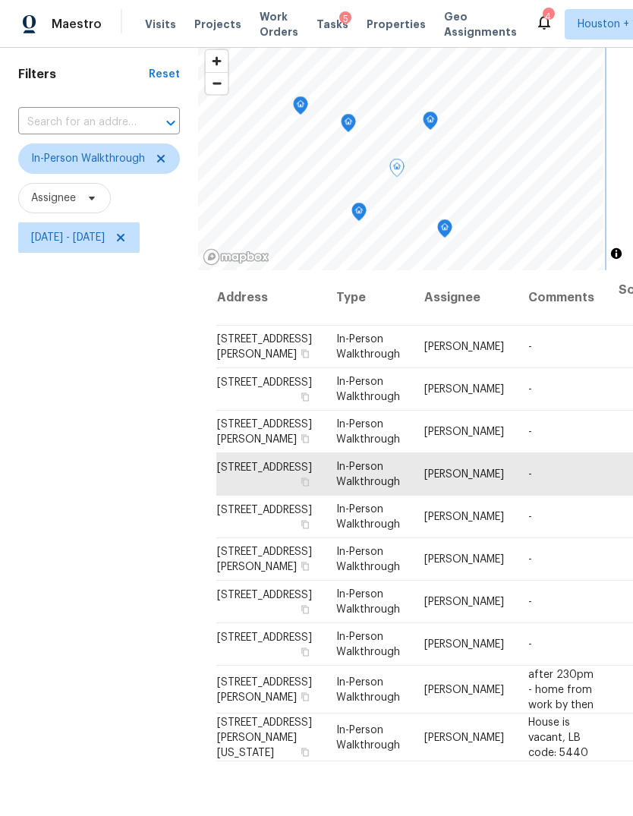
click at [361, 209] on icon "Map marker" at bounding box center [359, 211] width 5 height 4
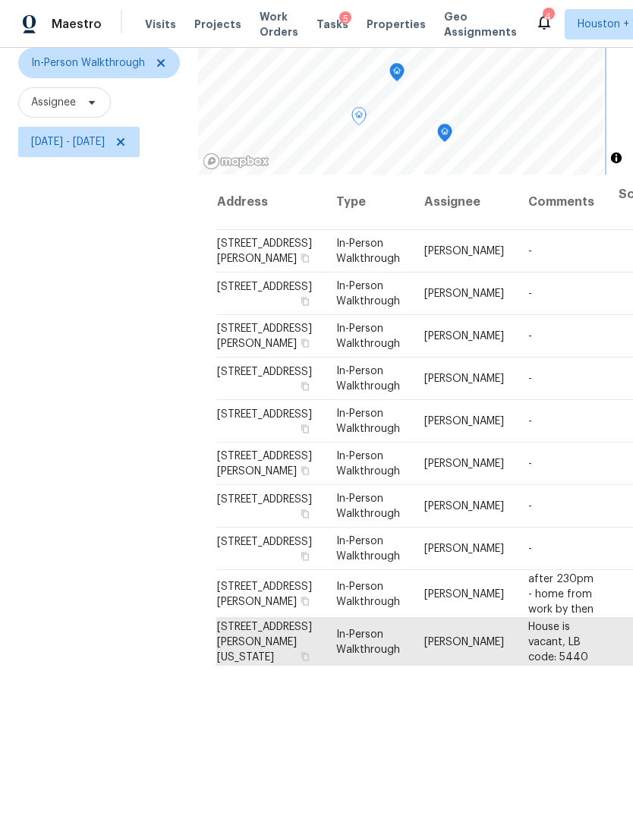
scroll to position [0, 0]
click at [463, 149] on icon "Map marker" at bounding box center [456, 157] width 14 height 17
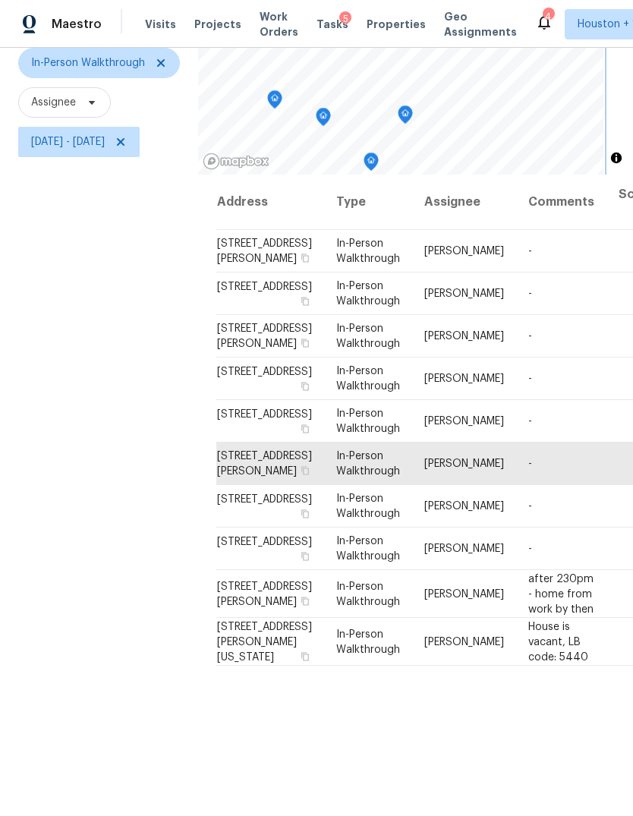
click at [412, 115] on icon "Map marker" at bounding box center [405, 114] width 14 height 17
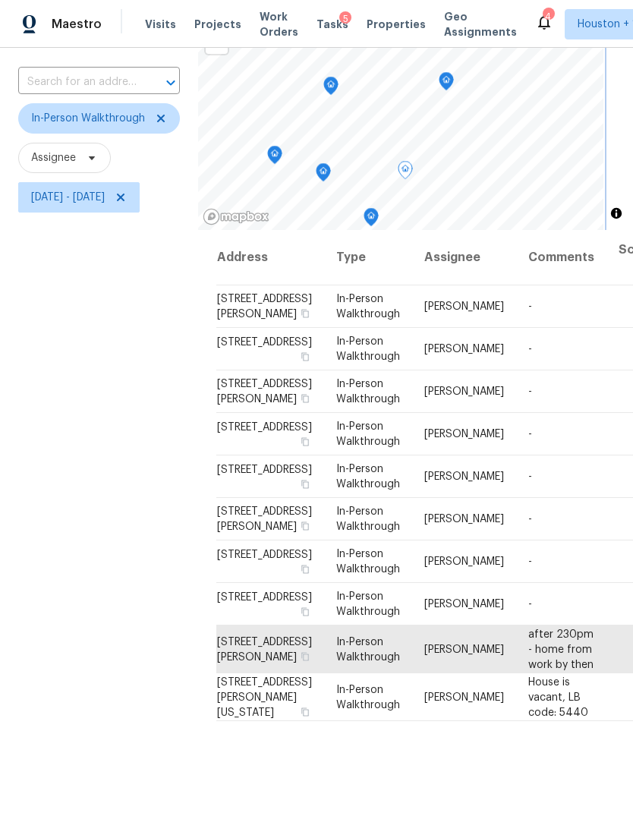
scroll to position [68, 0]
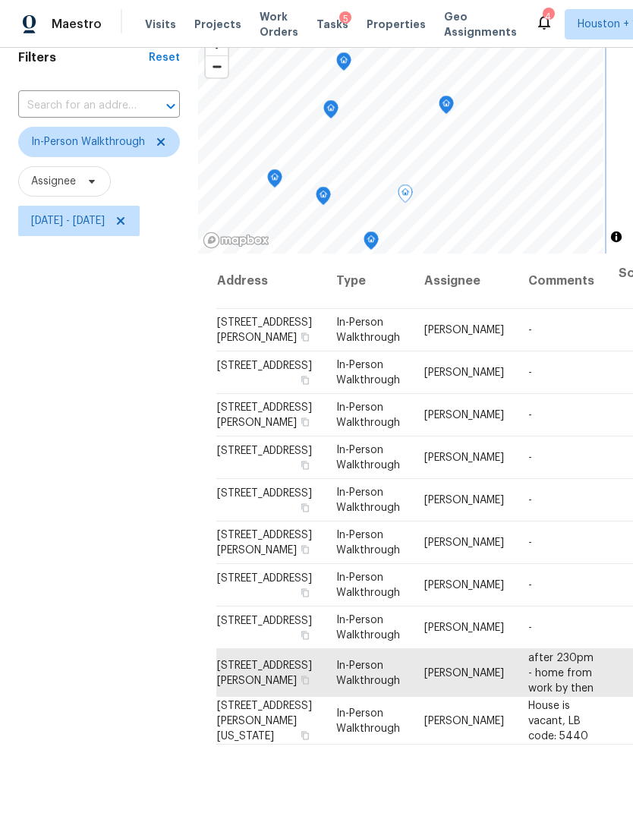
click at [453, 96] on icon "Map marker" at bounding box center [446, 104] width 14 height 17
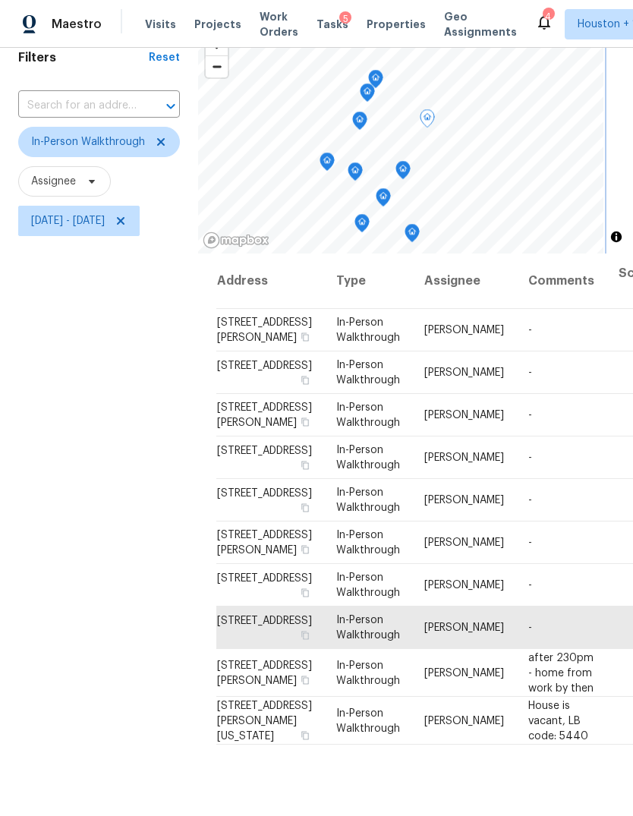
click at [390, 189] on icon "Map marker" at bounding box center [383, 197] width 14 height 17
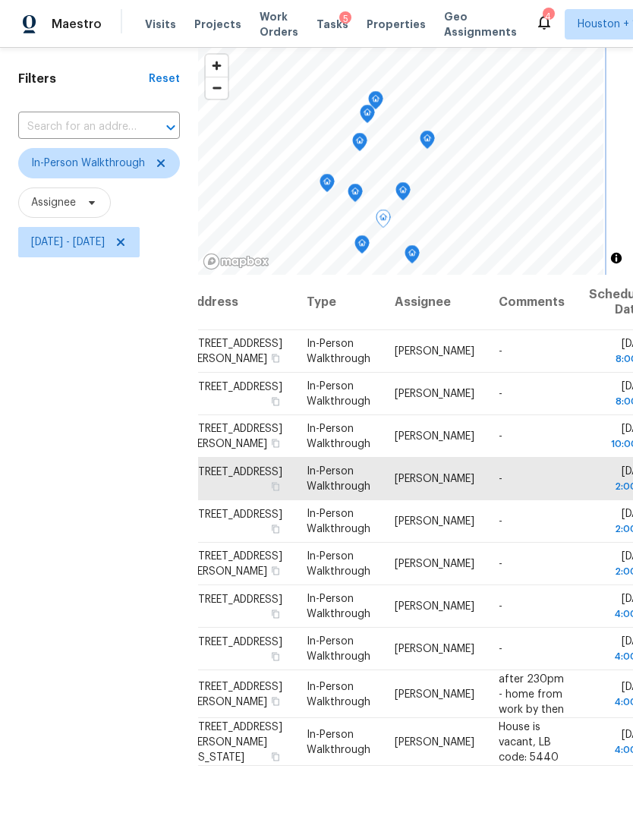
scroll to position [14, 29]
click at [108, 599] on div "Filters Reset ​ In-Person Walkthrough Assignee [DATE] - [DATE]" at bounding box center [99, 487] width 198 height 880
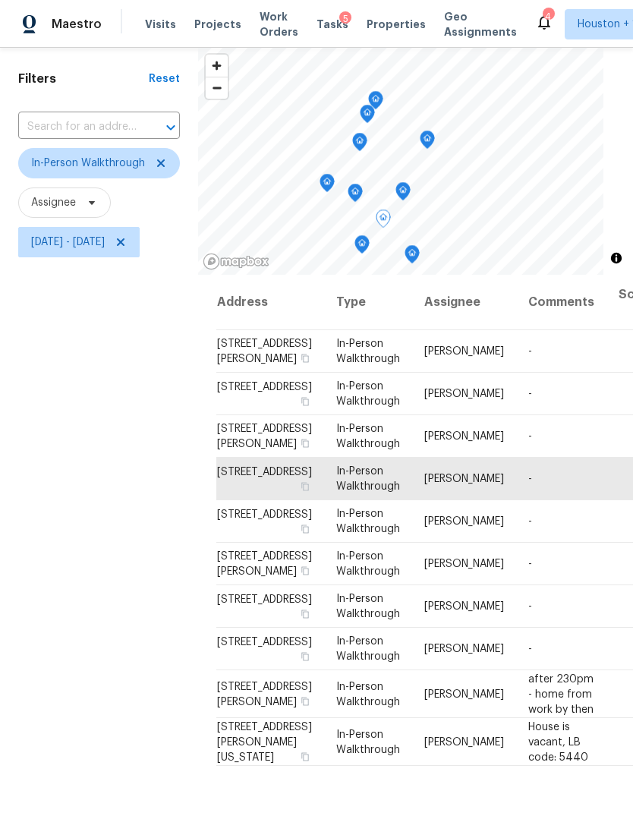
scroll to position [14, 0]
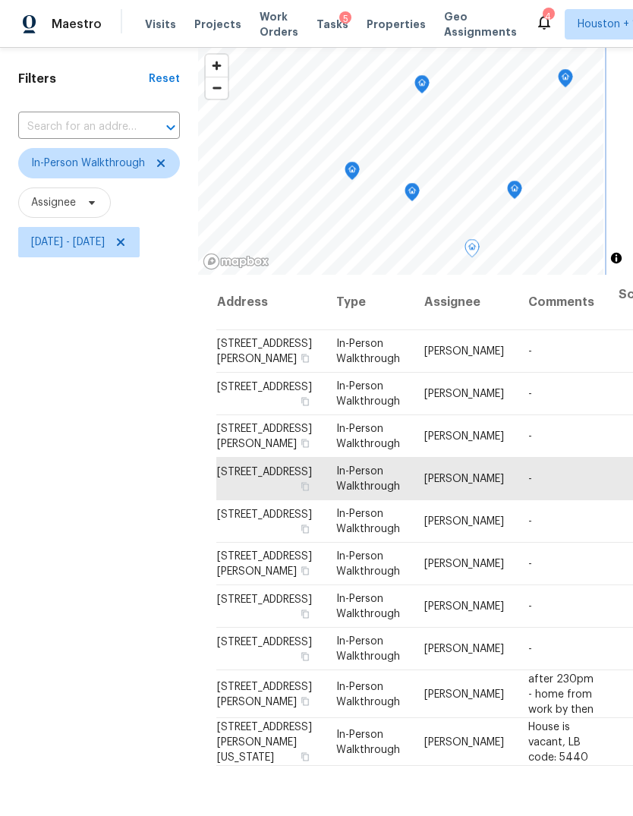
click at [413, 191] on icon "Map marker" at bounding box center [412, 192] width 2 height 2
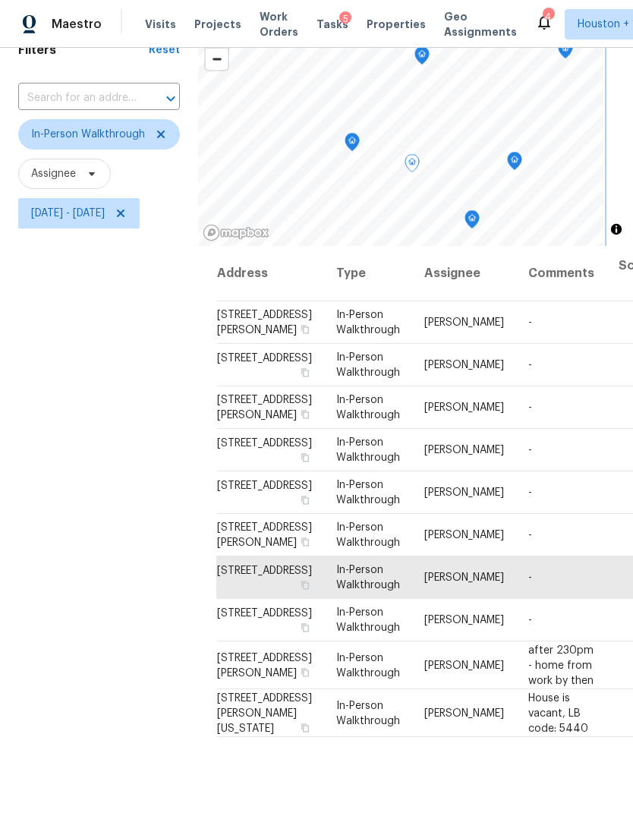
scroll to position [0, 0]
click at [0, 0] on span at bounding box center [0, 0] width 0 height 0
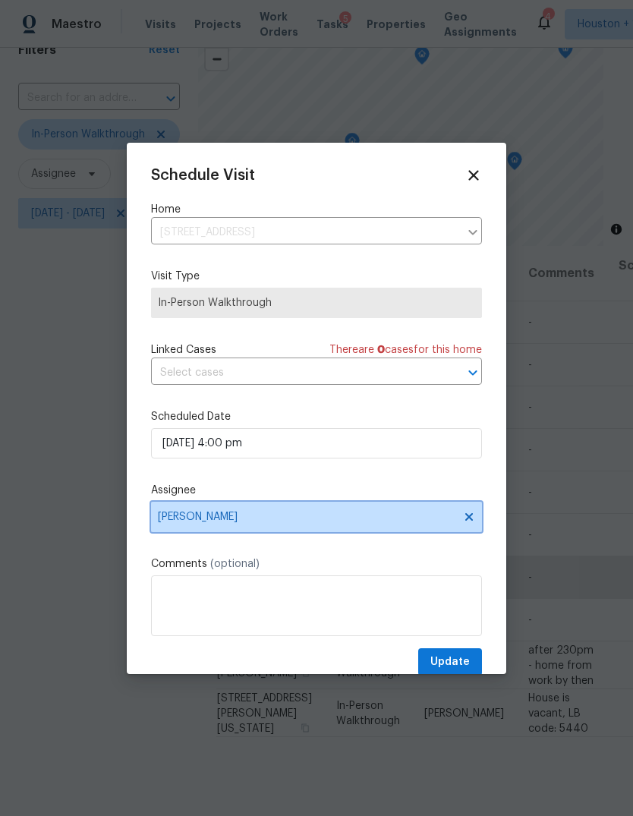
click at [193, 511] on span "[PERSON_NAME]" at bounding box center [316, 516] width 331 height 30
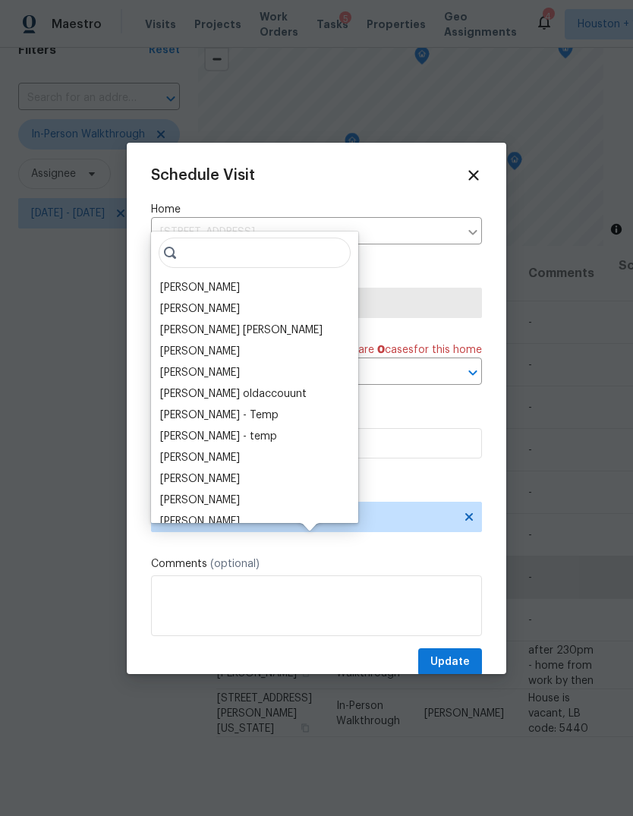
scroll to position [29, 0]
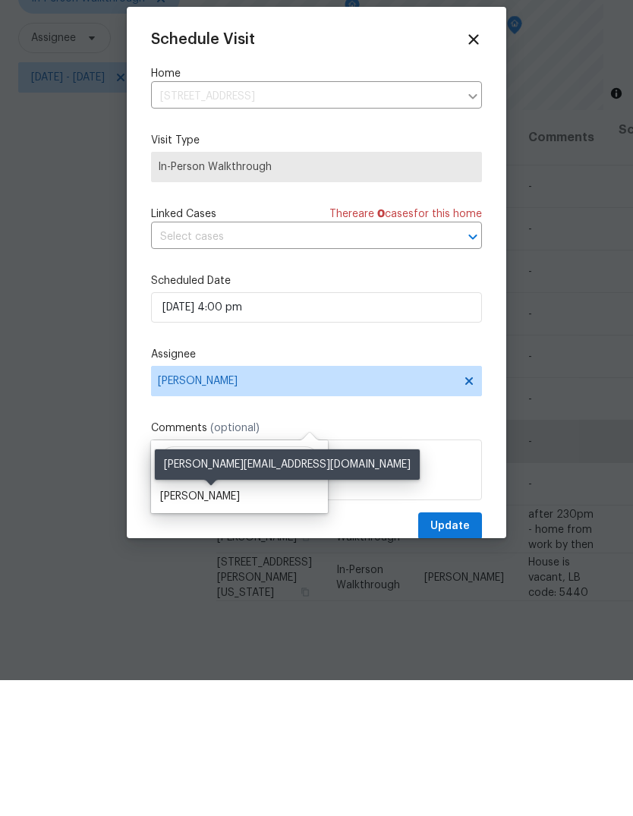
type input "[PERSON_NAME]"
click at [171, 624] on div "[PERSON_NAME]" at bounding box center [200, 631] width 80 height 15
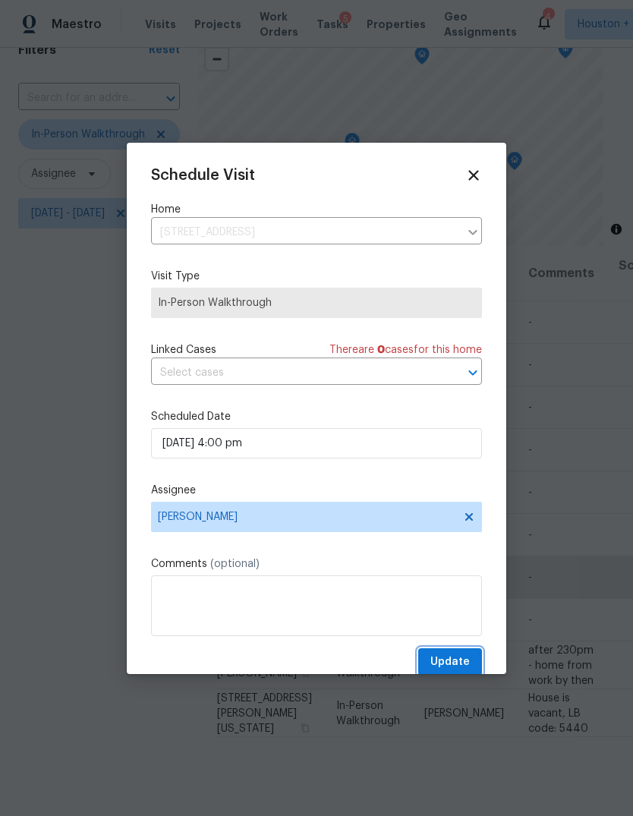
click at [464, 655] on button "Update" at bounding box center [450, 662] width 64 height 28
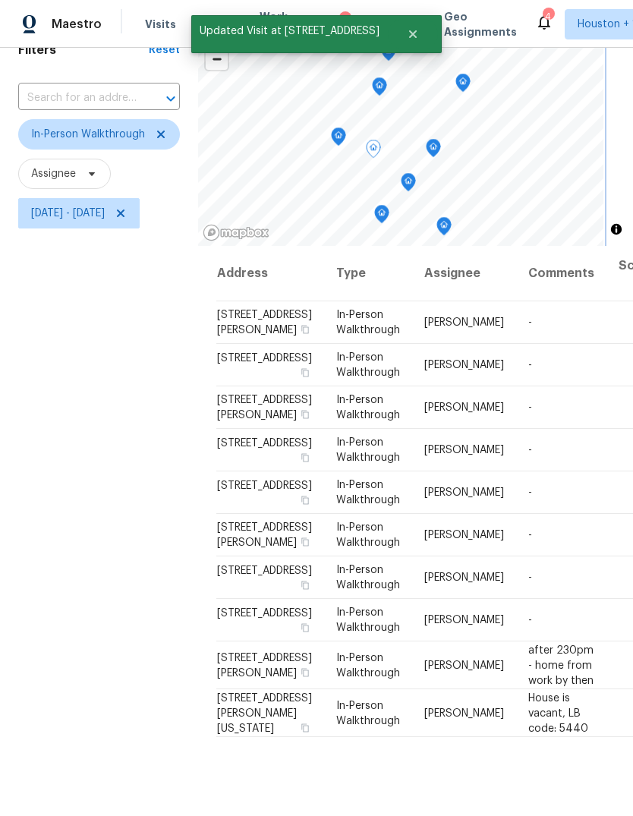
click at [416, 173] on icon "Map marker" at bounding box center [408, 182] width 15 height 19
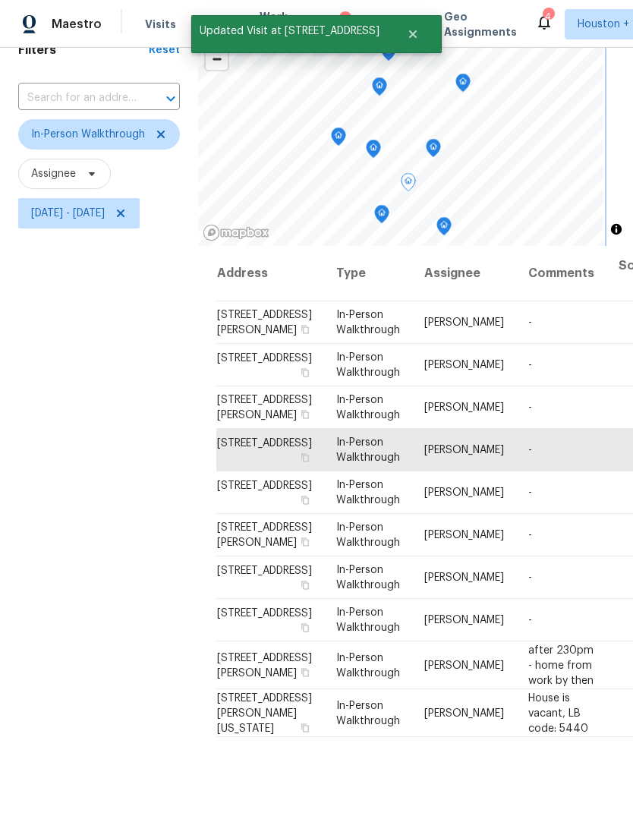
click at [451, 218] on icon "Map marker" at bounding box center [444, 226] width 14 height 17
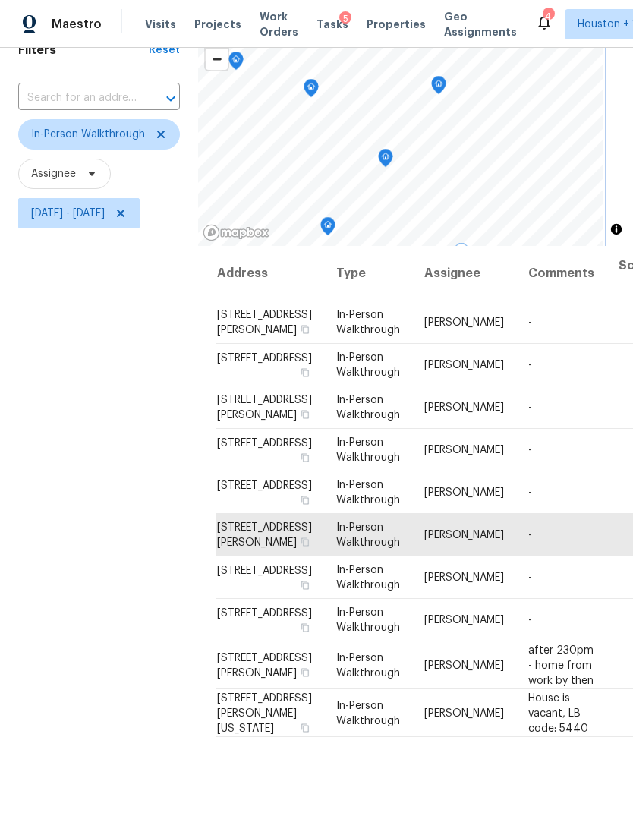
click at [392, 149] on icon "Map marker" at bounding box center [386, 157] width 14 height 17
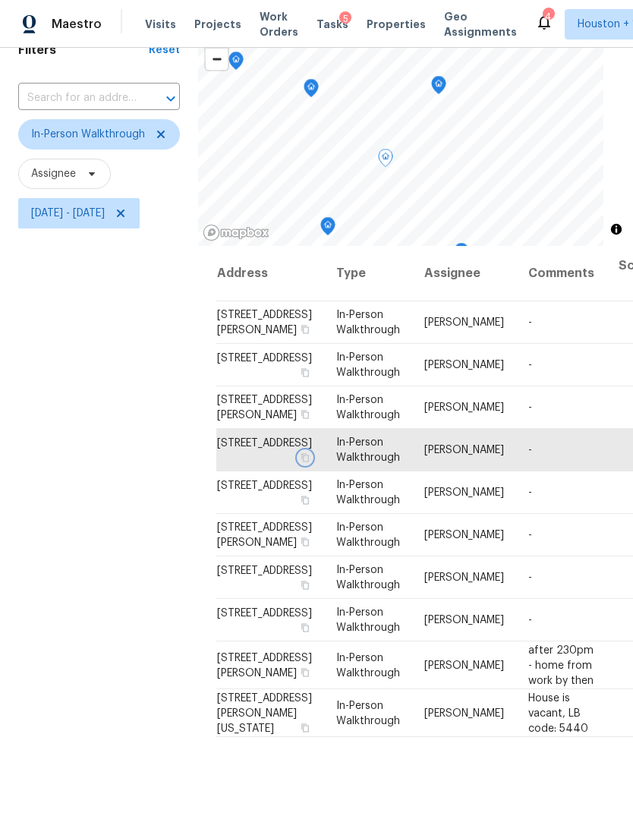
click at [300, 462] on icon "button" at bounding box center [304, 457] width 9 height 9
click at [96, 534] on div "Filters Reset ​ In-Person Walkthrough Assignee [DATE] - [DATE]" at bounding box center [99, 458] width 198 height 880
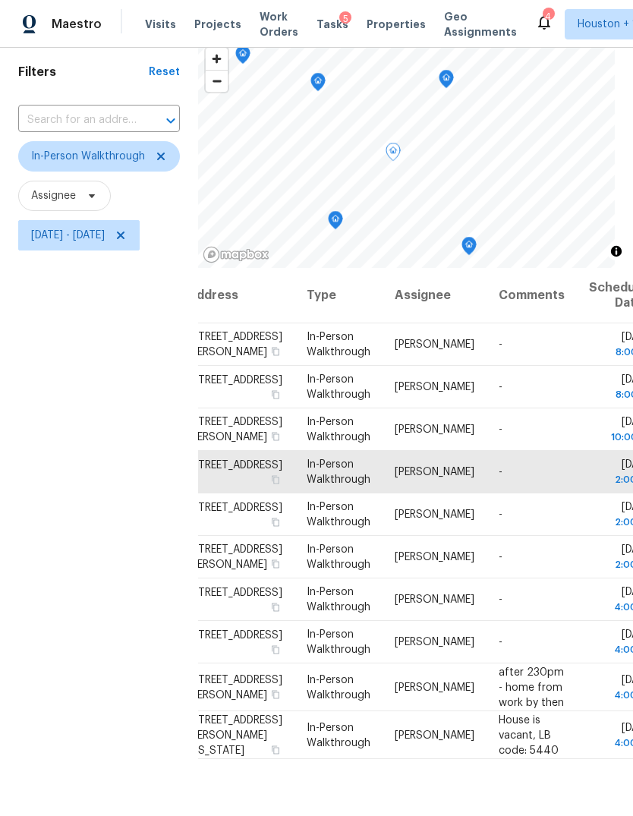
scroll to position [14, 29]
click at [0, 0] on icon at bounding box center [0, 0] width 0 height 0
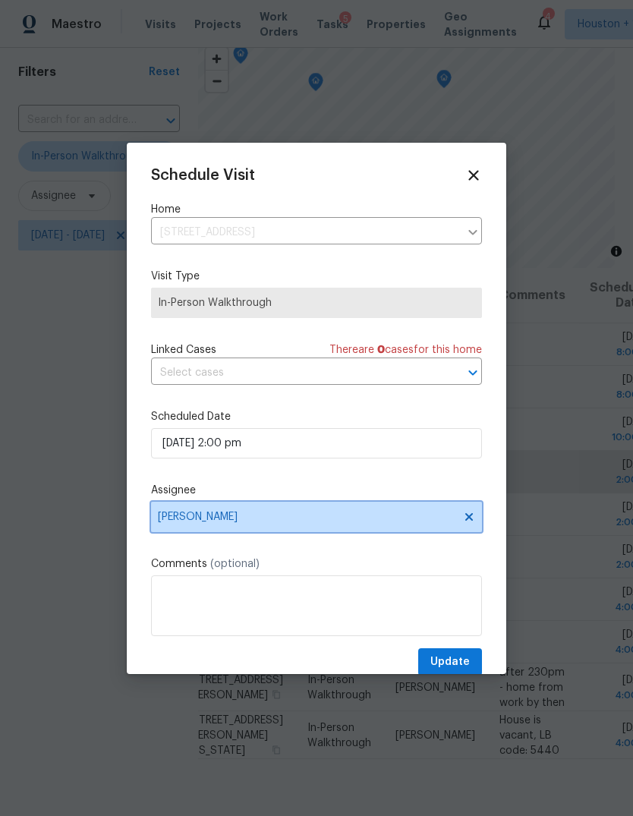
click at [388, 512] on span "[PERSON_NAME]" at bounding box center [316, 516] width 331 height 30
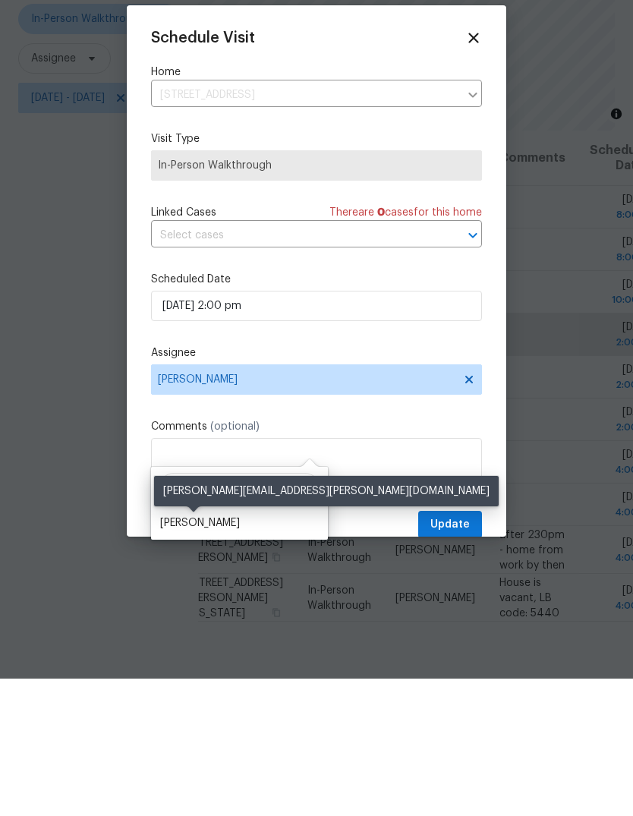
type input "[PERSON_NAME]"
click at [214, 652] on div "[PERSON_NAME]" at bounding box center [200, 659] width 80 height 15
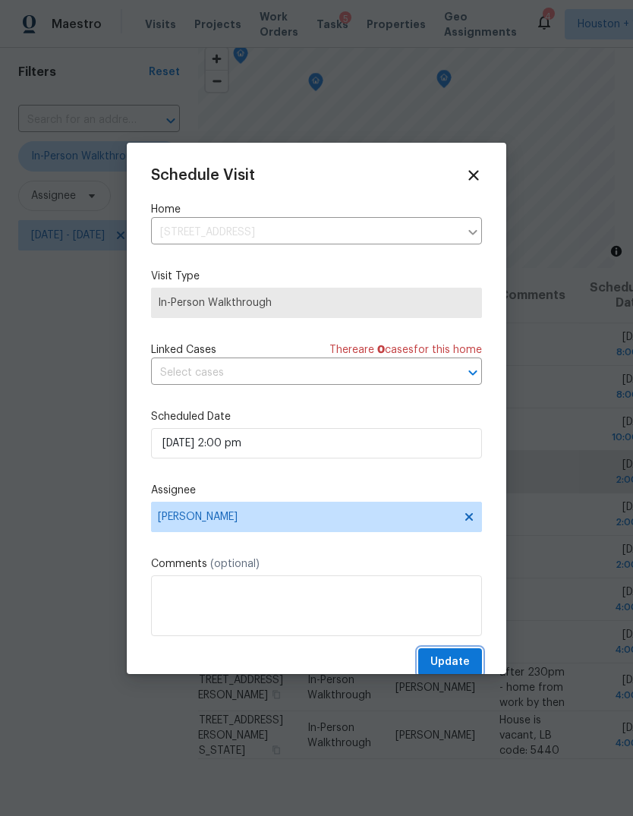
click at [460, 662] on span "Update" at bounding box center [449, 661] width 39 height 19
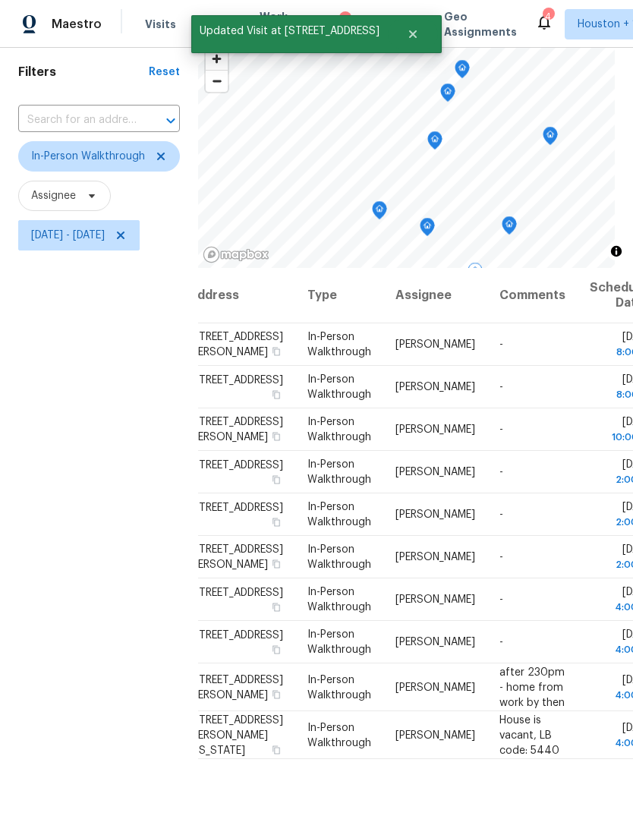
click at [124, 311] on div "Filters Reset ​ In-Person Walkthrough Assignee [DATE] - [DATE]" at bounding box center [99, 480] width 198 height 880
click at [442, 131] on icon "Map marker" at bounding box center [434, 140] width 15 height 19
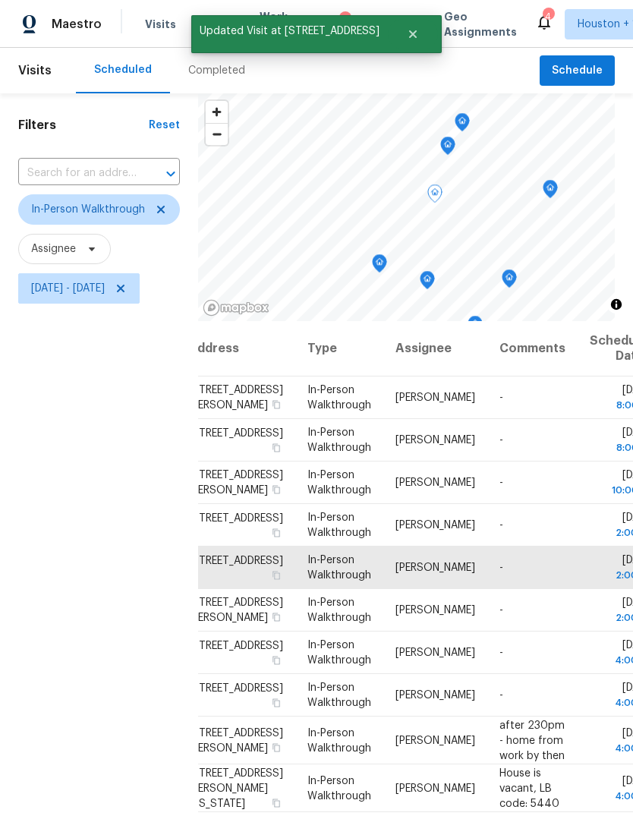
scroll to position [0, 0]
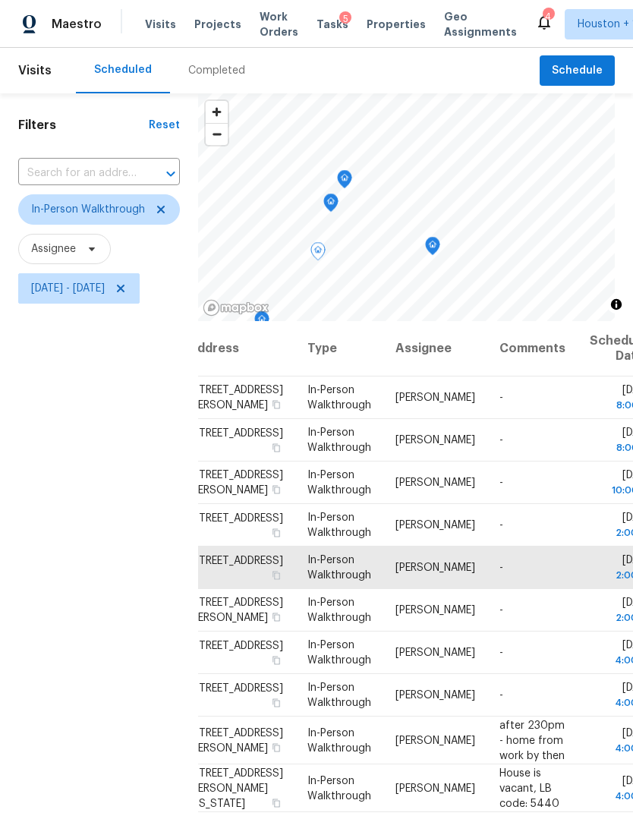
click at [338, 194] on icon "Map marker" at bounding box center [331, 202] width 14 height 17
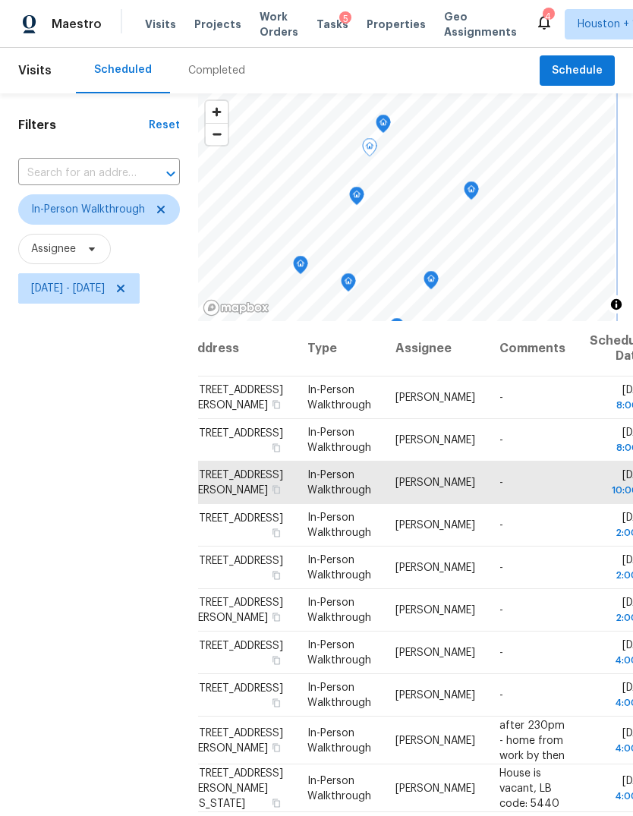
click at [359, 193] on icon "Map marker" at bounding box center [356, 195] width 5 height 4
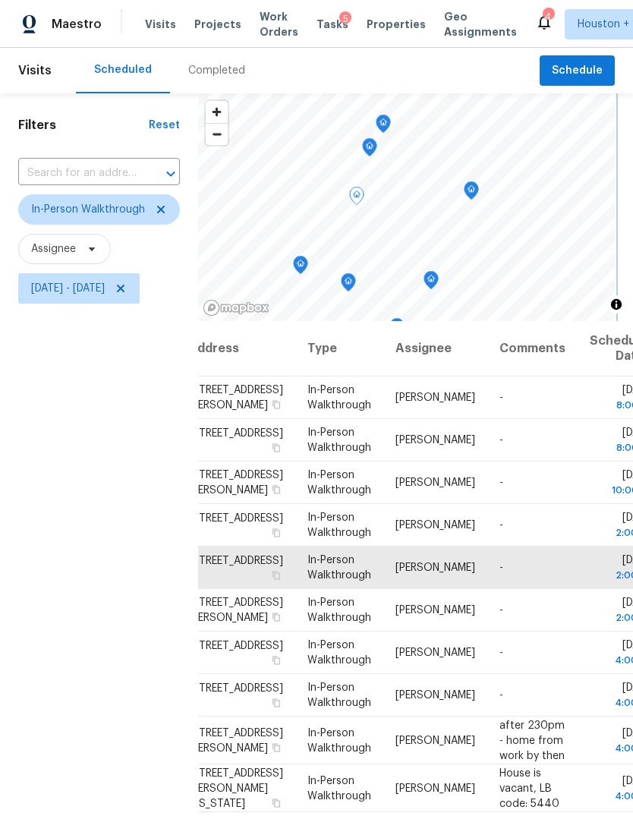
click at [372, 145] on icon "Map marker" at bounding box center [369, 147] width 5 height 4
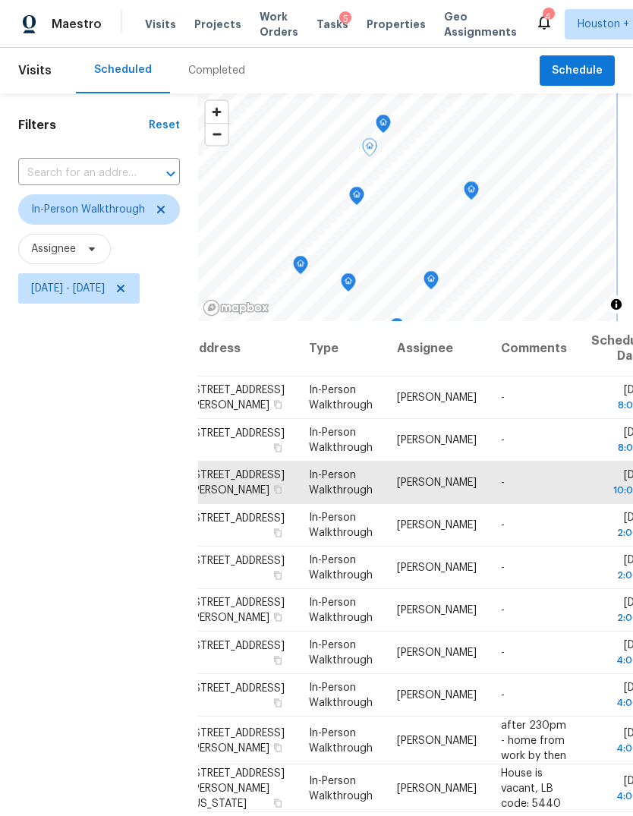
scroll to position [8, 27]
click at [0, 0] on icon at bounding box center [0, 0] width 0 height 0
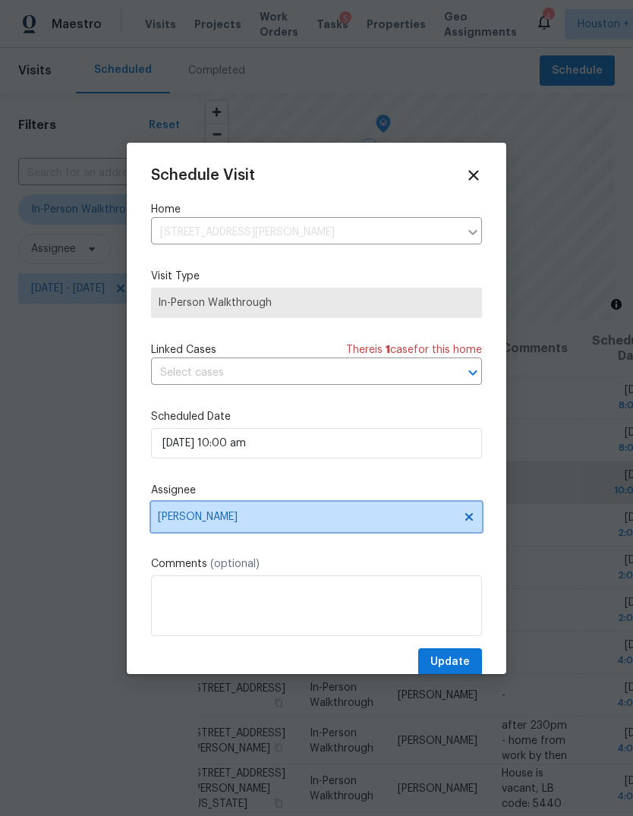
click at [393, 518] on span "[PERSON_NAME]" at bounding box center [306, 517] width 297 height 12
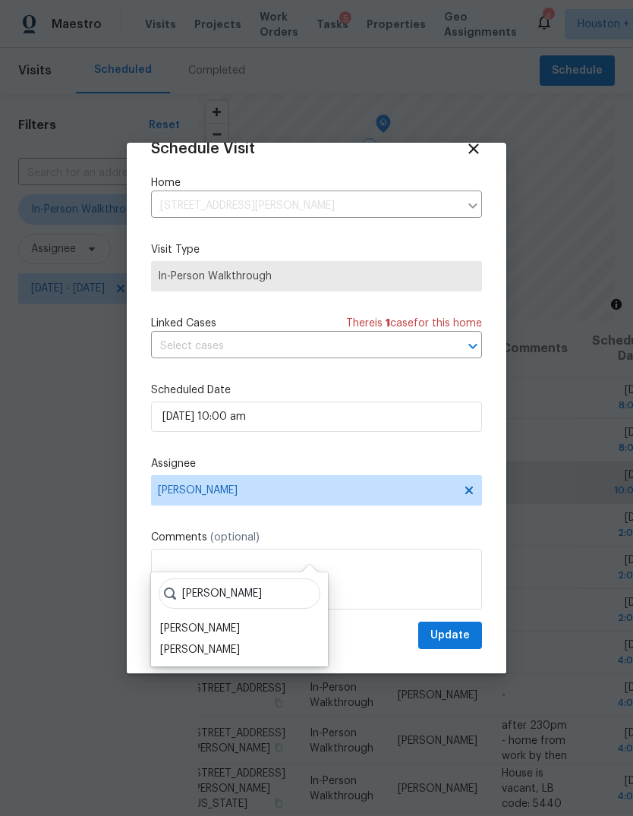
scroll to position [30, 0]
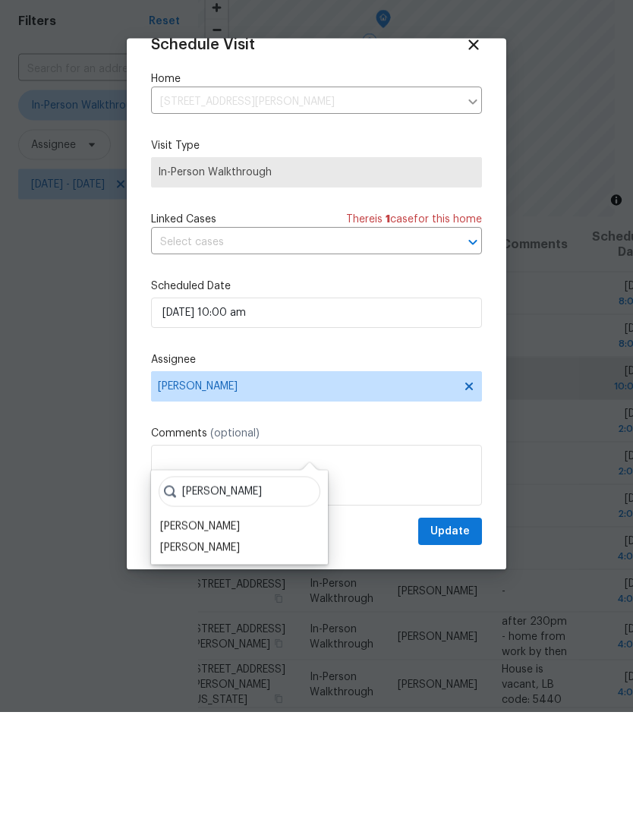
type input "[PERSON_NAME]"
click at [172, 623] on div "[PERSON_NAME]" at bounding box center [200, 630] width 80 height 15
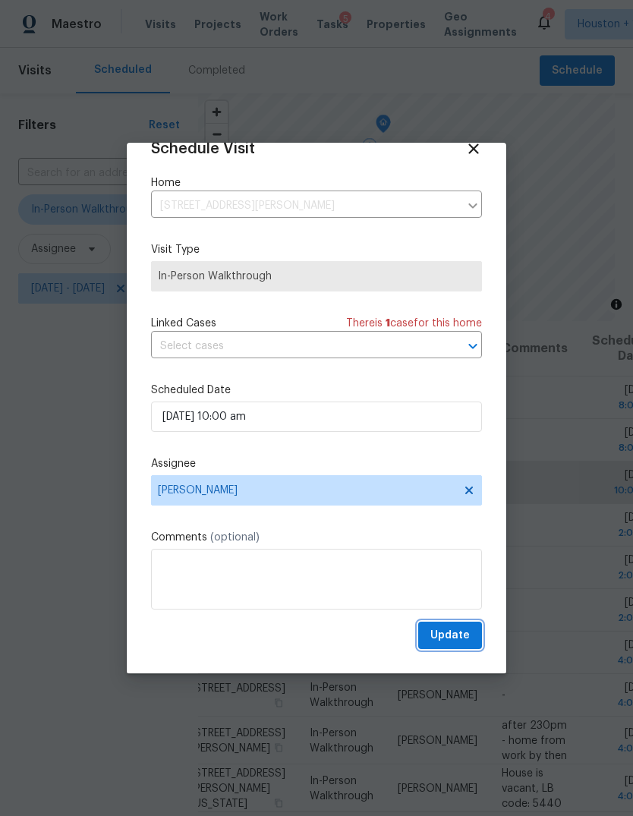
click at [448, 632] on span "Update" at bounding box center [449, 635] width 39 height 19
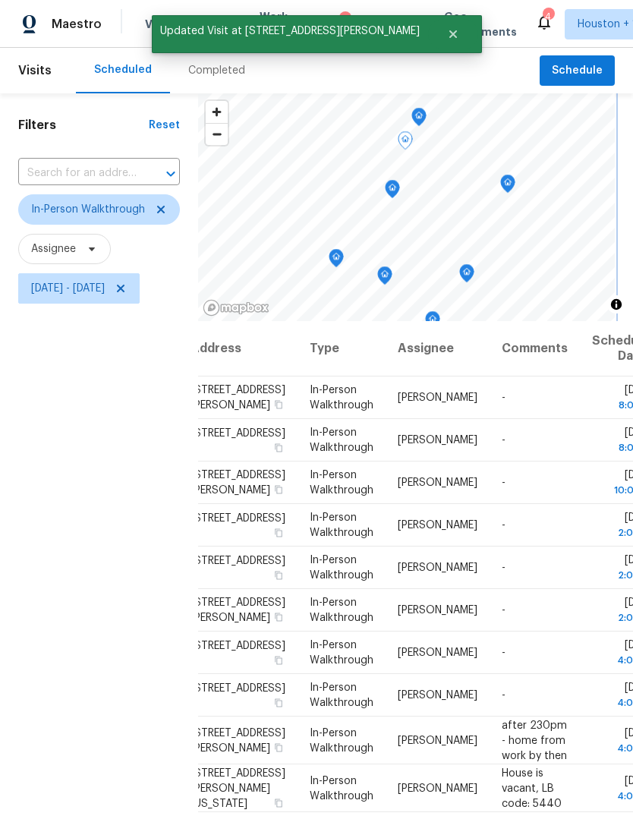
click at [400, 180] on icon "Map marker" at bounding box center [392, 189] width 15 height 19
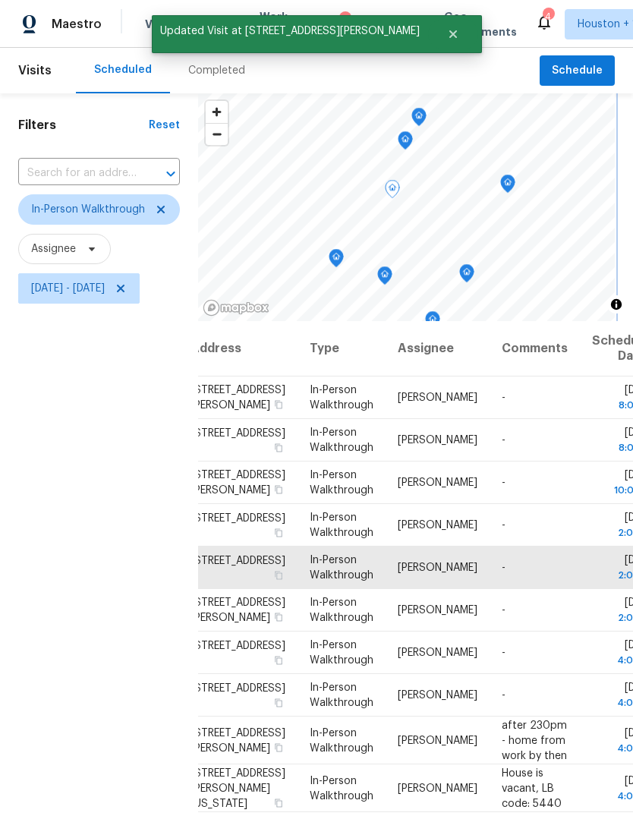
scroll to position [0, 27]
click at [0, 0] on icon at bounding box center [0, 0] width 0 height 0
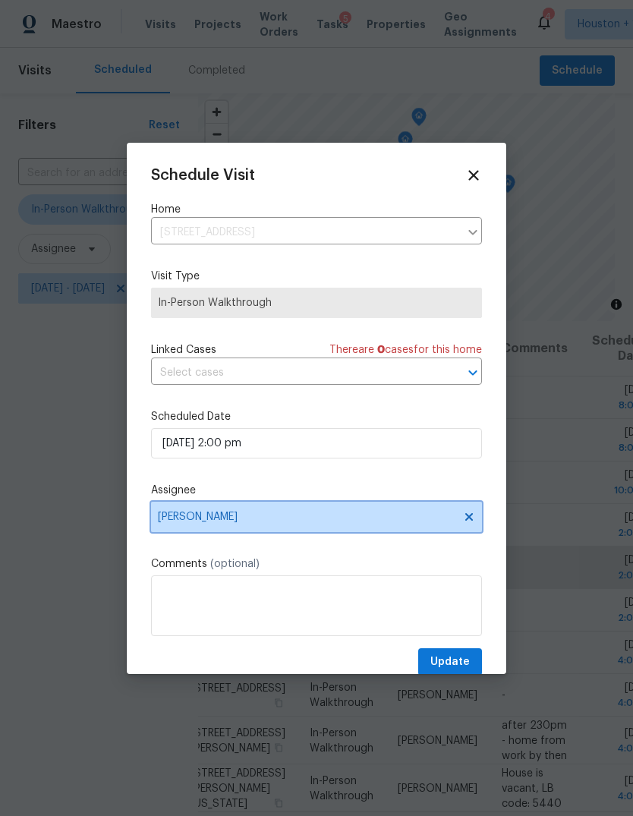
click at [366, 518] on span "[PERSON_NAME]" at bounding box center [306, 517] width 297 height 12
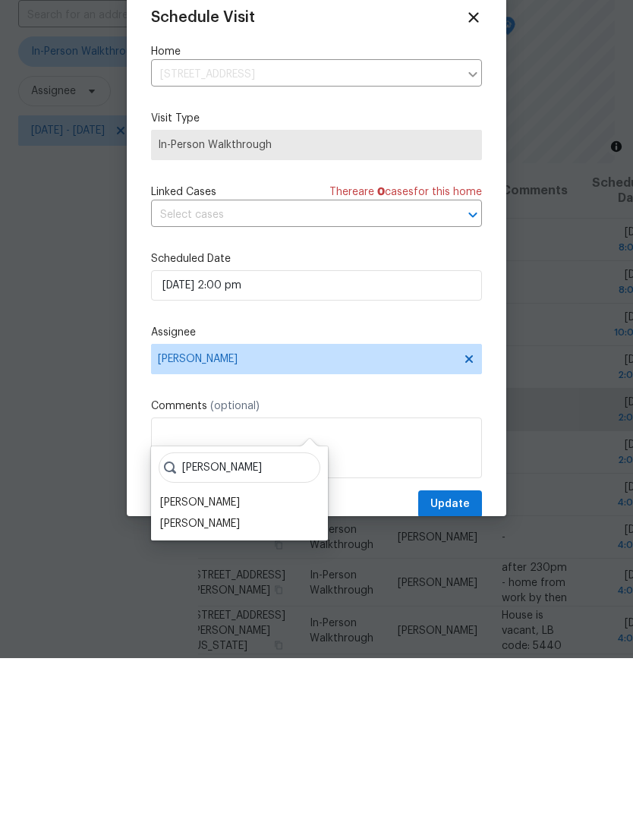
type input "[PERSON_NAME]"
click at [206, 652] on div "[PERSON_NAME]" at bounding box center [200, 659] width 80 height 15
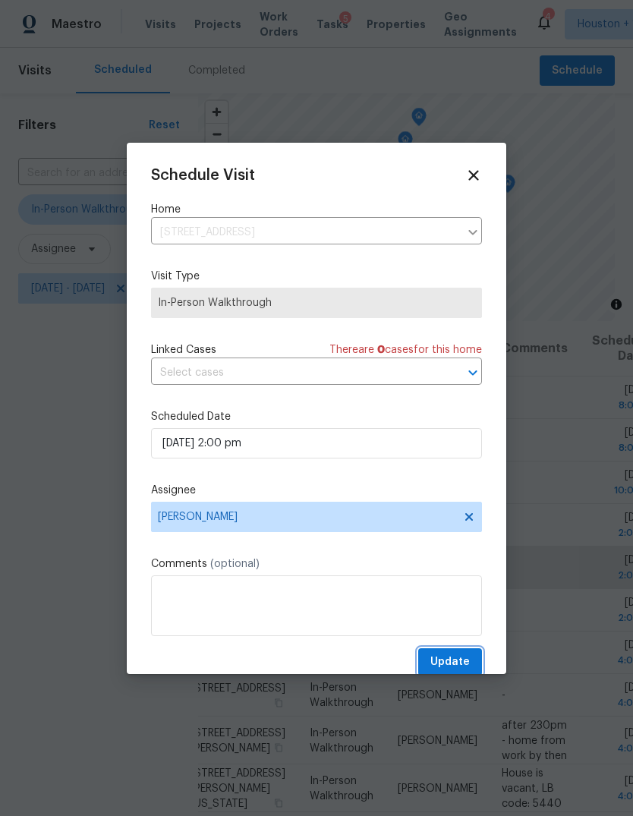
click at [464, 655] on span "Update" at bounding box center [449, 661] width 39 height 19
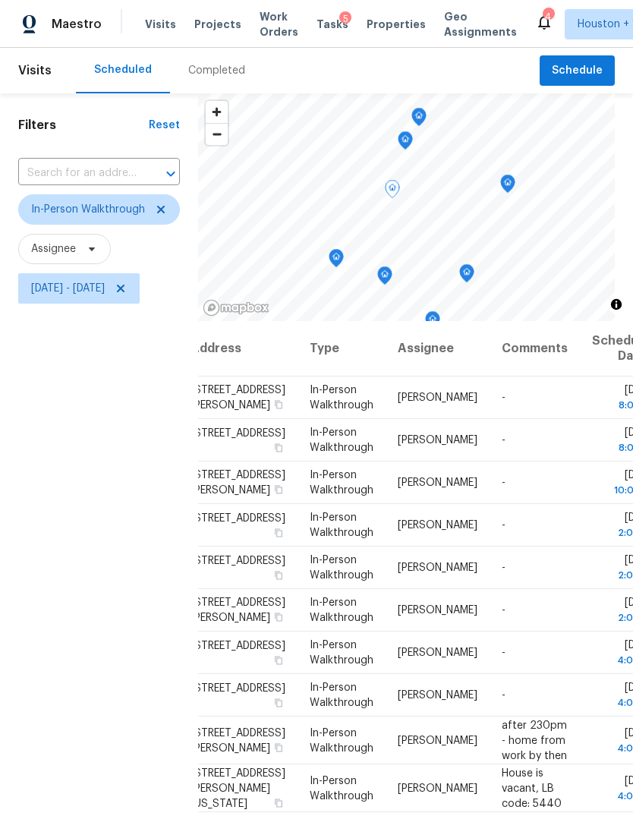
scroll to position [0, 0]
